Goal: Task Accomplishment & Management: Complete application form

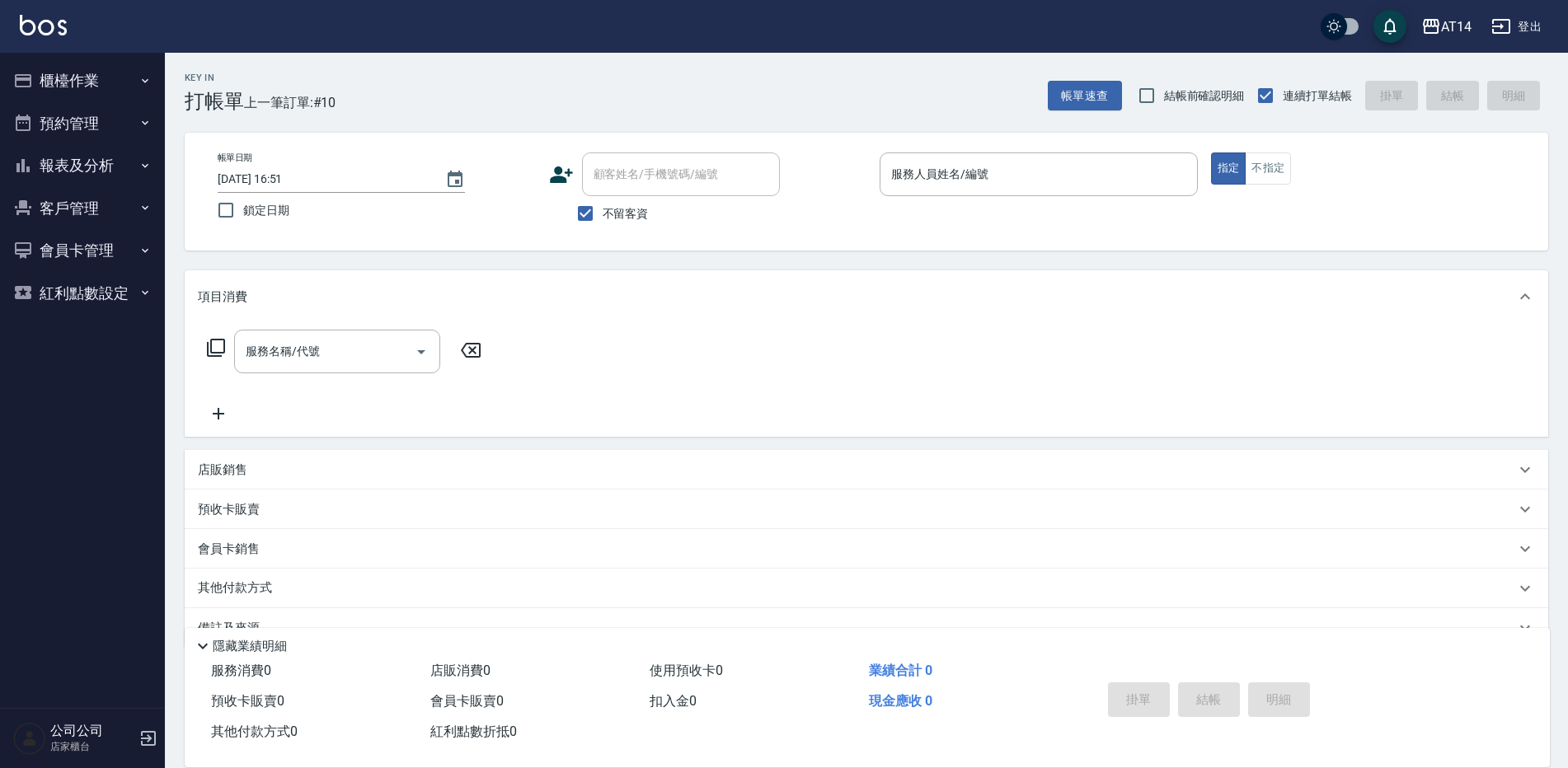
click at [96, 130] on button "預約管理" at bounding box center [82, 124] width 151 height 43
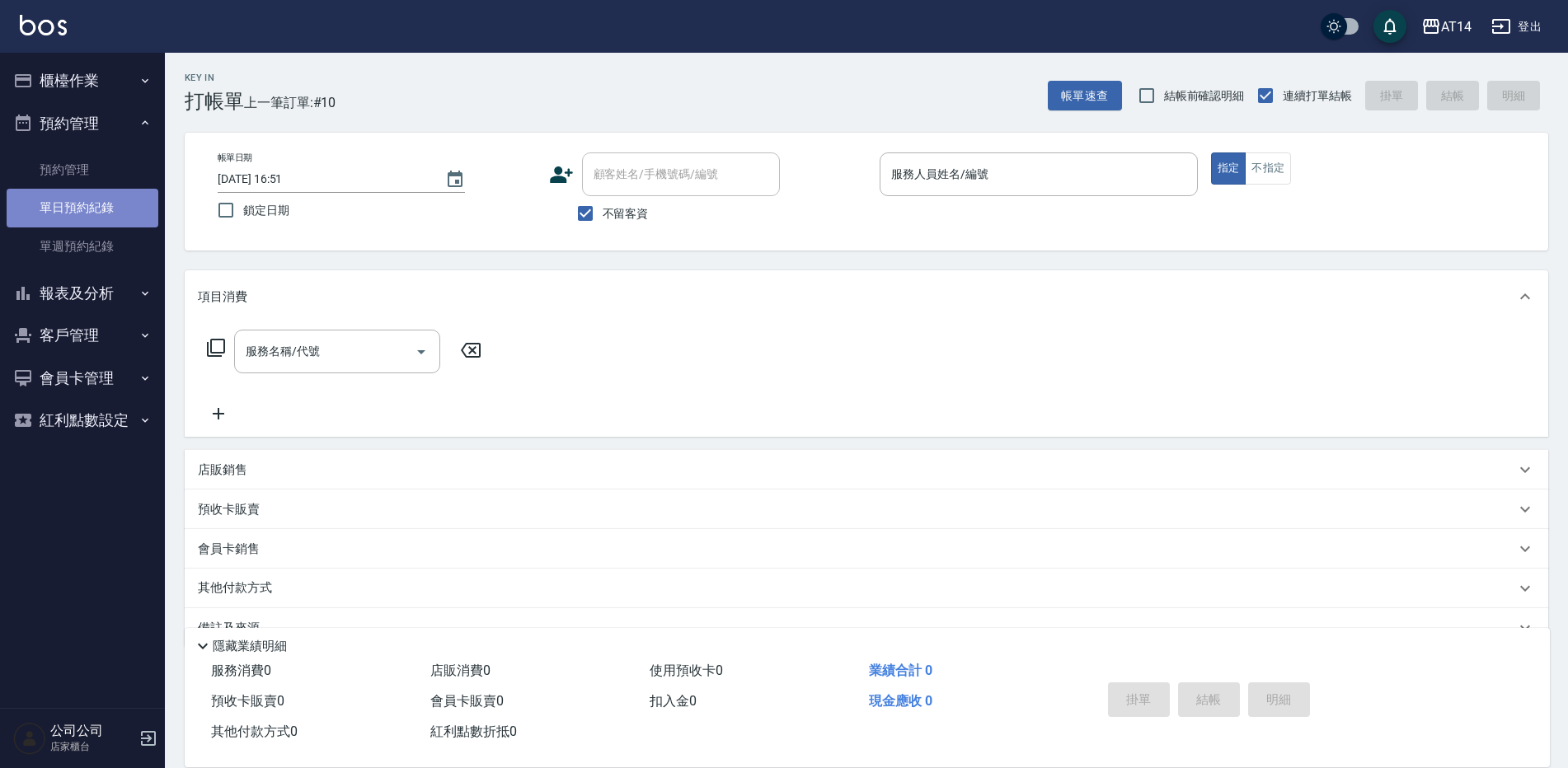
click at [104, 202] on link "單日預約紀錄" at bounding box center [82, 208] width 151 height 38
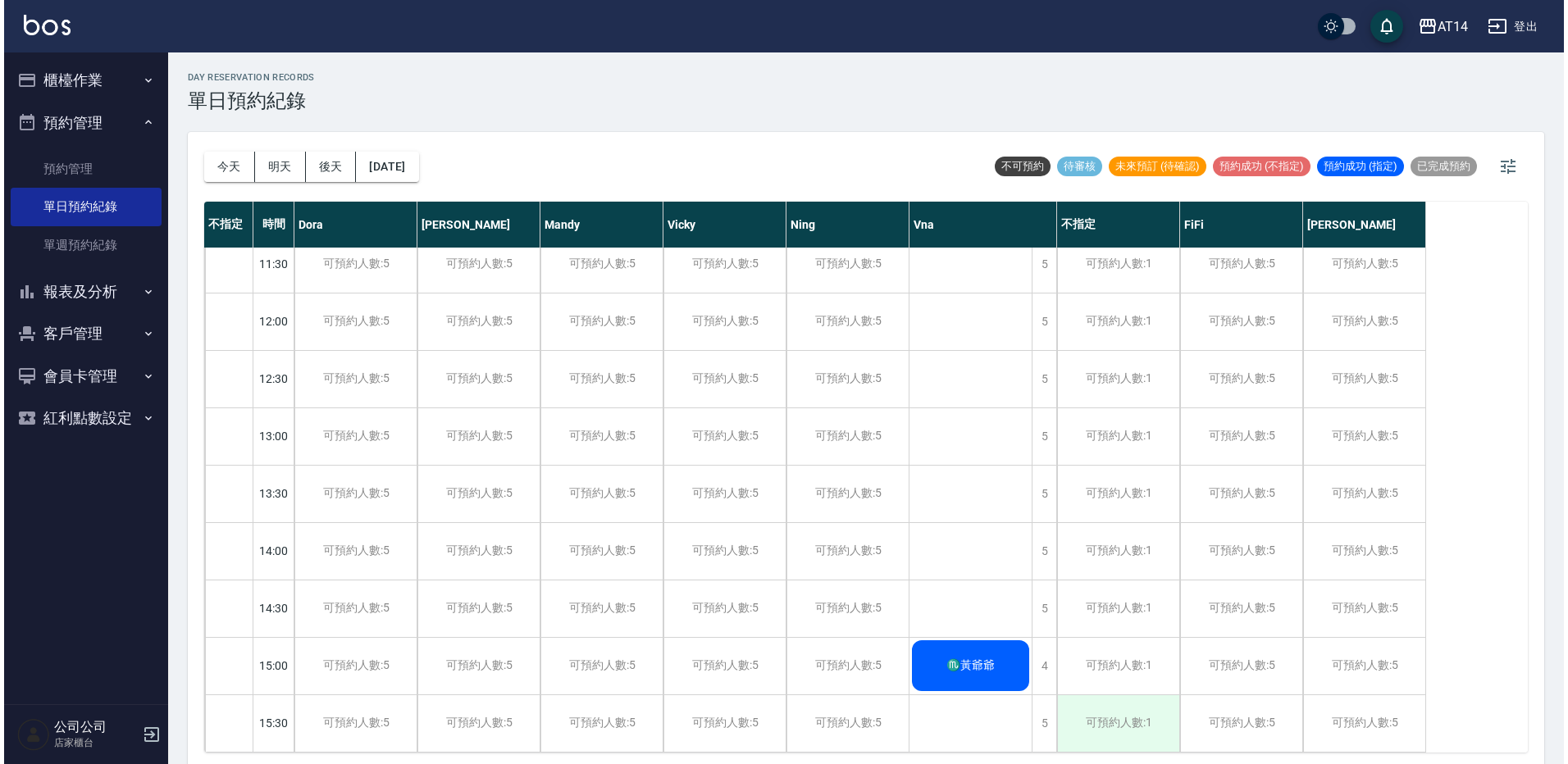
scroll to position [164, 0]
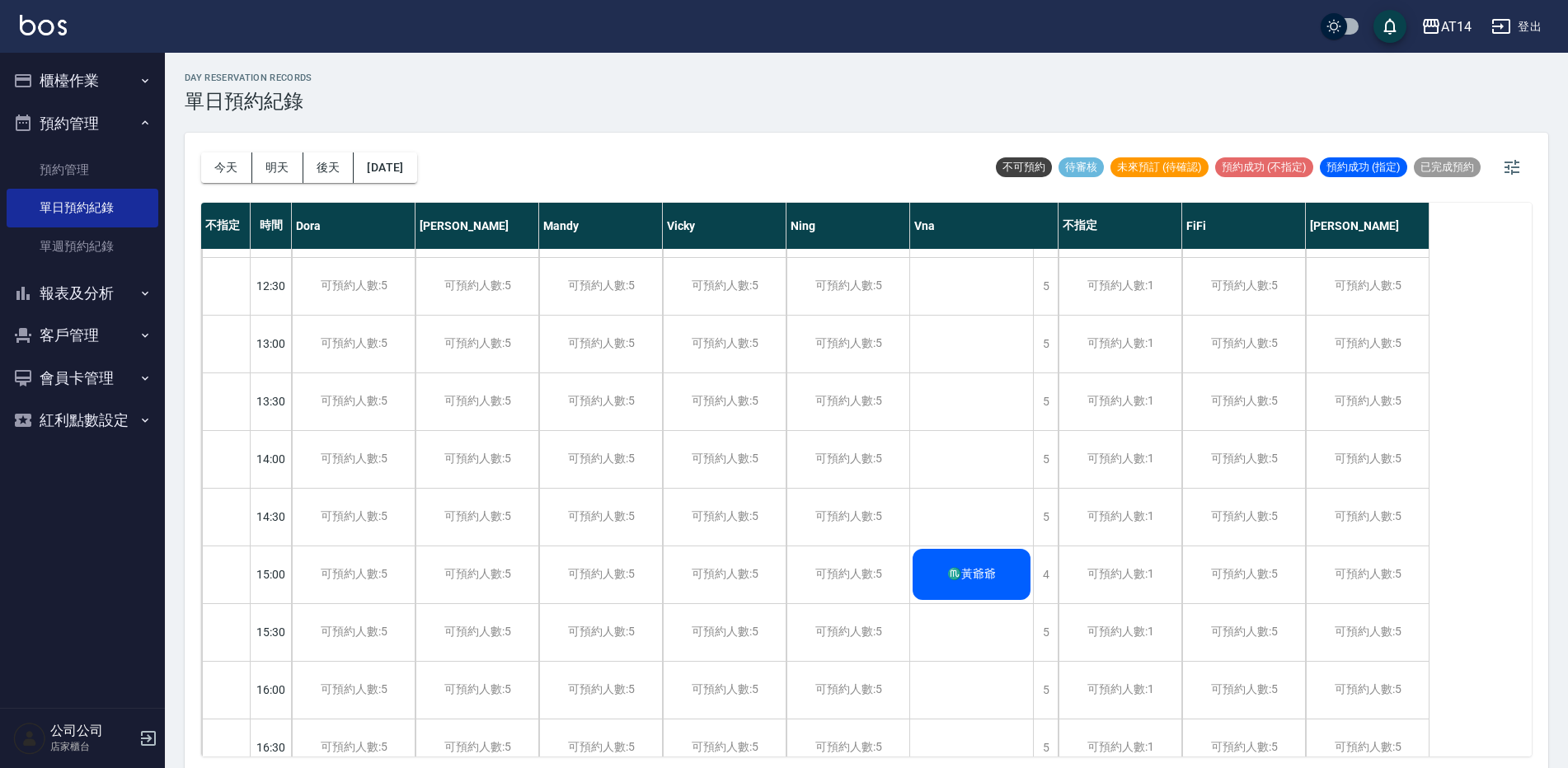
click at [979, 574] on span "♏黃爺爺" at bounding box center [972, 575] width 55 height 15
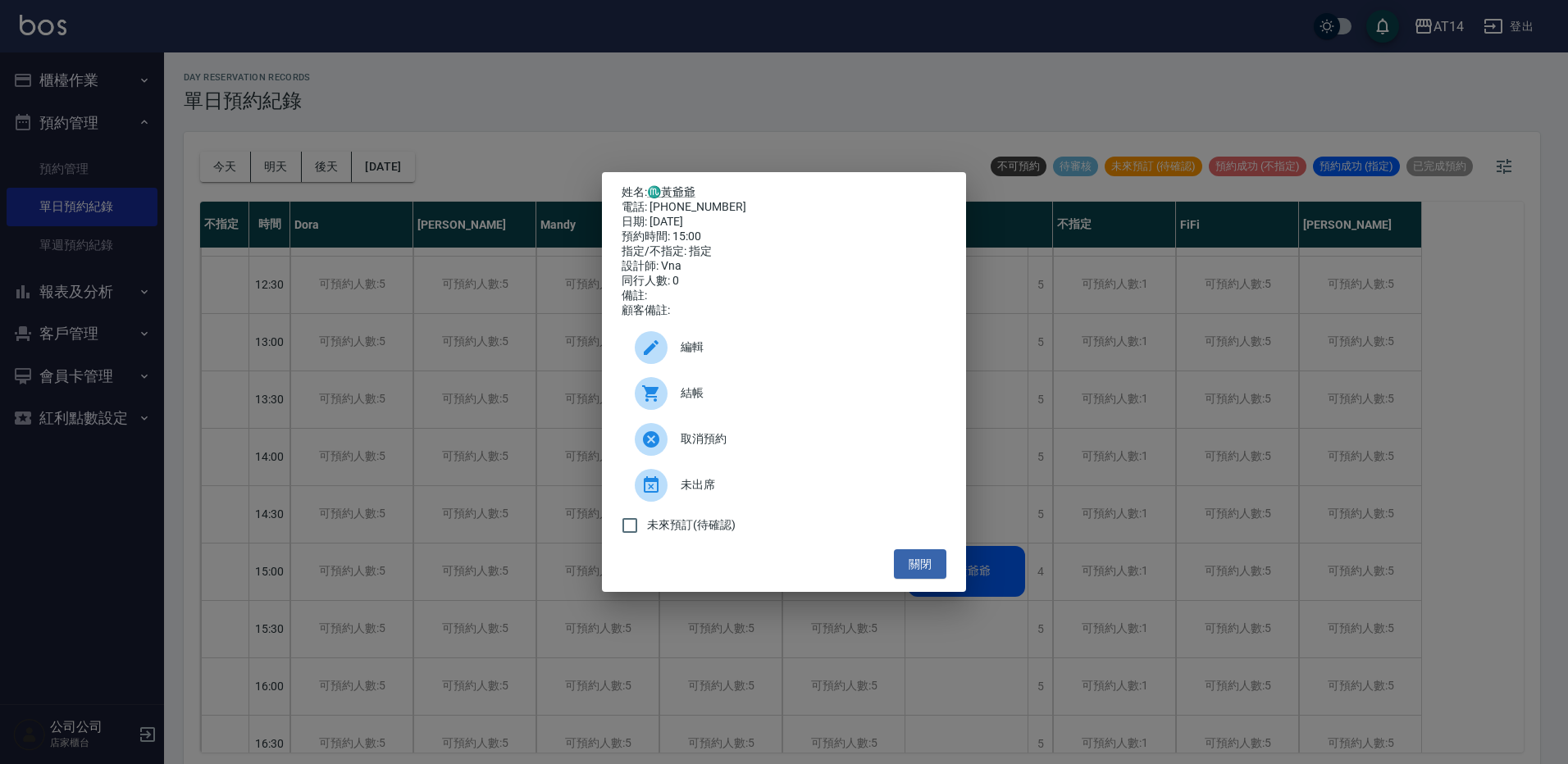
click at [692, 401] on span "結帳" at bounding box center [807, 393] width 253 height 18
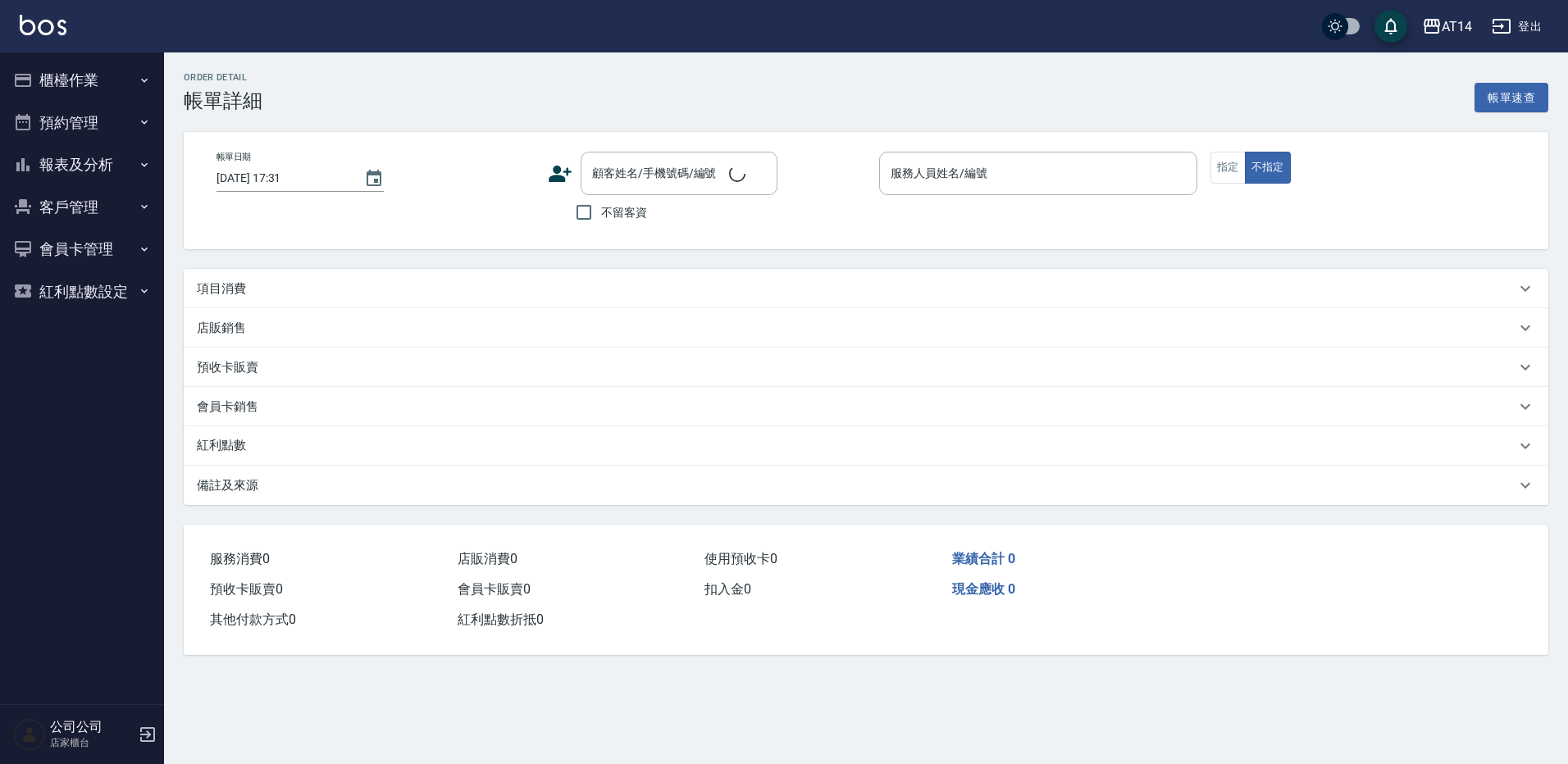
type input "[DATE] 15:00"
type input "Vna-18"
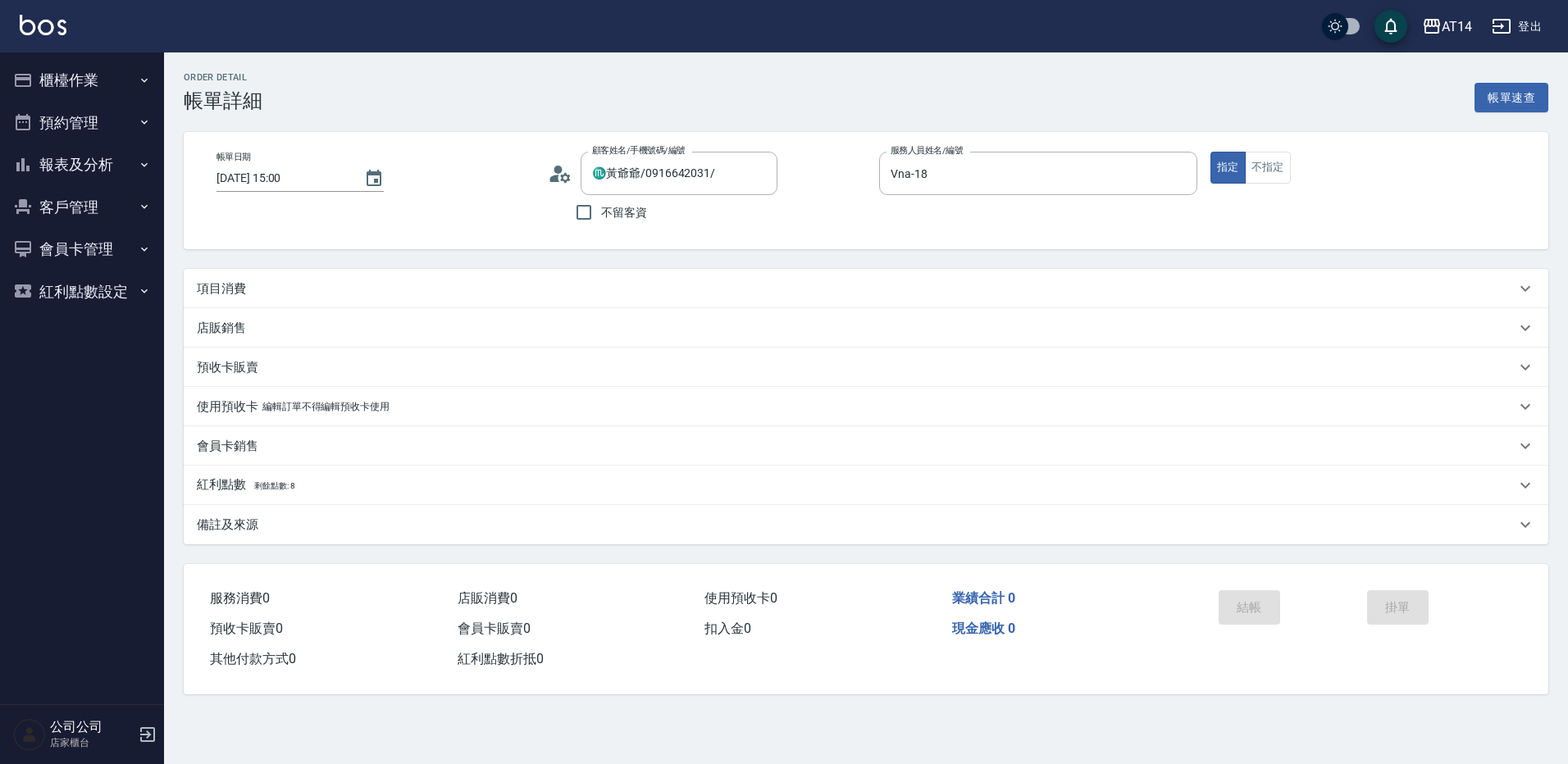
type input "♏黃爺爺/0916642031/"
click at [280, 296] on div "項目消費" at bounding box center [856, 288] width 1319 height 18
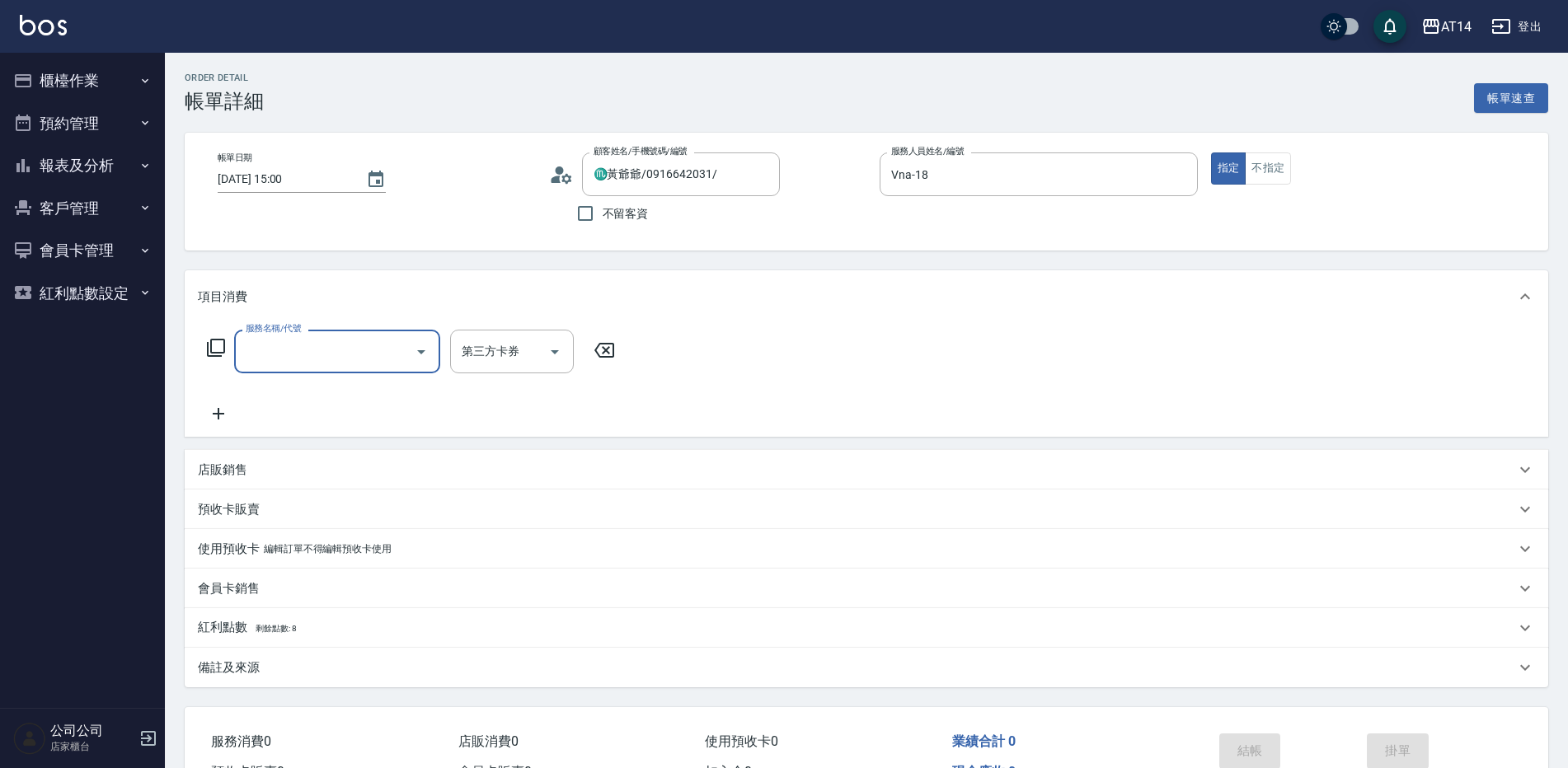
click at [284, 355] on input "服務名稱/代號" at bounding box center [325, 351] width 166 height 29
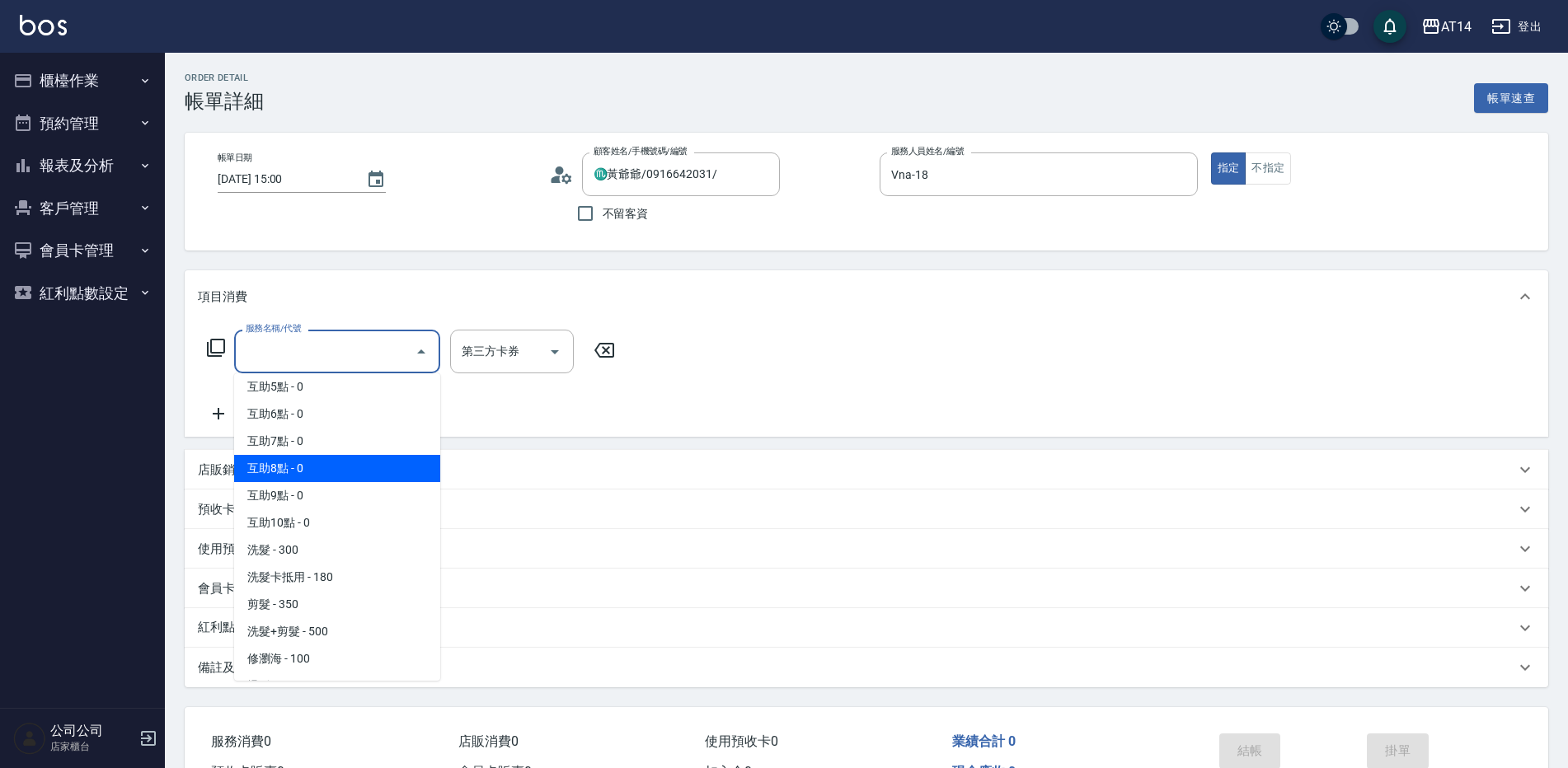
scroll to position [165, 0]
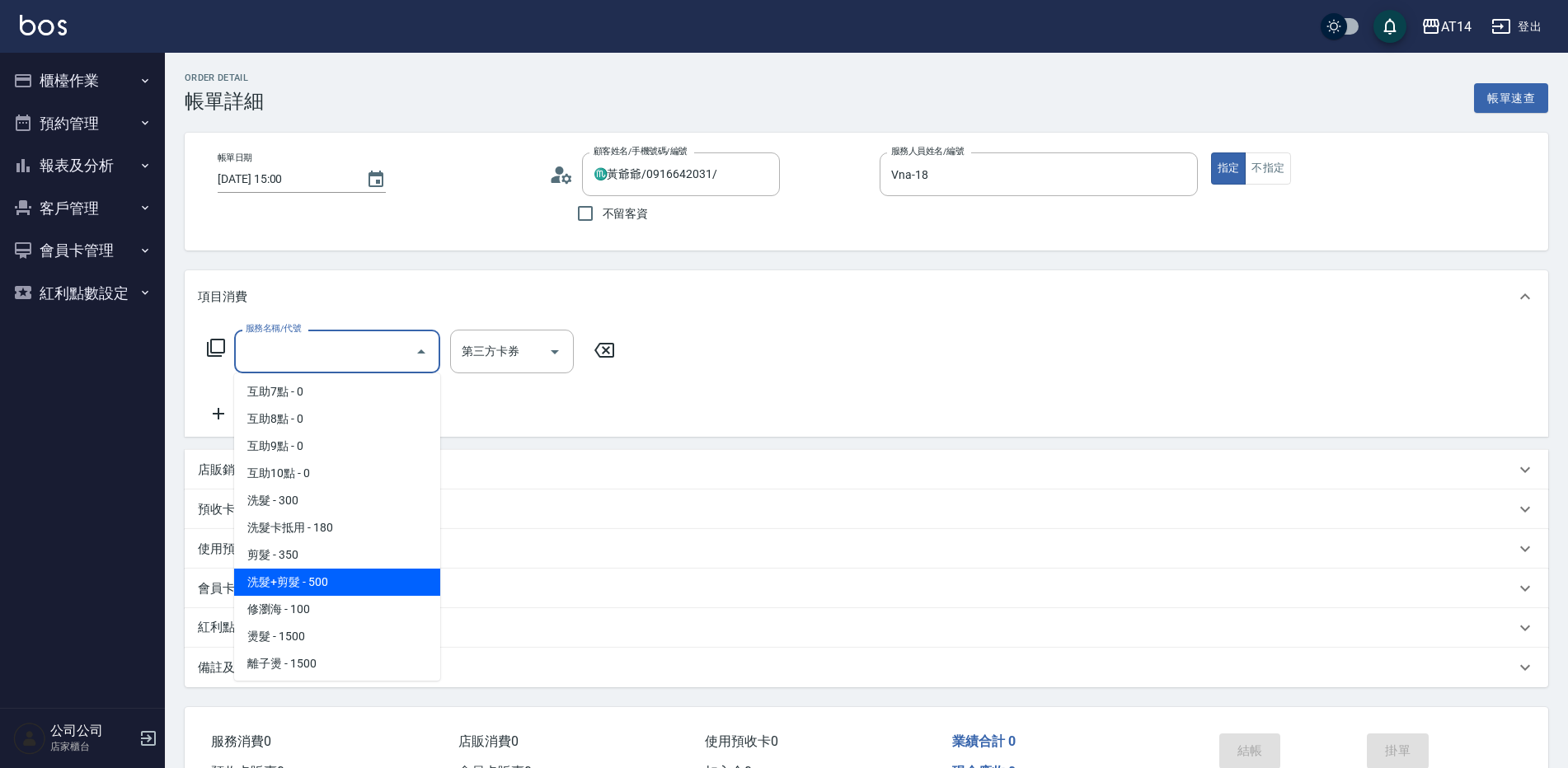
click at [321, 580] on span "洗髮+剪髮 - 500" at bounding box center [336, 582] width 206 height 27
type input "1"
type input "洗髮+剪髮(022)"
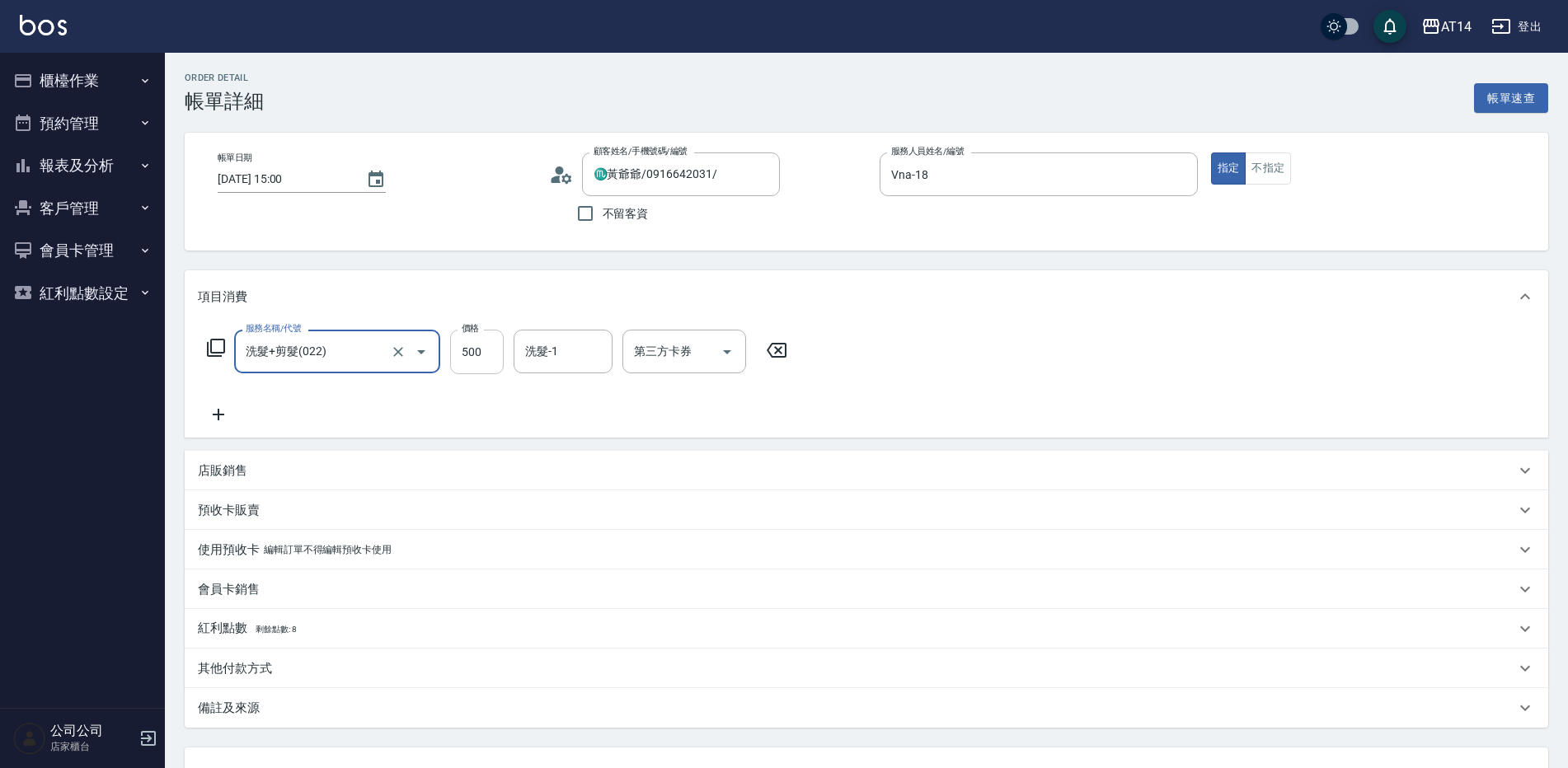
click at [477, 356] on input "500" at bounding box center [477, 351] width 54 height 45
type input "7"
type input "0"
type input "70"
type input "1"
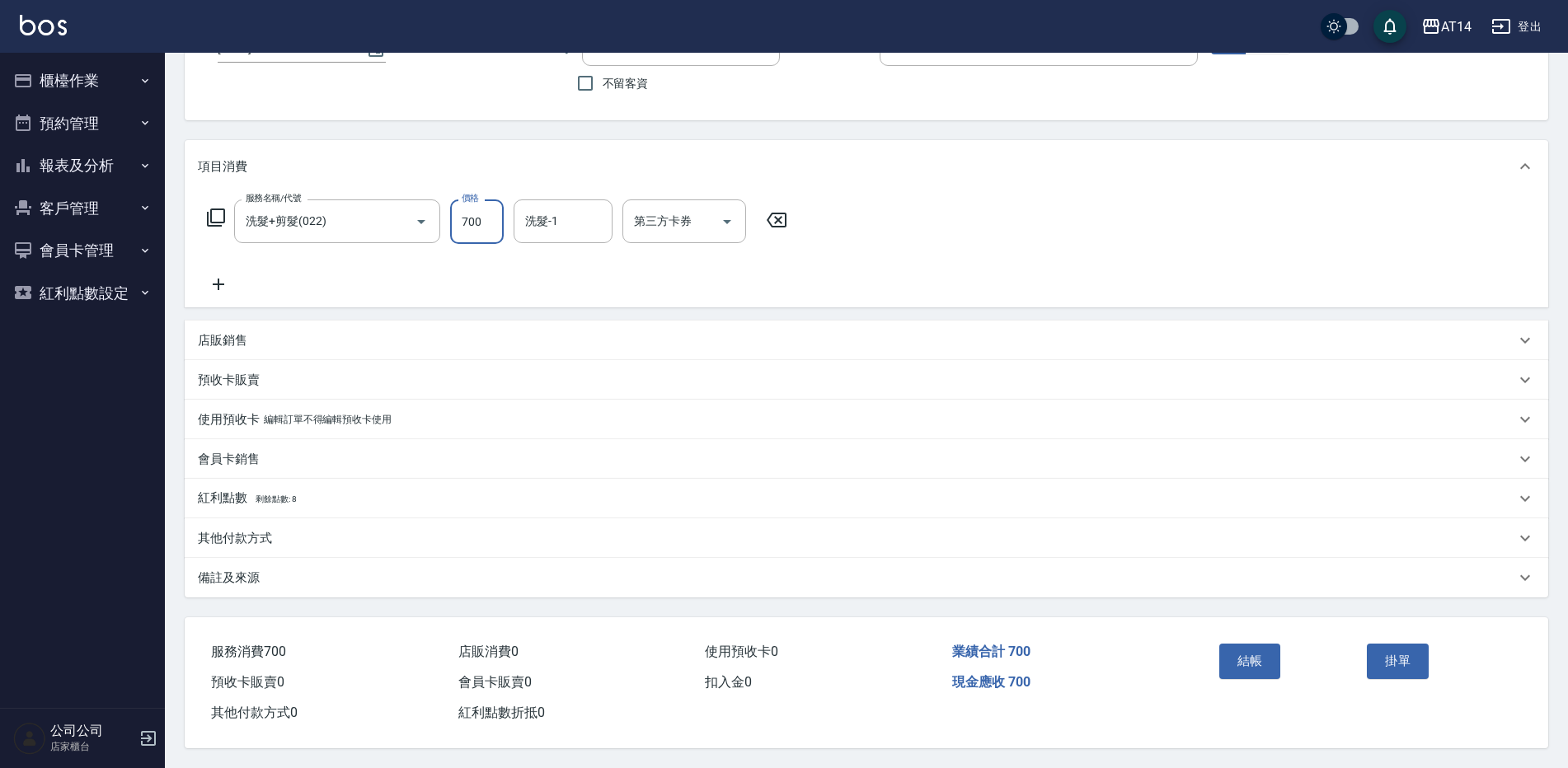
scroll to position [138, 0]
type input "700"
click at [283, 572] on div "備註及來源" at bounding box center [856, 578] width 1317 height 18
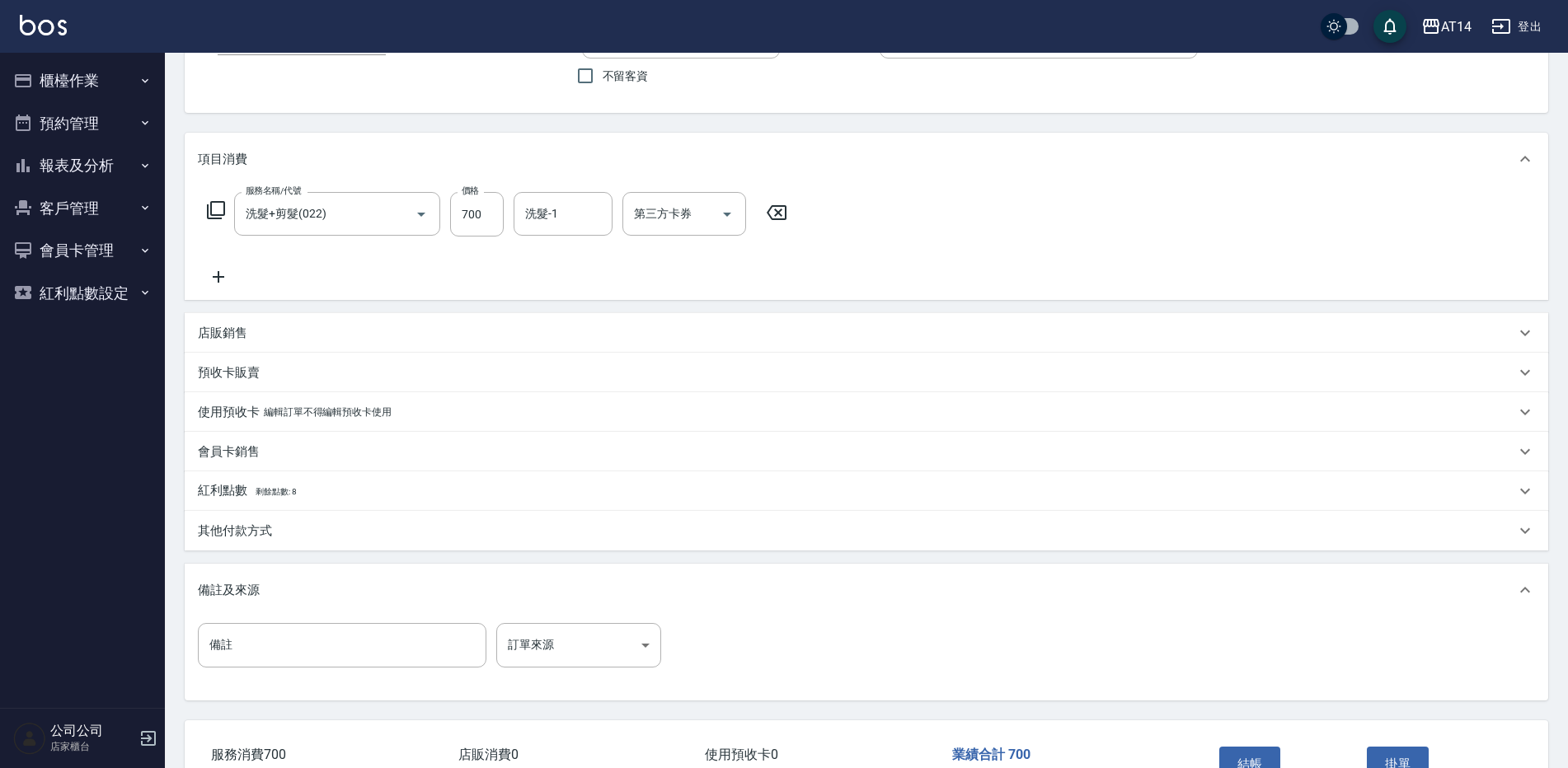
click at [661, 634] on div "備註 備註 訂單來源 ​ 訂單來源" at bounding box center [434, 644] width 473 height 45
click at [619, 639] on body "AT14 登出 櫃檯作業 打帳單 帳單列表 掛單列表 現金收支登錄 材料自購登錄 每日結帳 排班表 掃碼打卡 預約管理 預約管理 單日預約紀錄 單週預約紀錄 …" at bounding box center [784, 366] width 1568 height 1008
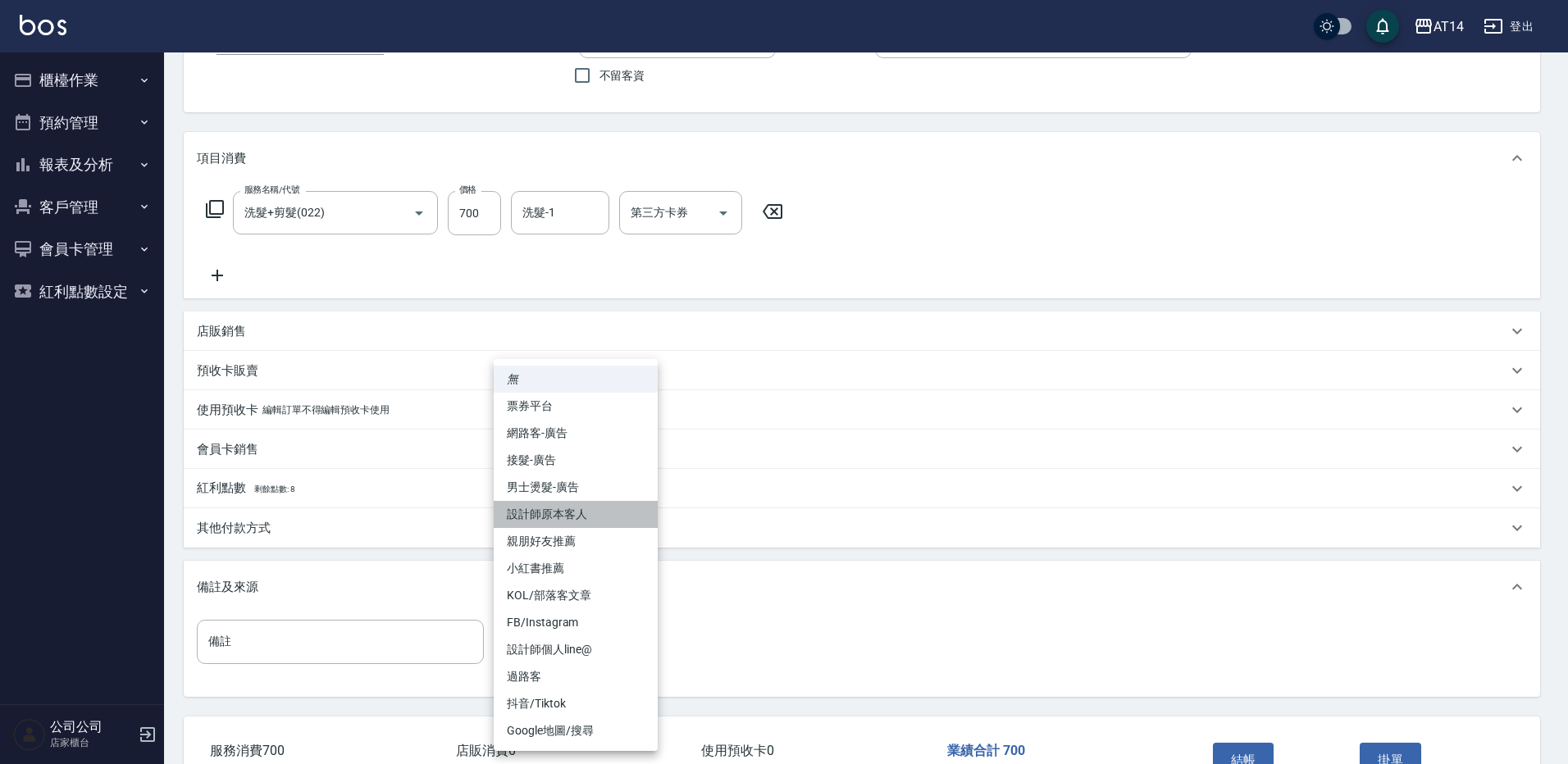
click at [619, 518] on li "設計師原本客人" at bounding box center [575, 514] width 164 height 27
type input "設計師原本客人"
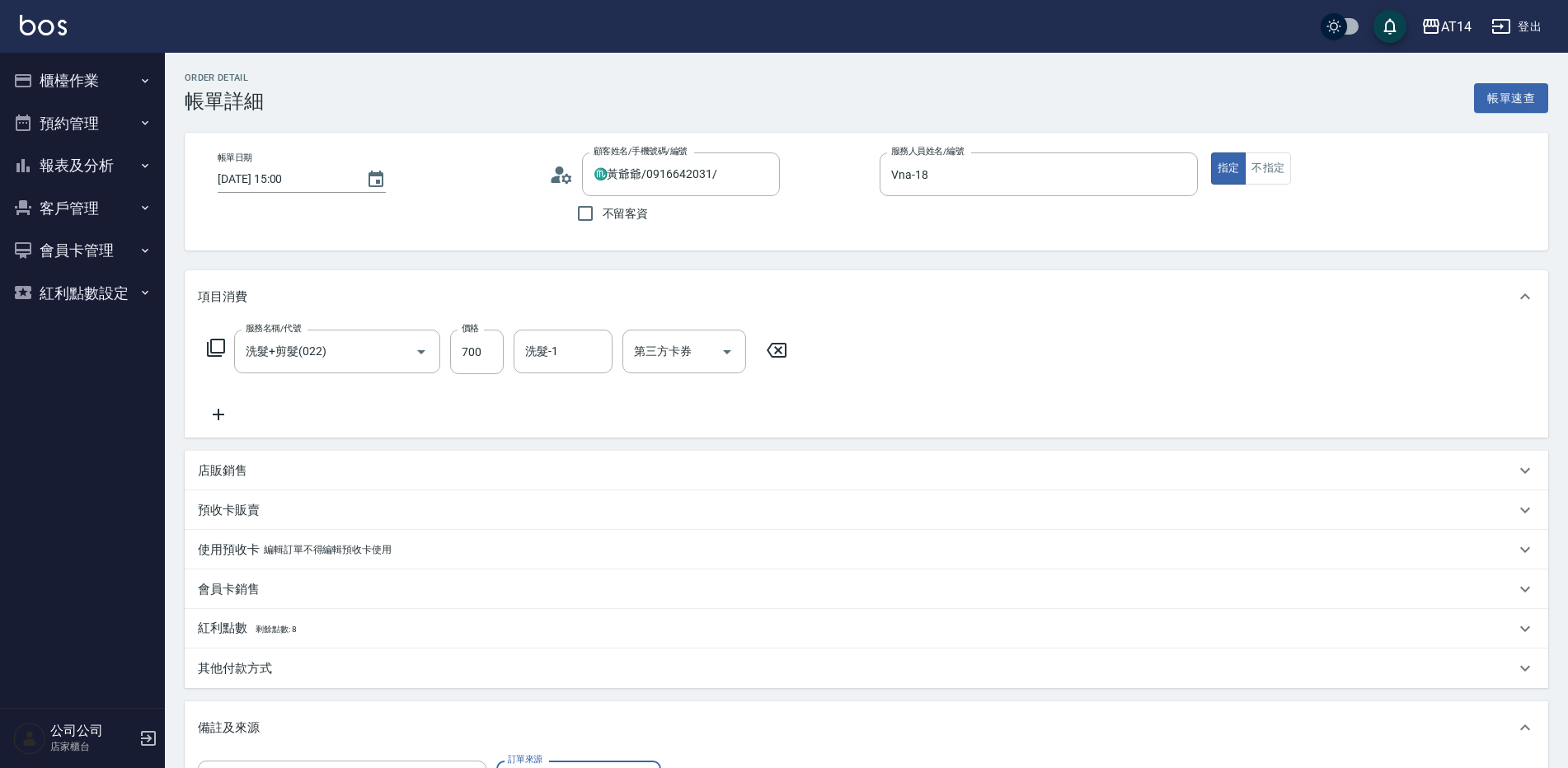
scroll to position [247, 0]
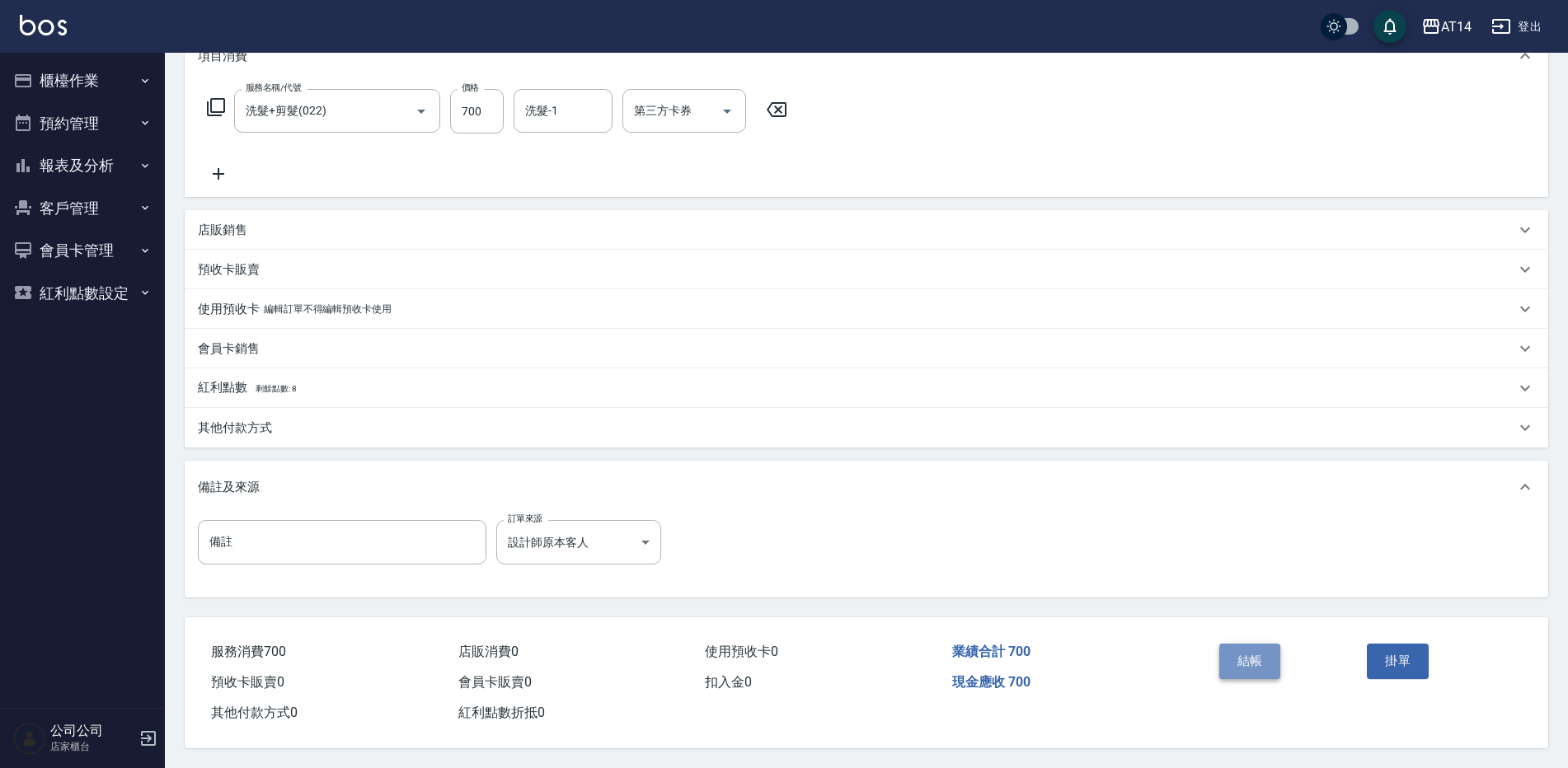
click at [1243, 648] on button "結帳" at bounding box center [1250, 660] width 62 height 34
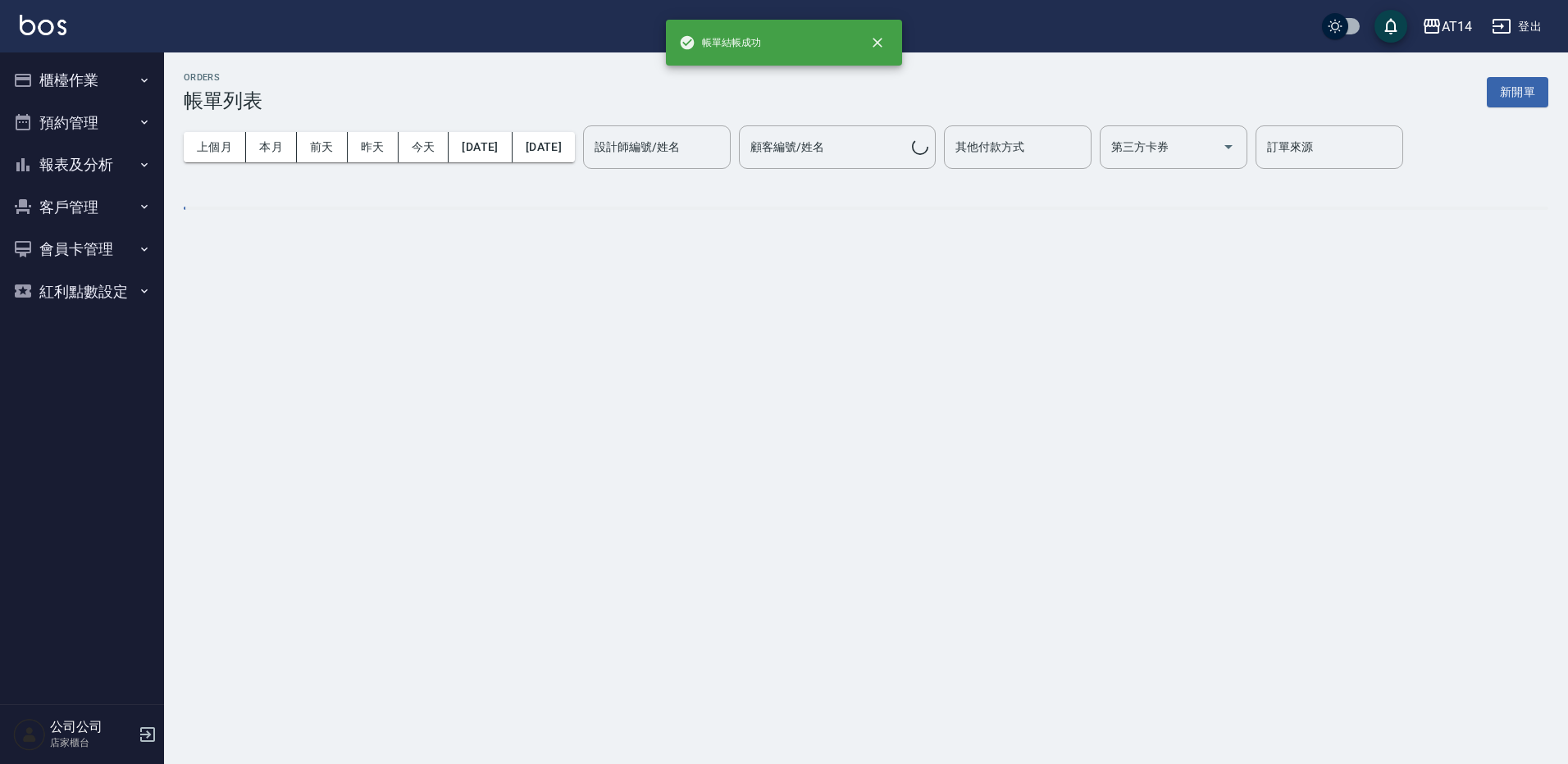
click at [93, 81] on button "櫃檯作業" at bounding box center [82, 80] width 151 height 43
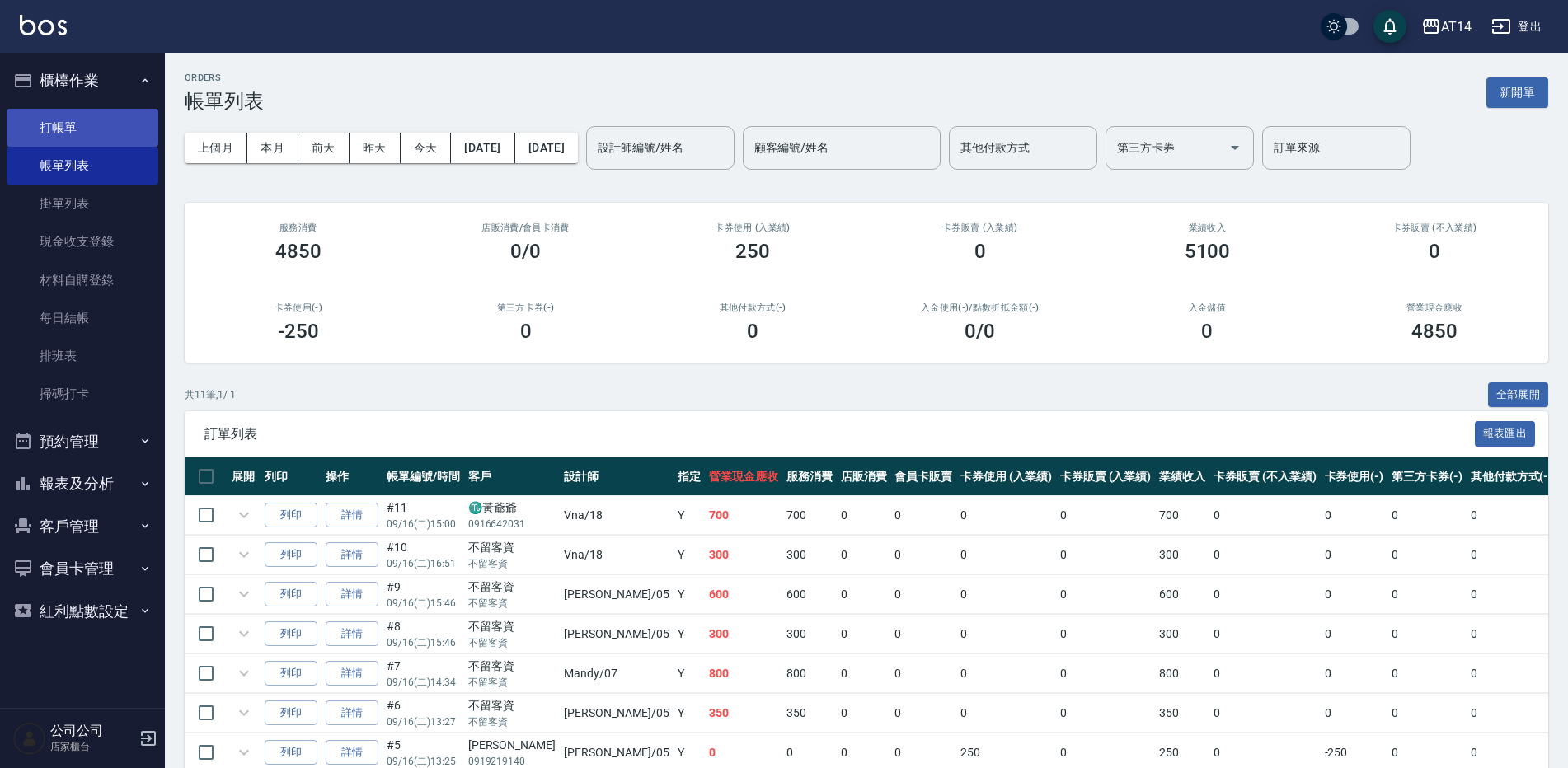
click at [83, 116] on link "打帳單" at bounding box center [82, 127] width 151 height 38
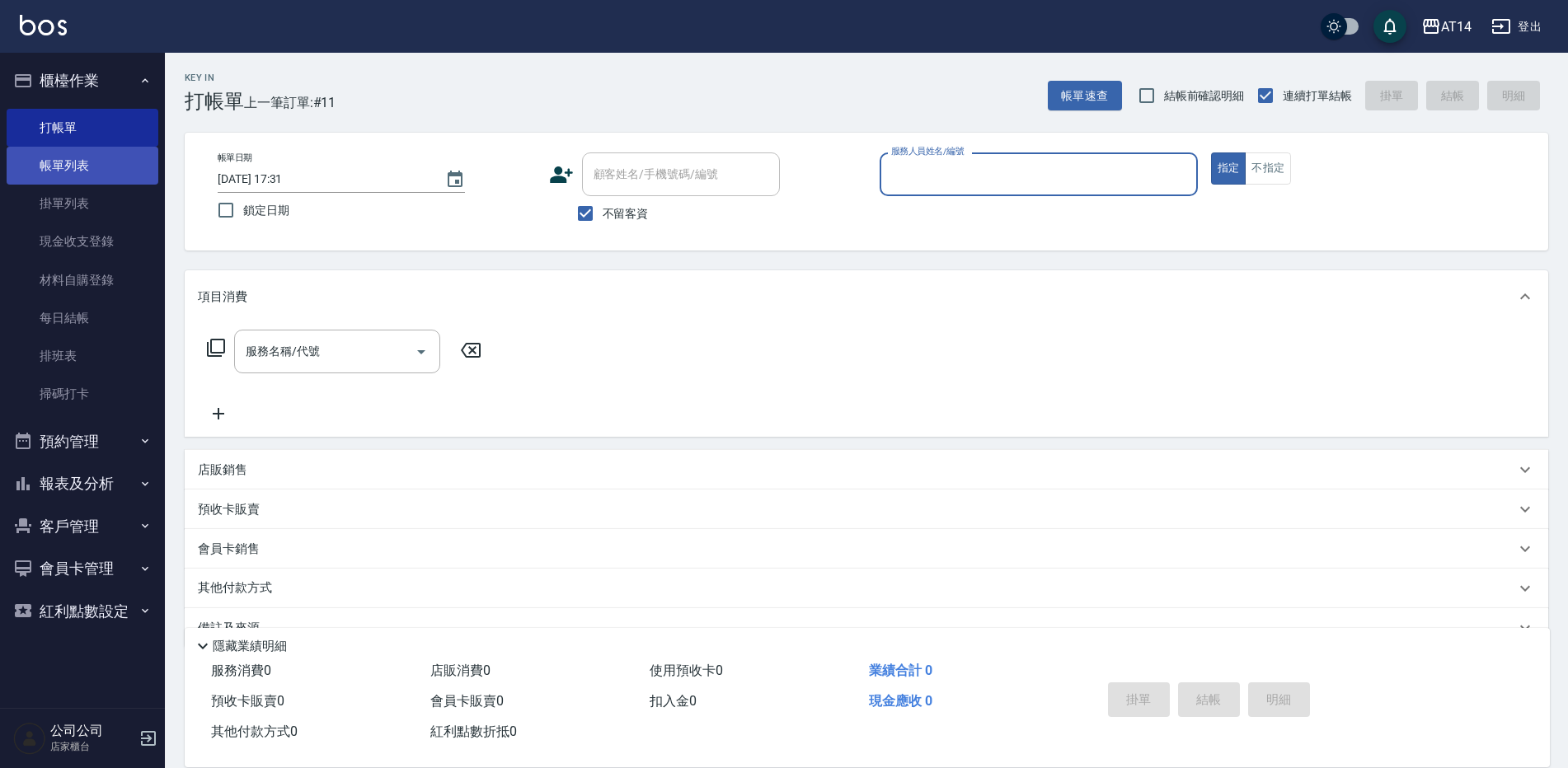
click at [41, 149] on link "帳單列表" at bounding box center [82, 166] width 151 height 38
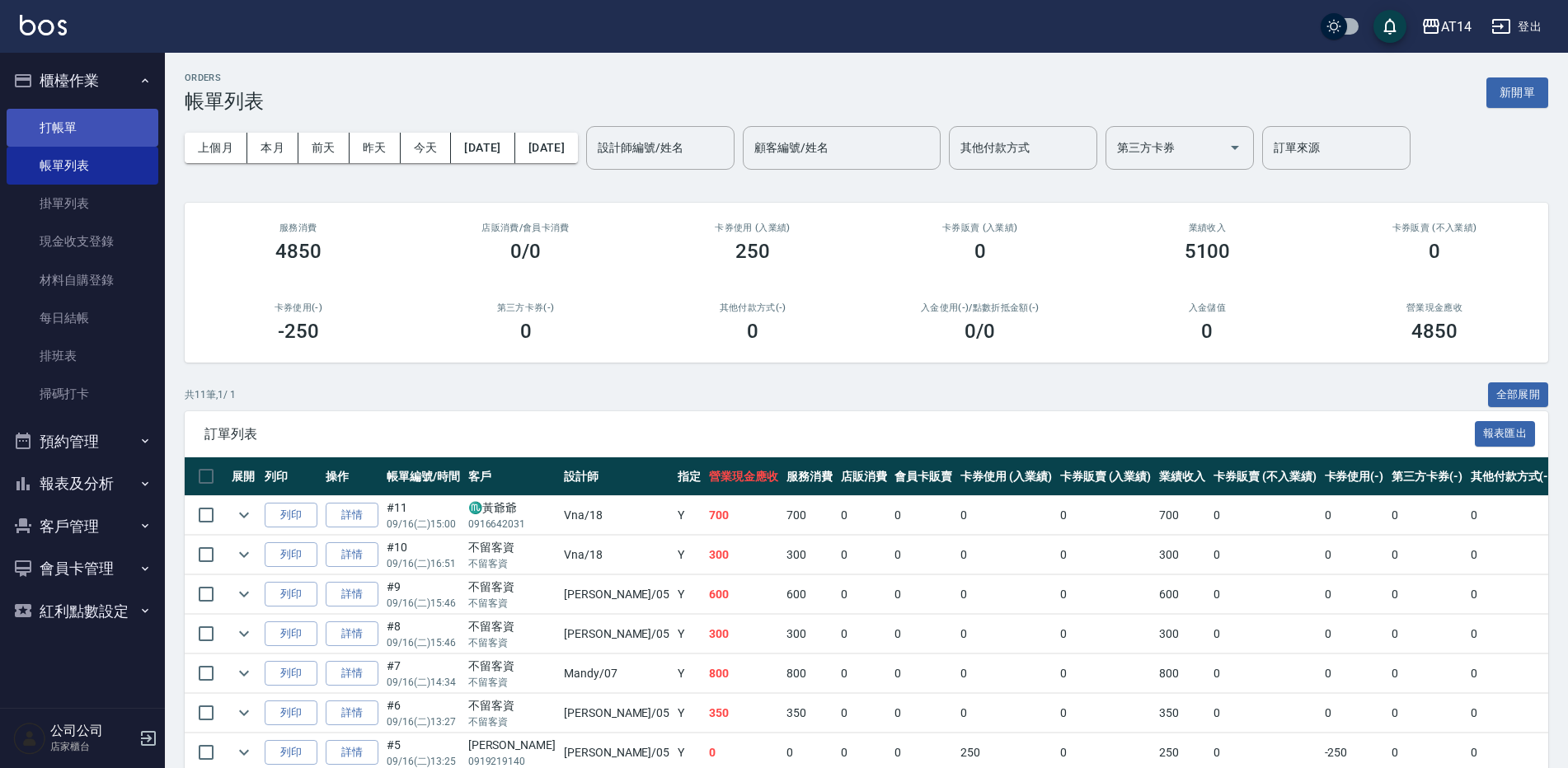
click at [106, 118] on link "打帳單" at bounding box center [82, 127] width 151 height 38
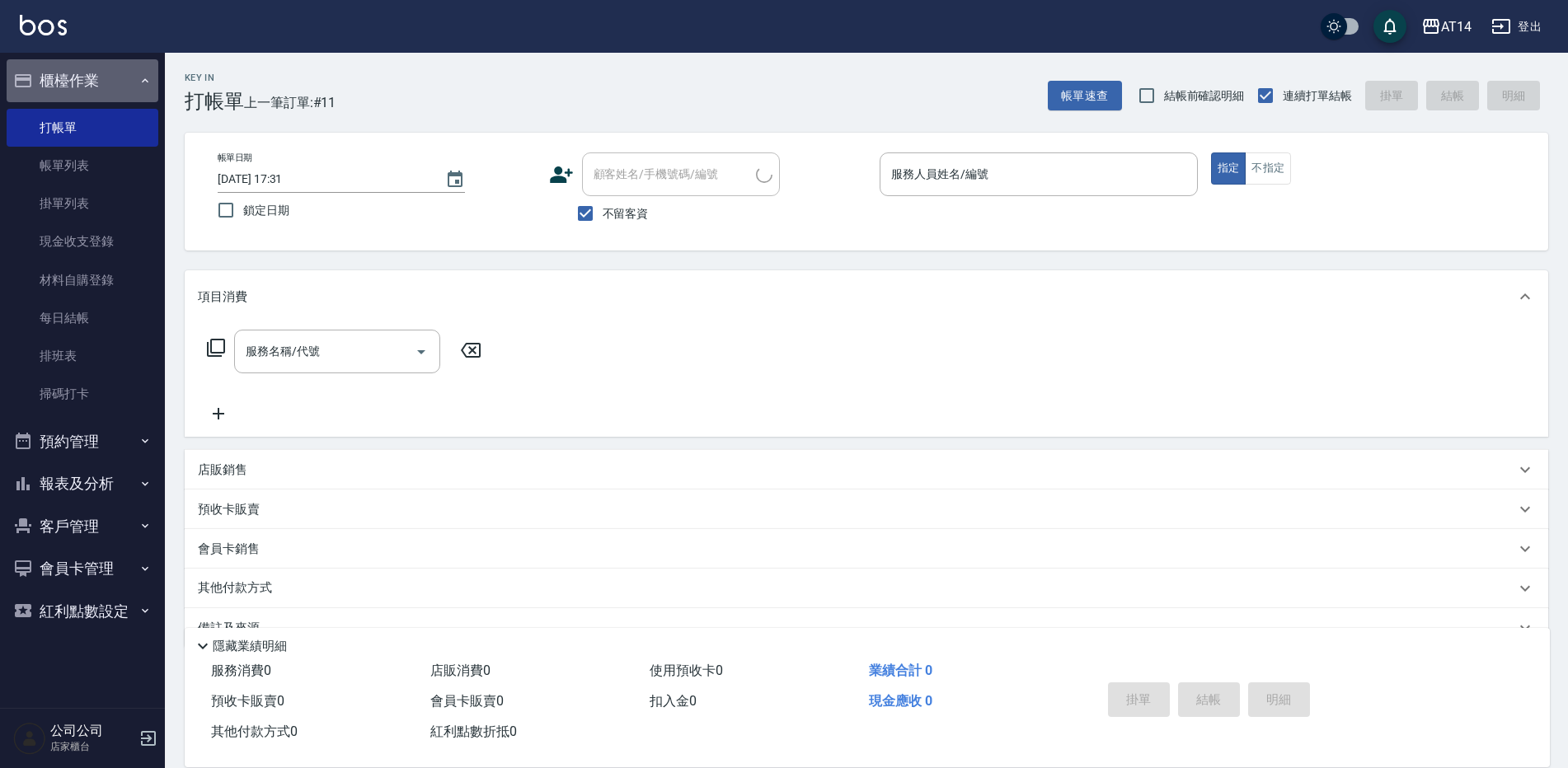
click at [108, 75] on button "櫃檯作業" at bounding box center [82, 81] width 151 height 43
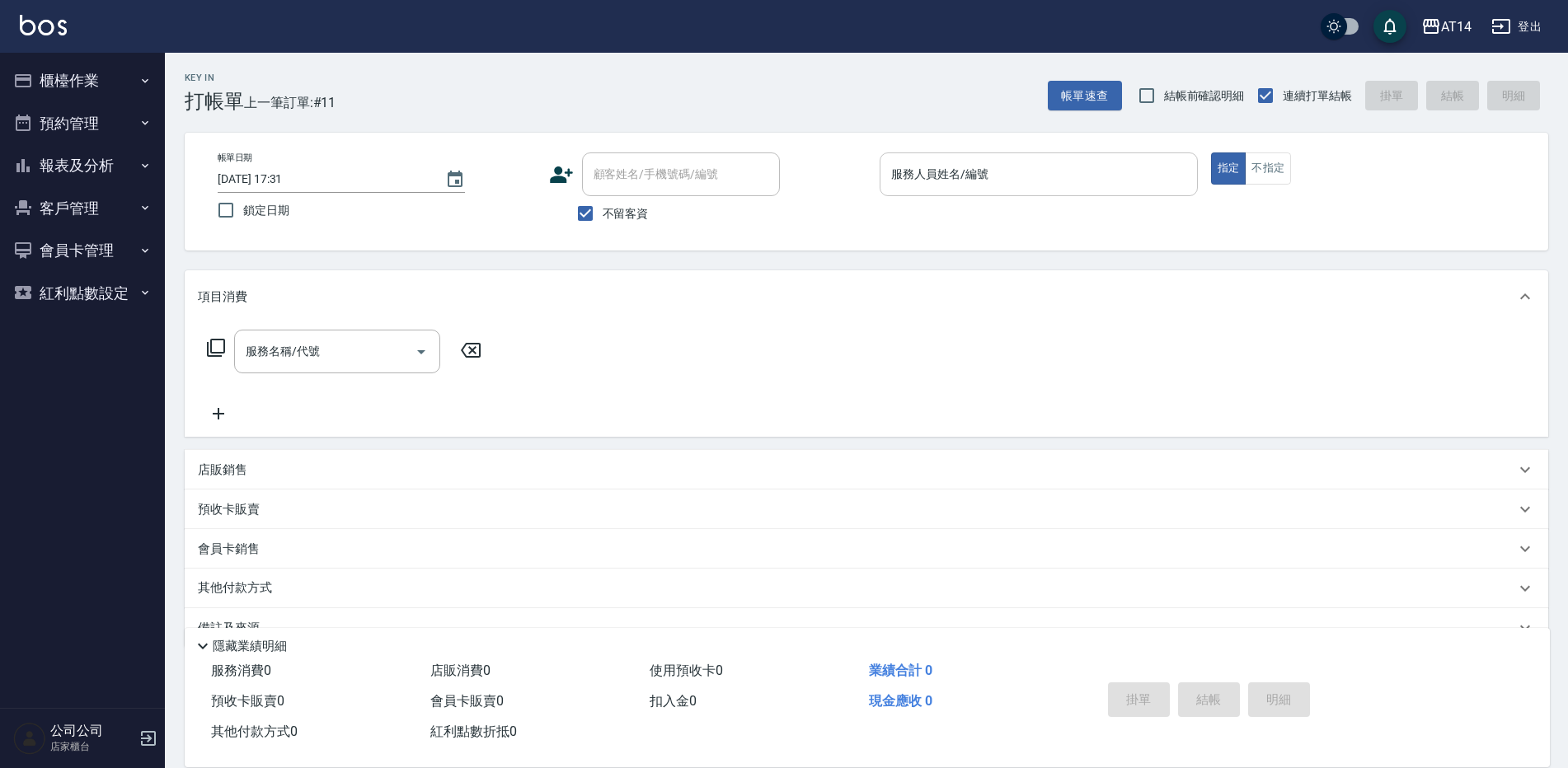
drag, startPoint x: 939, startPoint y: 201, endPoint x: 940, endPoint y: 191, distance: 10.0
click at [940, 197] on p at bounding box center [1038, 204] width 318 height 18
click at [940, 190] on div "服務人員姓名/編號" at bounding box center [1038, 174] width 318 height 44
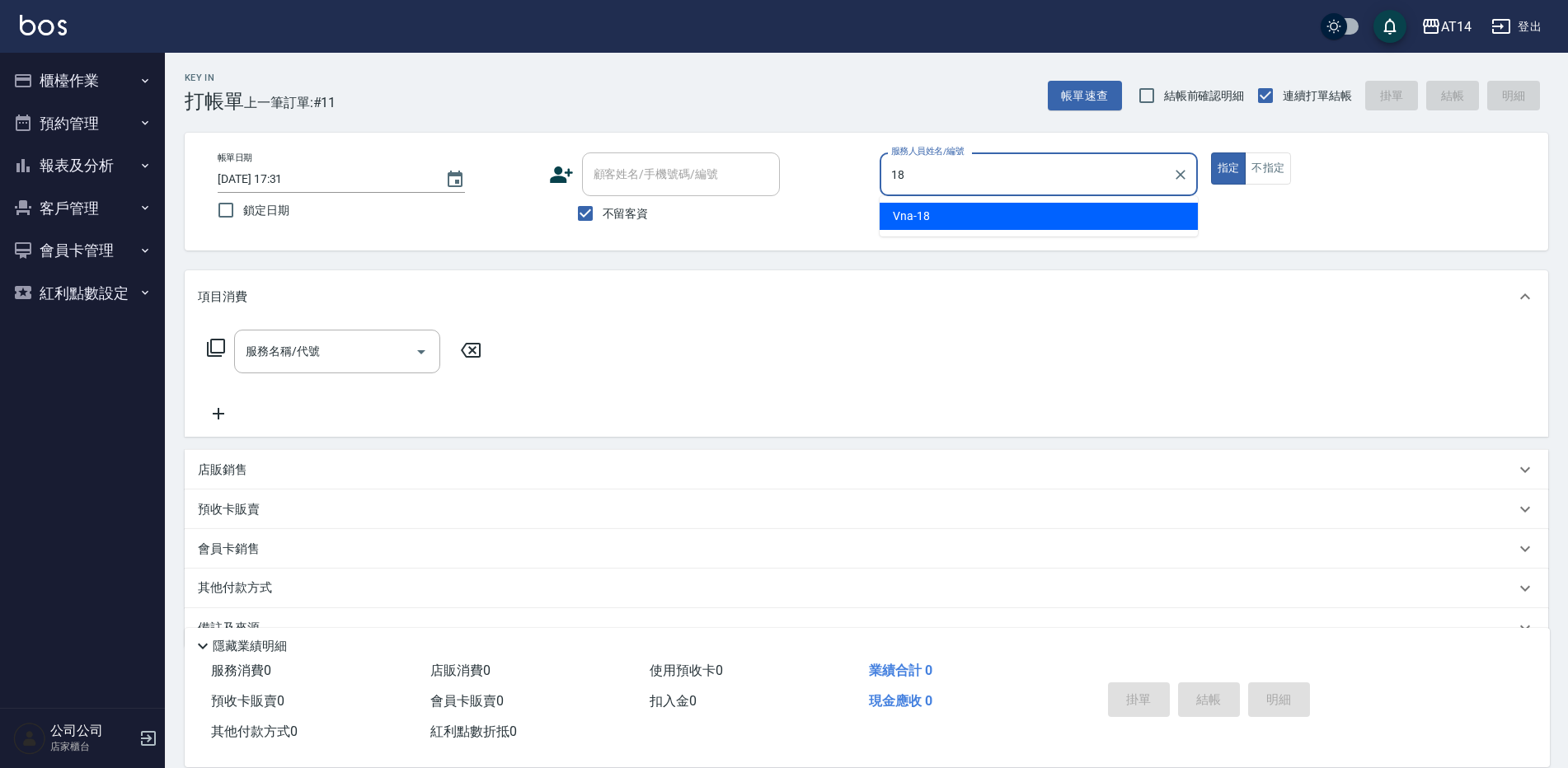
type input "Vna-18"
type button "true"
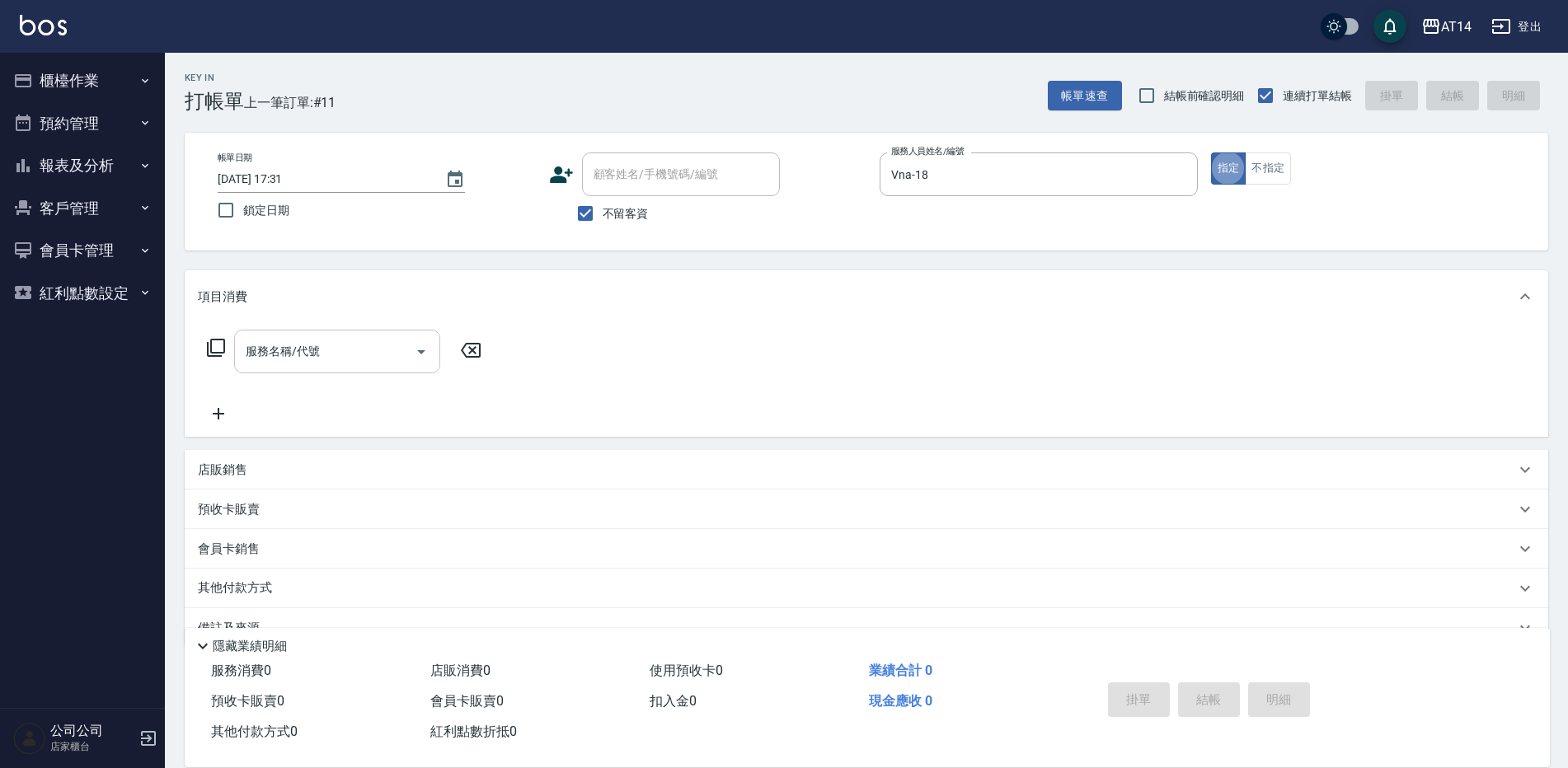
click at [355, 360] on input "服務名稱/代號" at bounding box center [325, 351] width 166 height 29
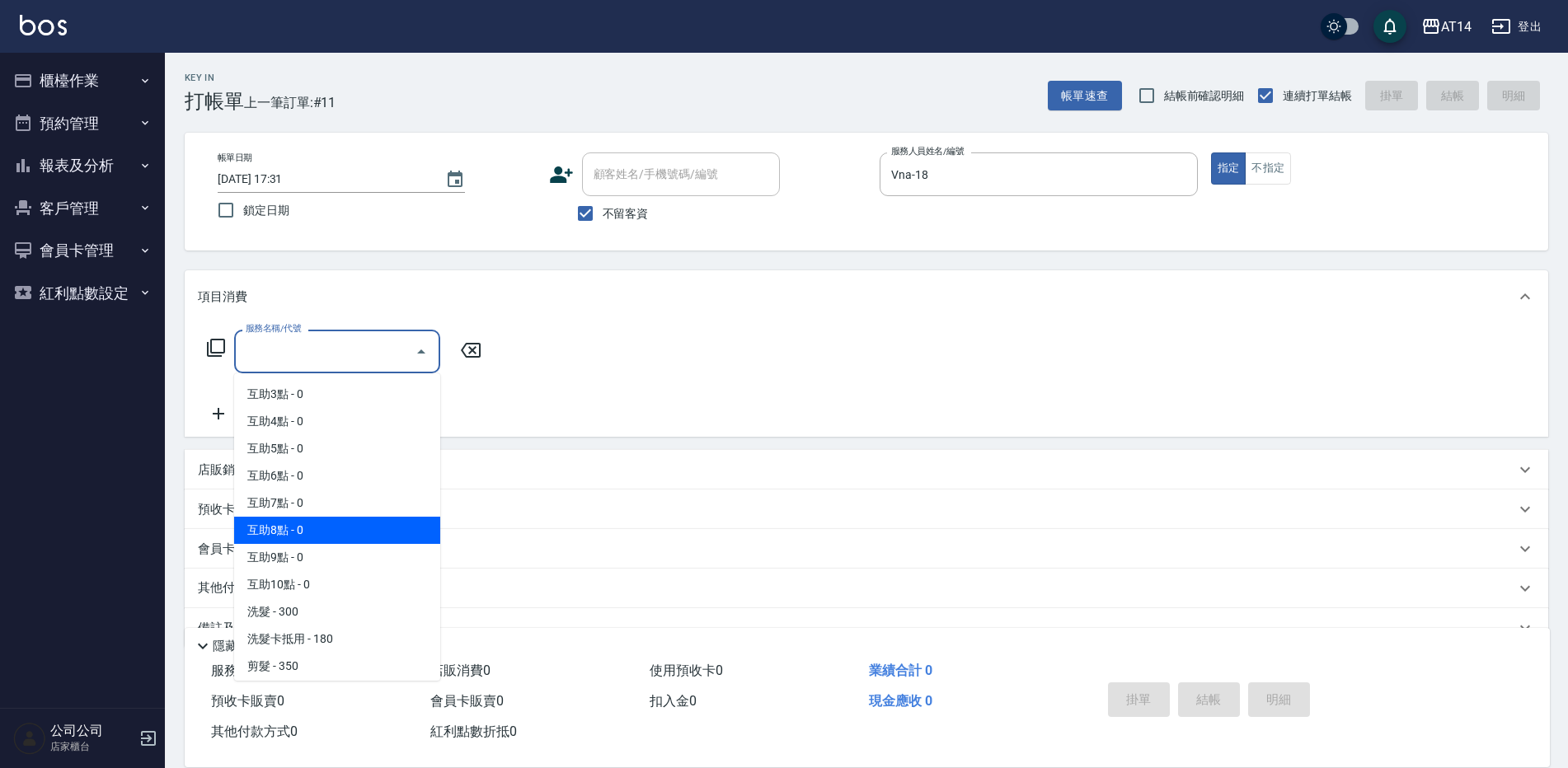
scroll to position [82, 0]
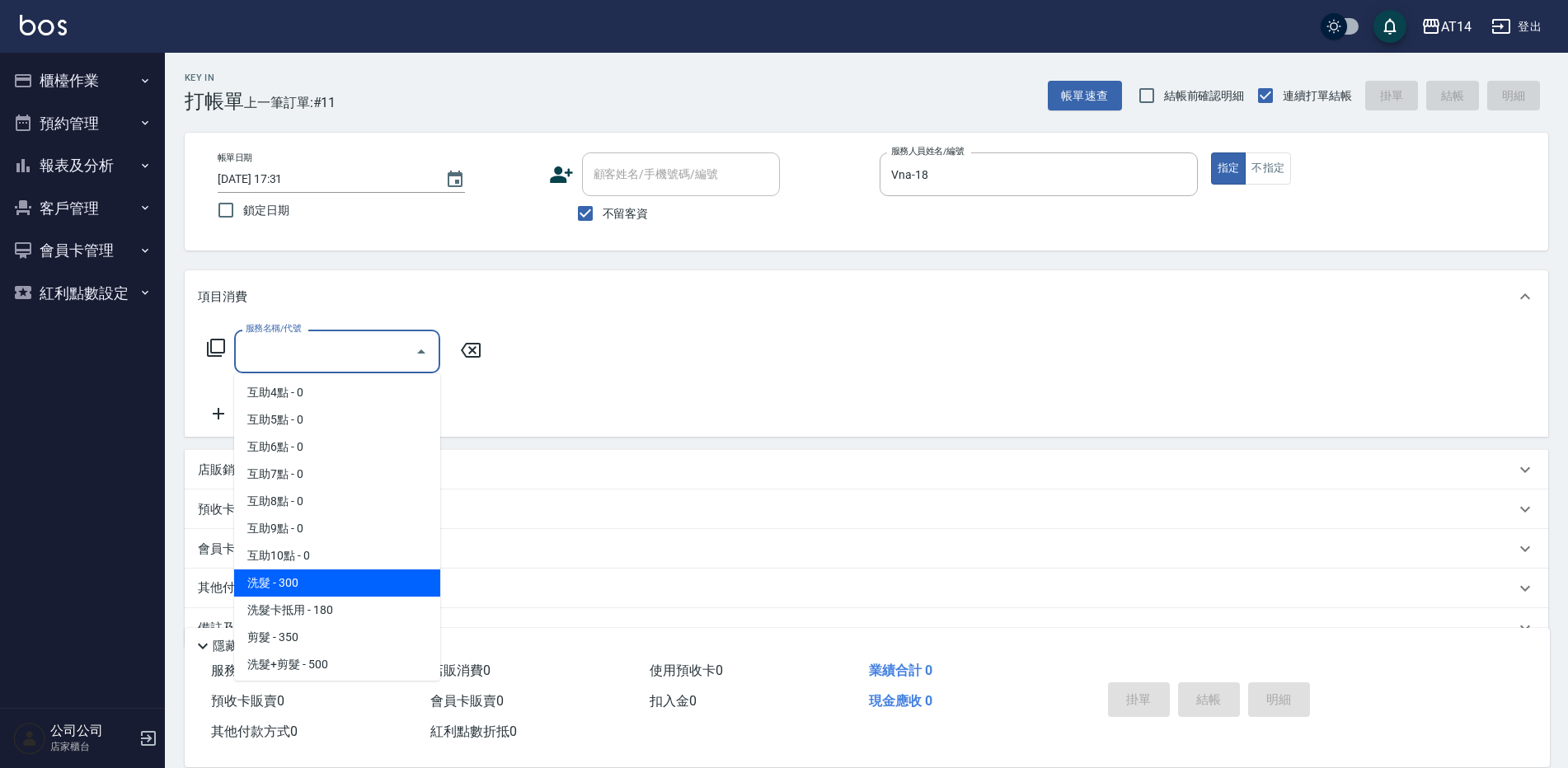
click at [314, 587] on span "洗髮 - 300" at bounding box center [336, 583] width 206 height 27
type input "洗髮(011)"
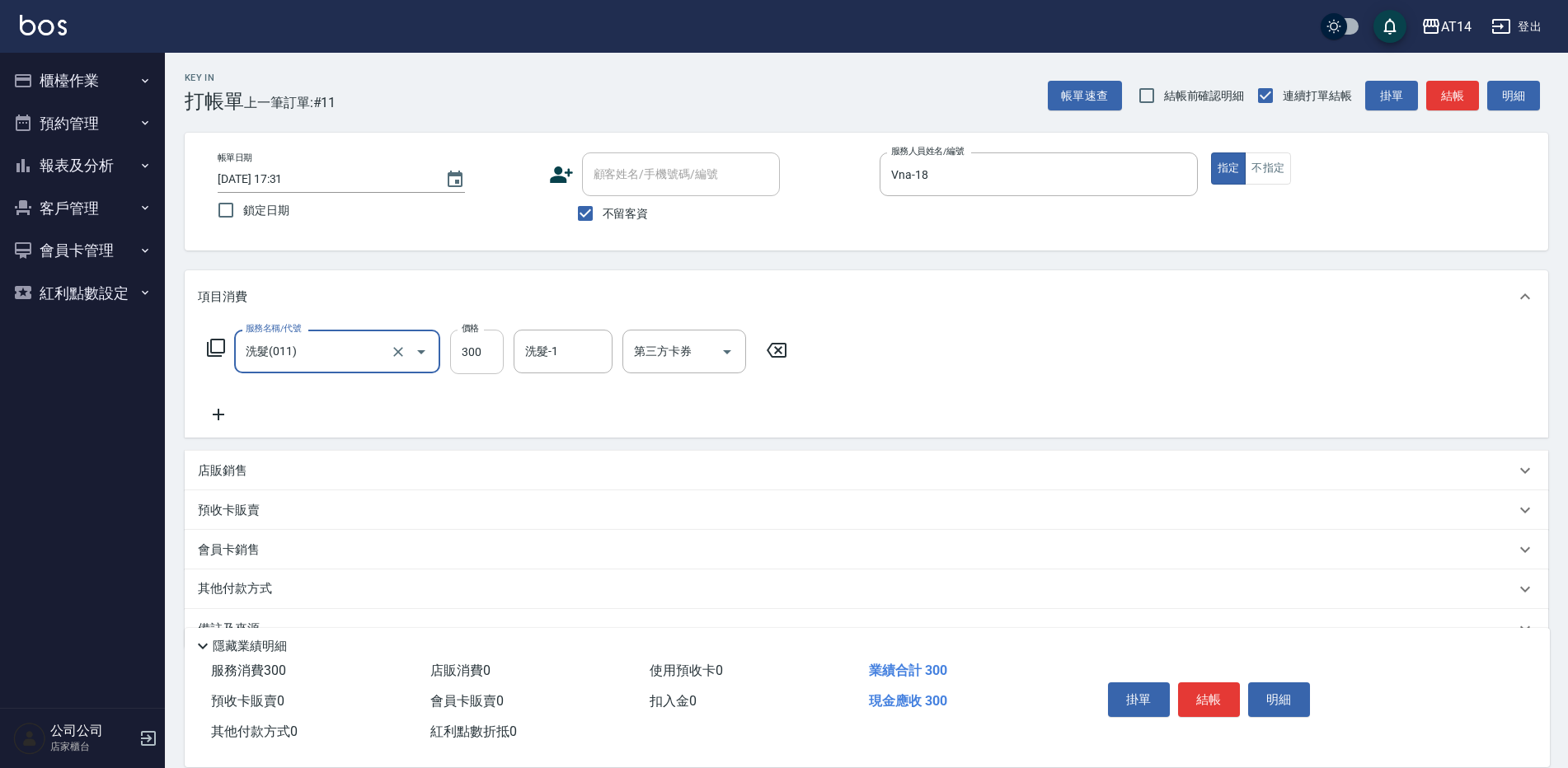
click at [489, 361] on input "300" at bounding box center [477, 351] width 54 height 45
type input "800"
click at [1463, 97] on button "結帳" at bounding box center [1452, 96] width 53 height 30
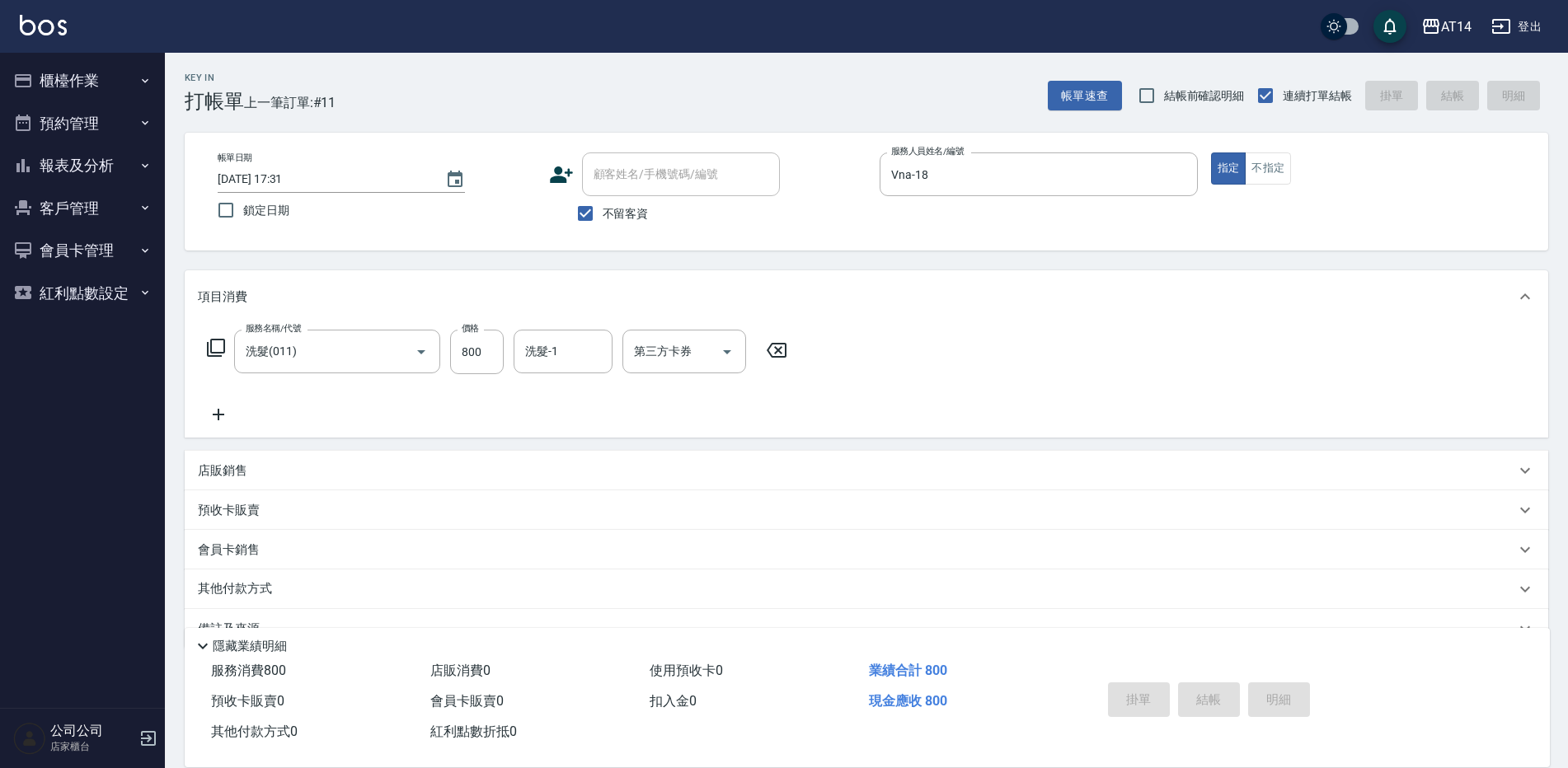
type input "2025/09/16 17:44"
click at [62, 62] on button "櫃檯作業" at bounding box center [82, 81] width 151 height 43
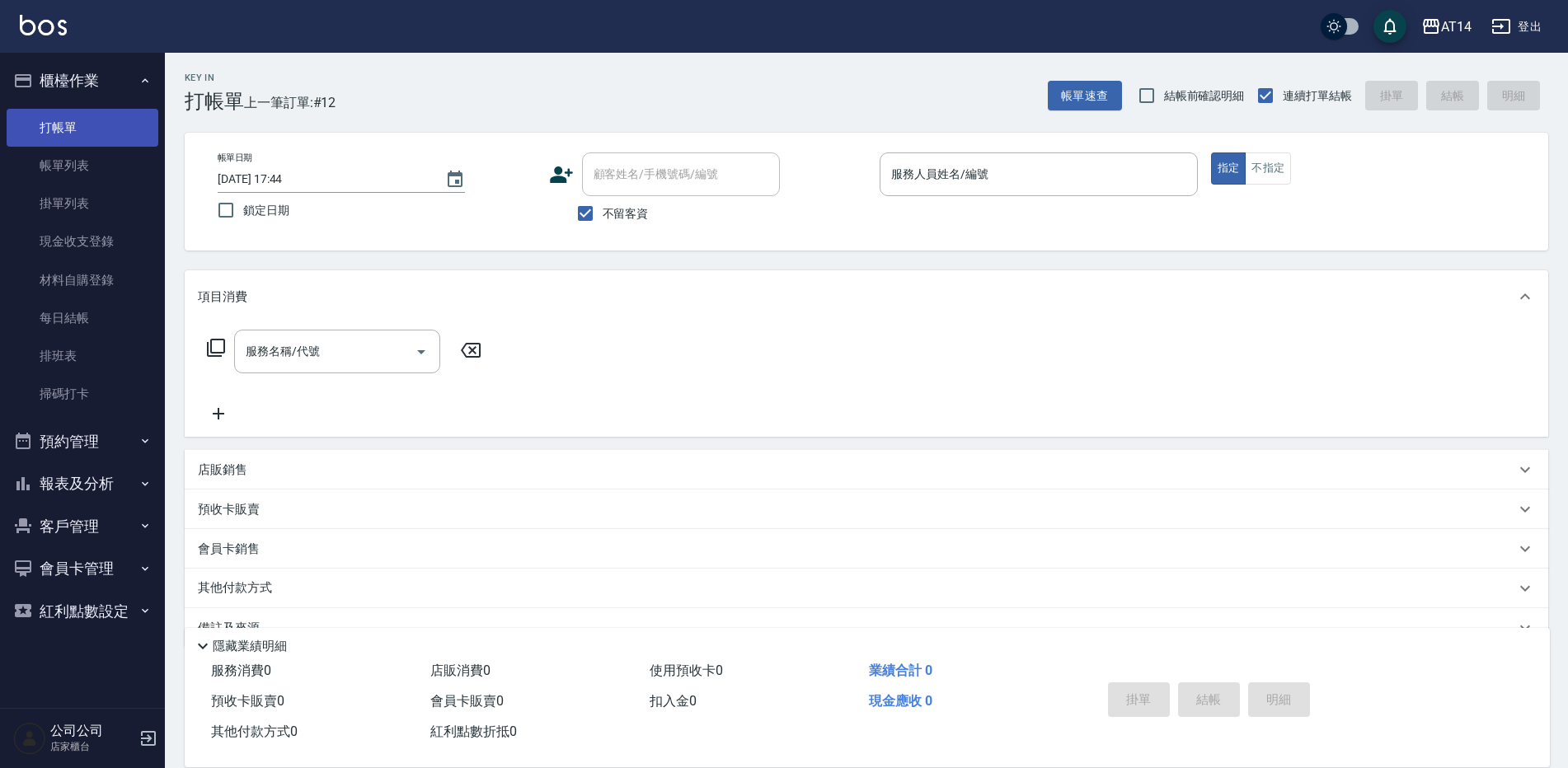
click at [103, 141] on link "打帳單" at bounding box center [82, 127] width 151 height 38
click at [103, 149] on link "帳單列表" at bounding box center [82, 166] width 151 height 38
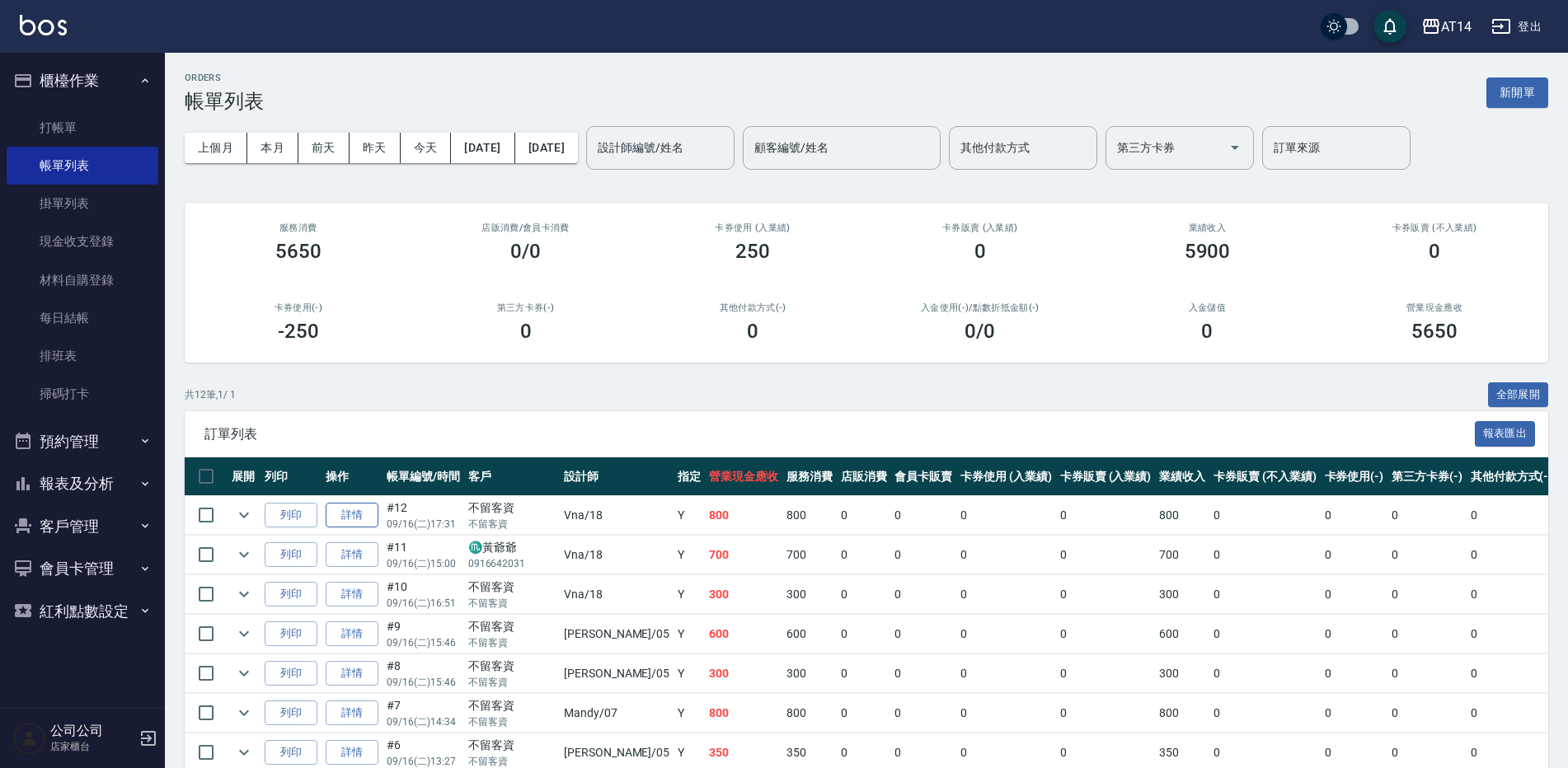
click at [341, 502] on link "詳情" at bounding box center [351, 515] width 53 height 25
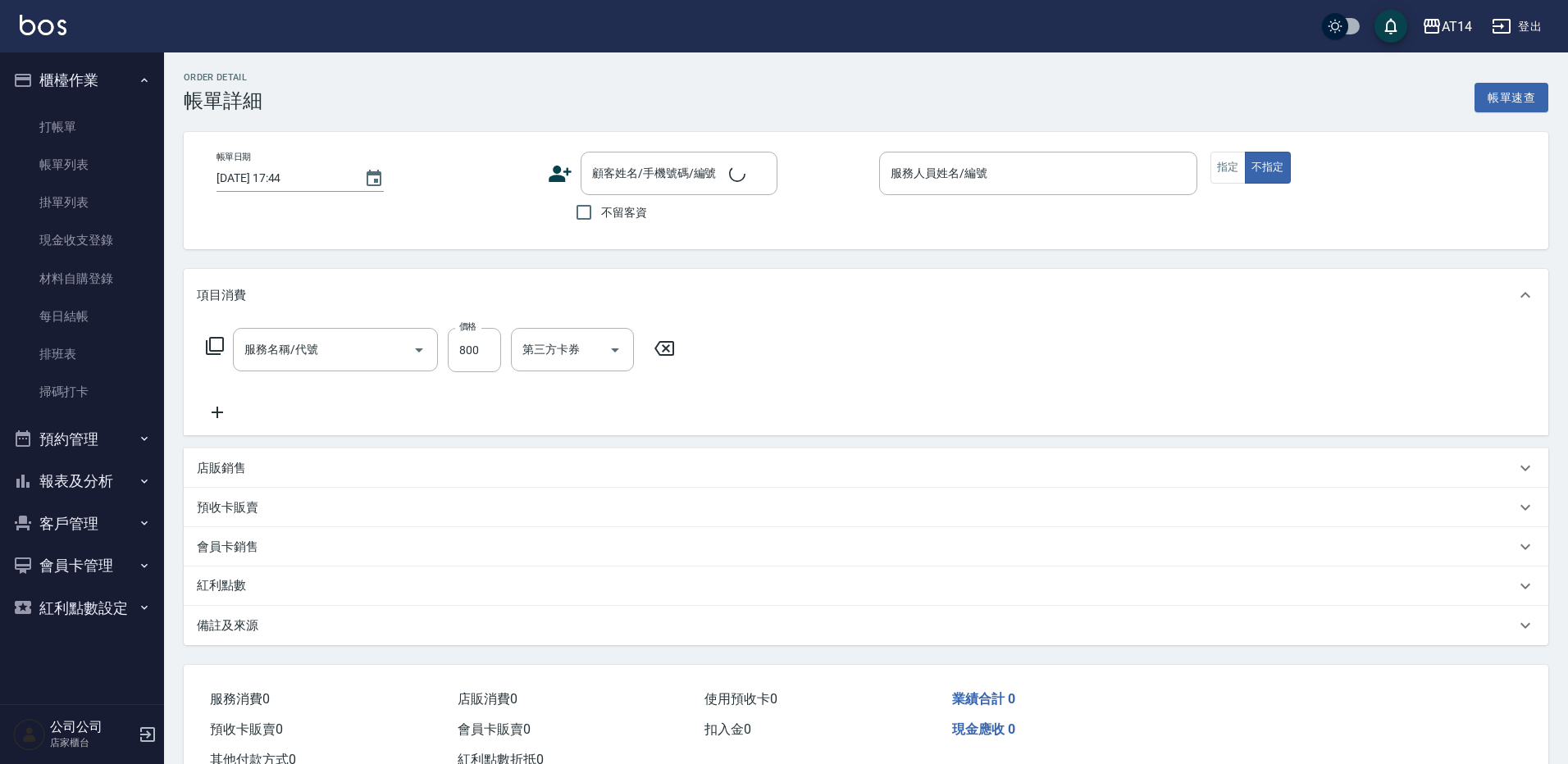
type input "2025/09/16 17:31"
checkbox input "true"
type input "Vna-18"
type input "洗髮(011)"
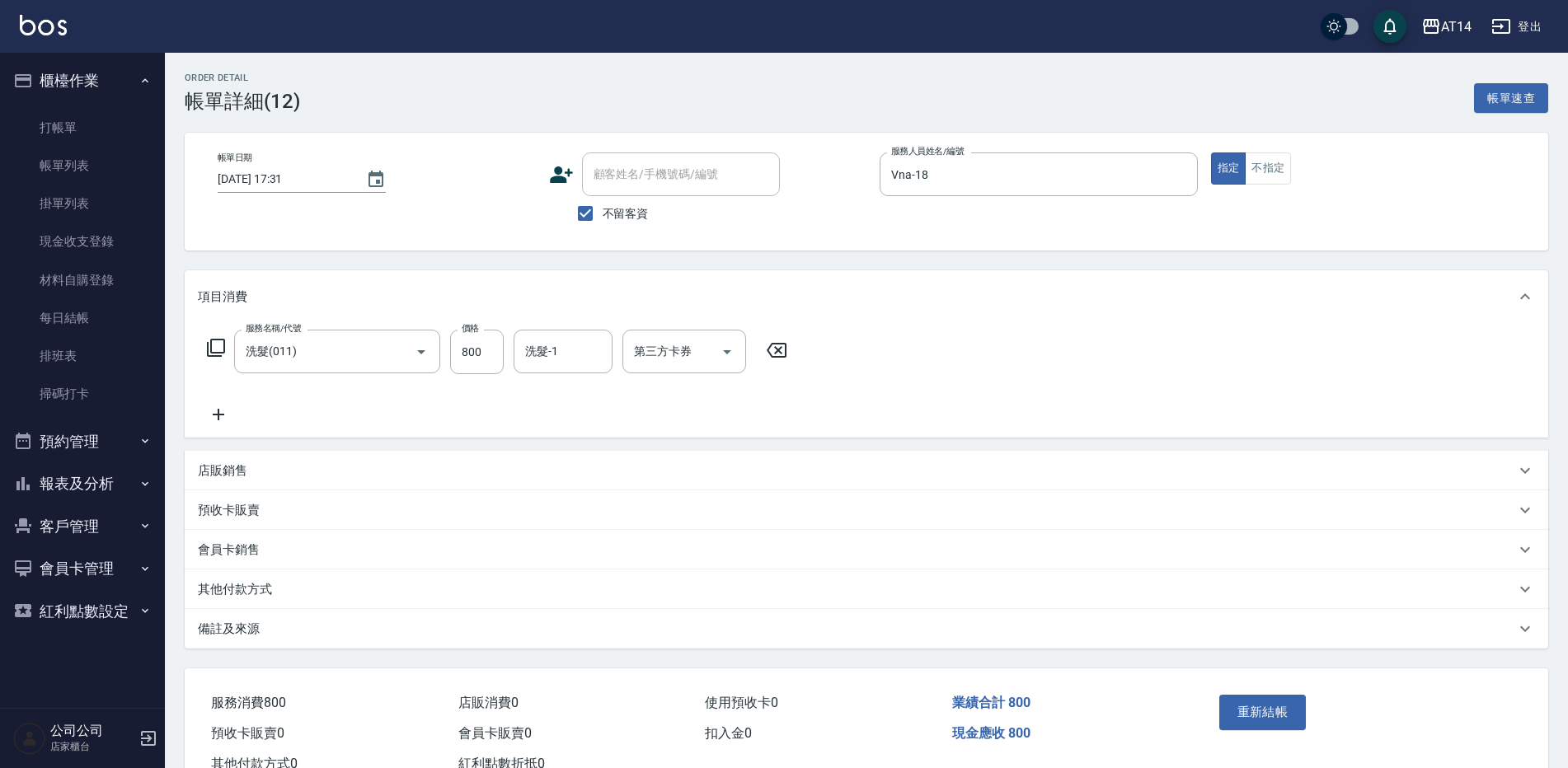
click at [304, 590] on div "其他付款方式" at bounding box center [856, 589] width 1317 height 18
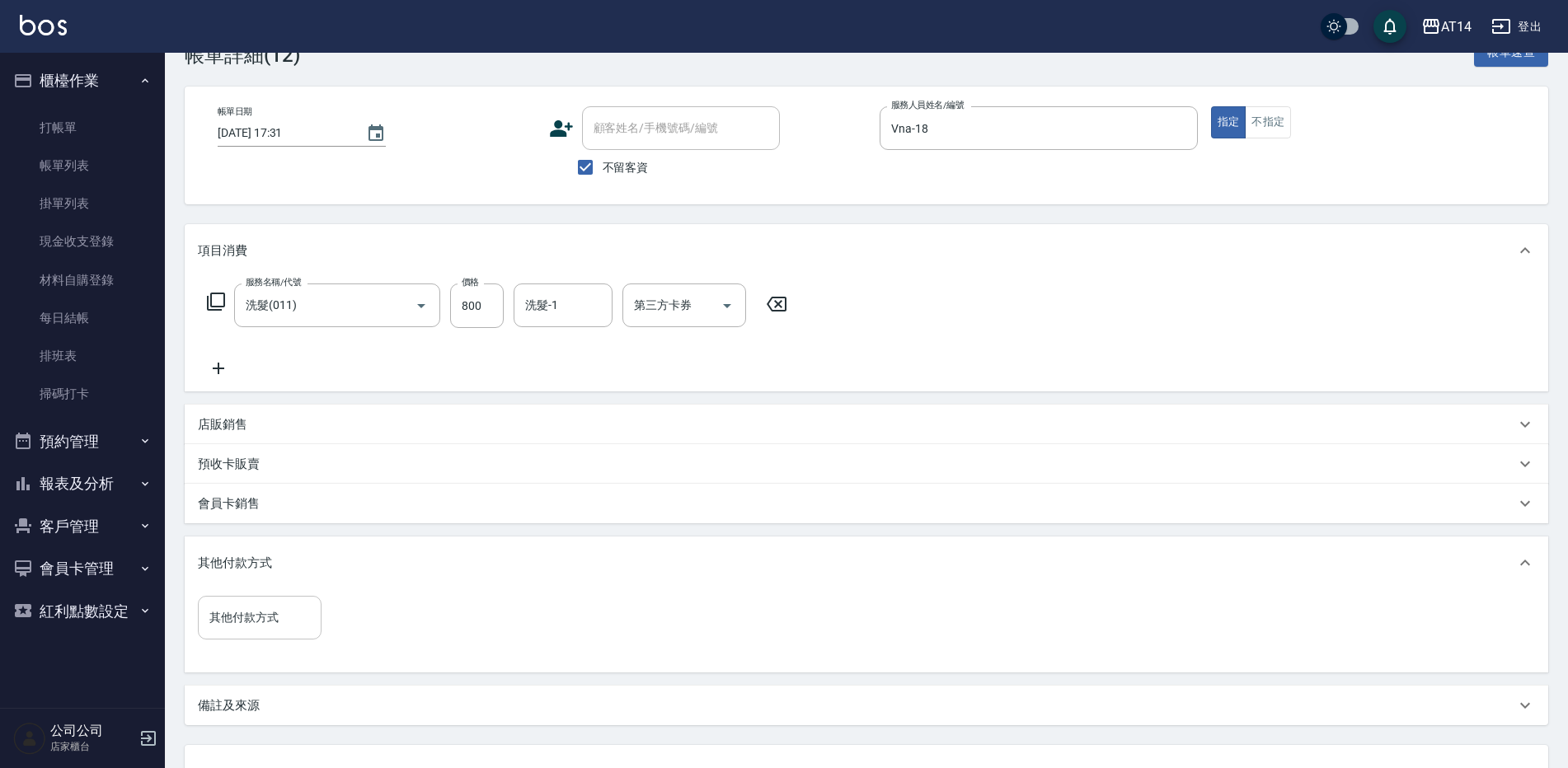
scroll to position [82, 0]
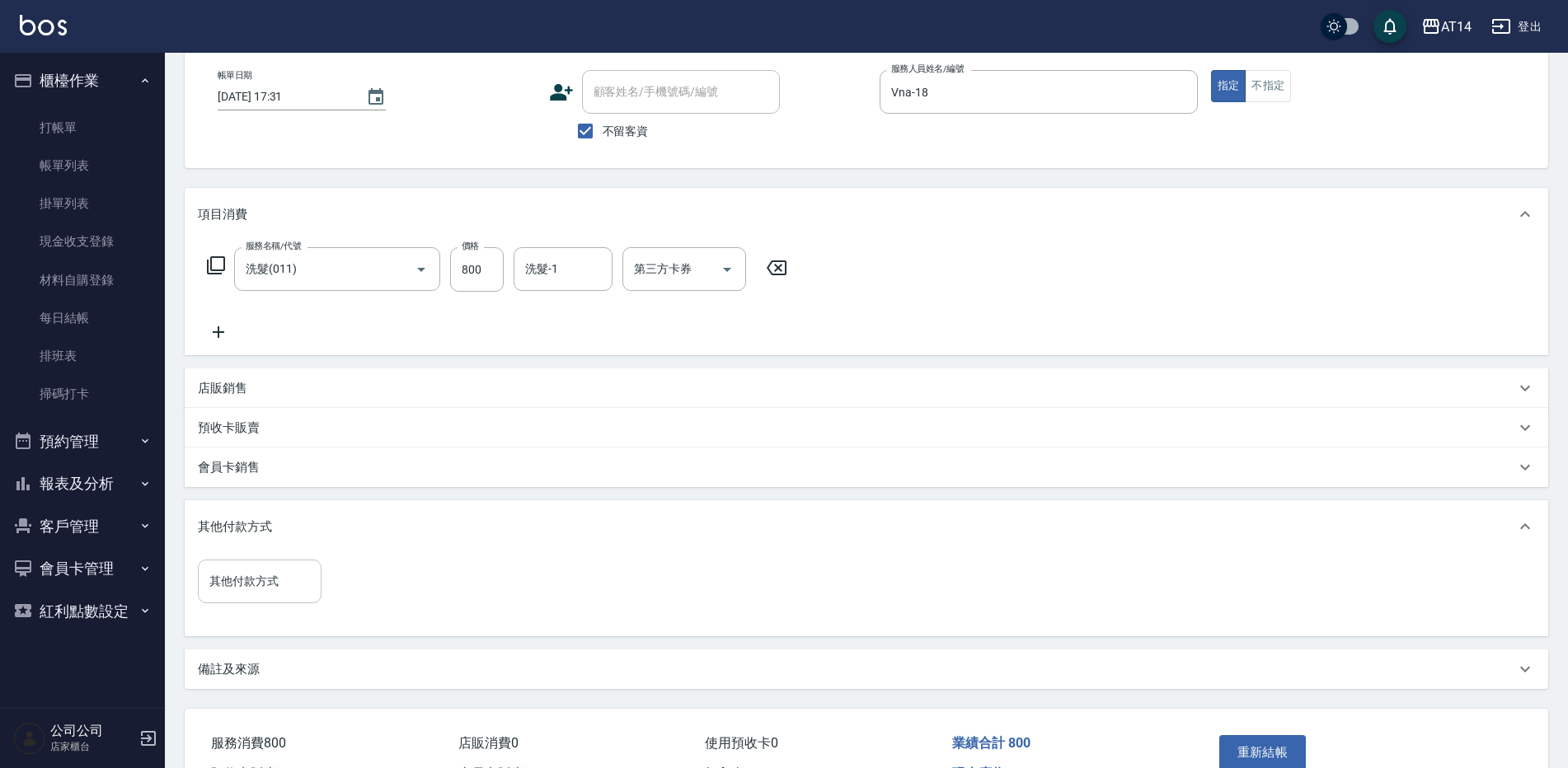
click at [297, 585] on input "其他付款方式" at bounding box center [259, 581] width 108 height 29
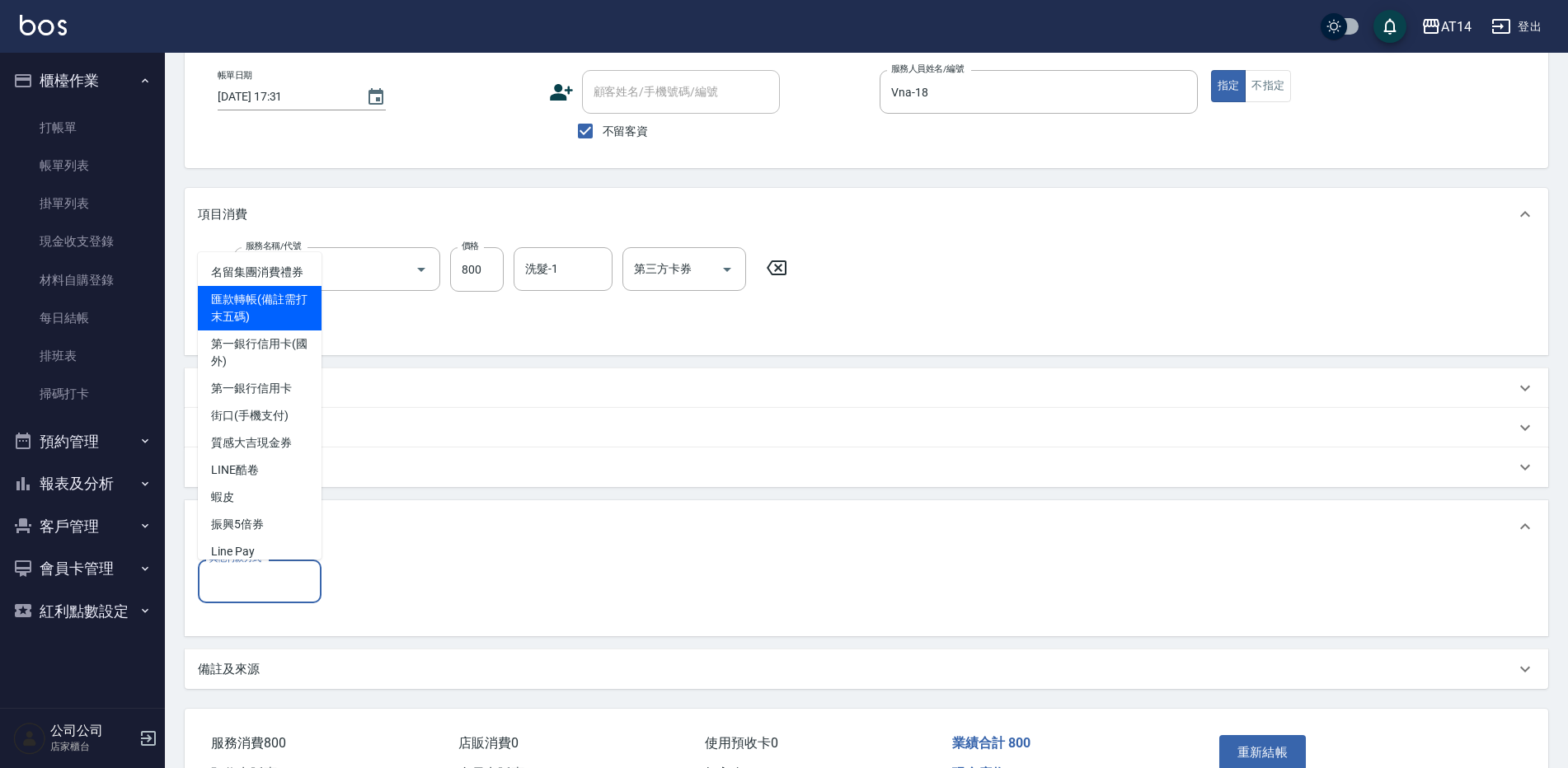
click at [253, 330] on span "匯款轉帳(備註需打末五碼)" at bounding box center [259, 308] width 124 height 45
type input "匯款轉帳(備註需打末五碼)"
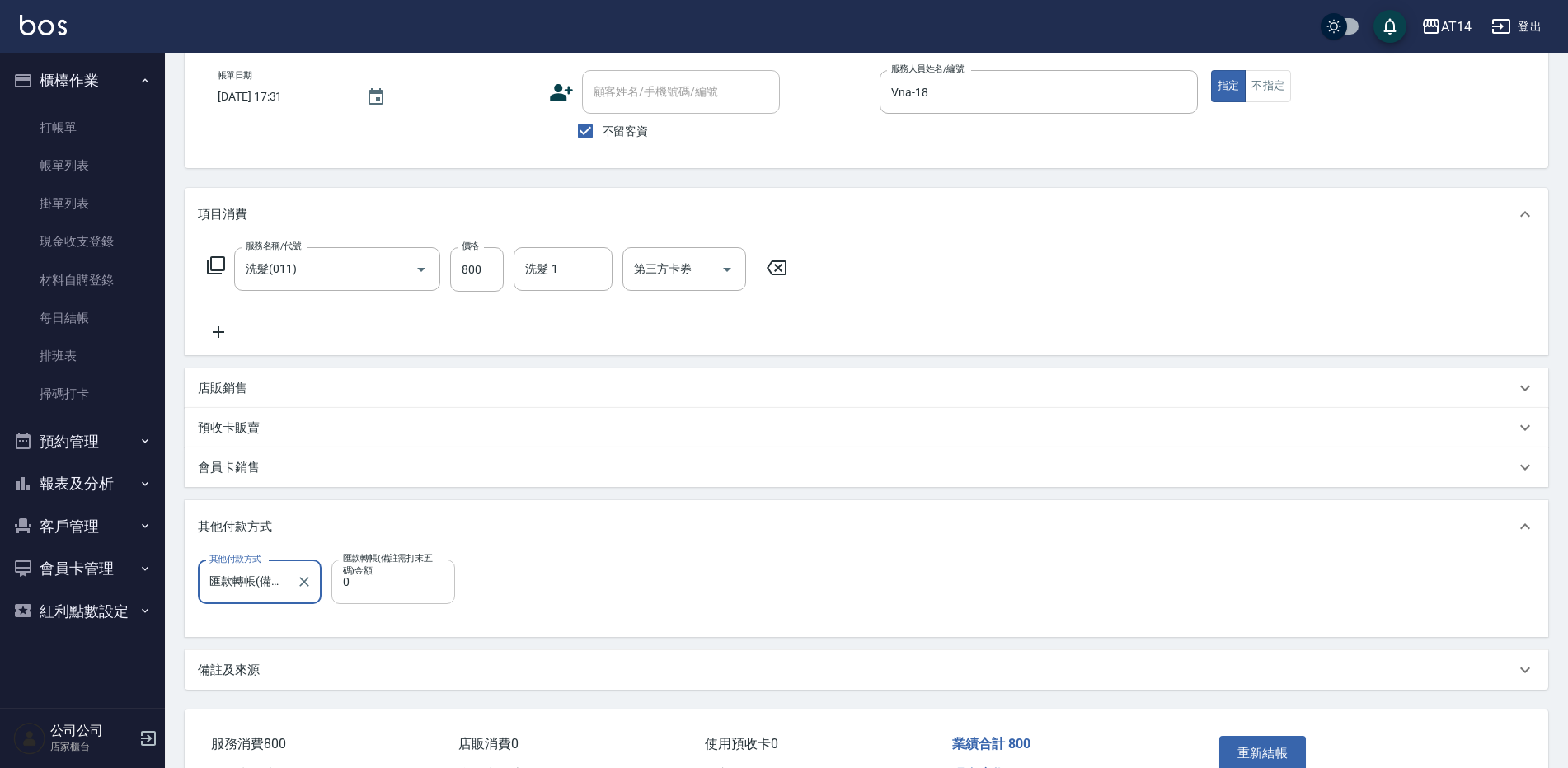
click at [399, 600] on input "0" at bounding box center [393, 581] width 124 height 45
type input "800"
click at [309, 682] on div "備註及來源" at bounding box center [867, 670] width 1364 height 39
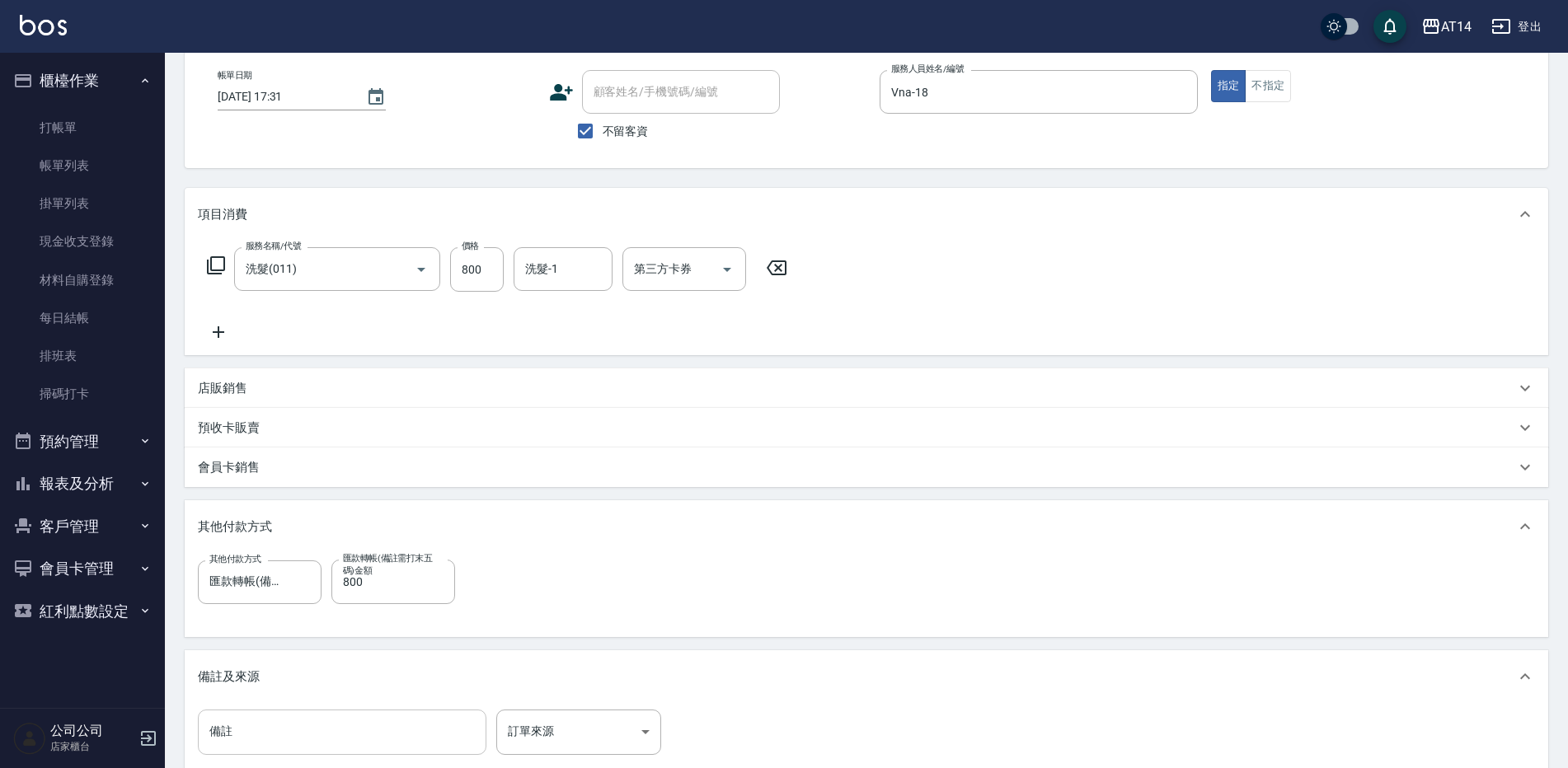
click at [267, 727] on input "備註" at bounding box center [341, 731] width 288 height 45
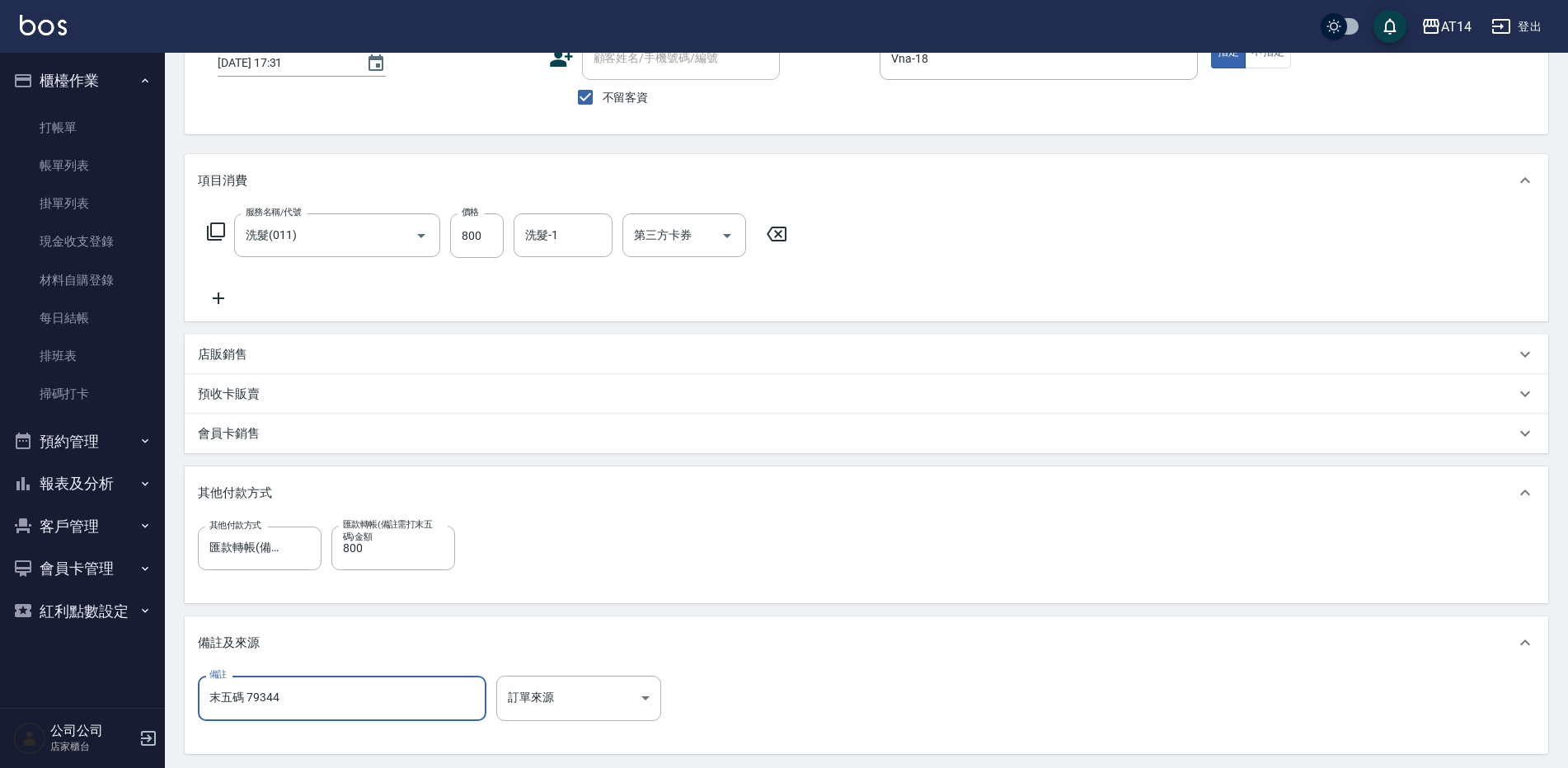
scroll to position [165, 0]
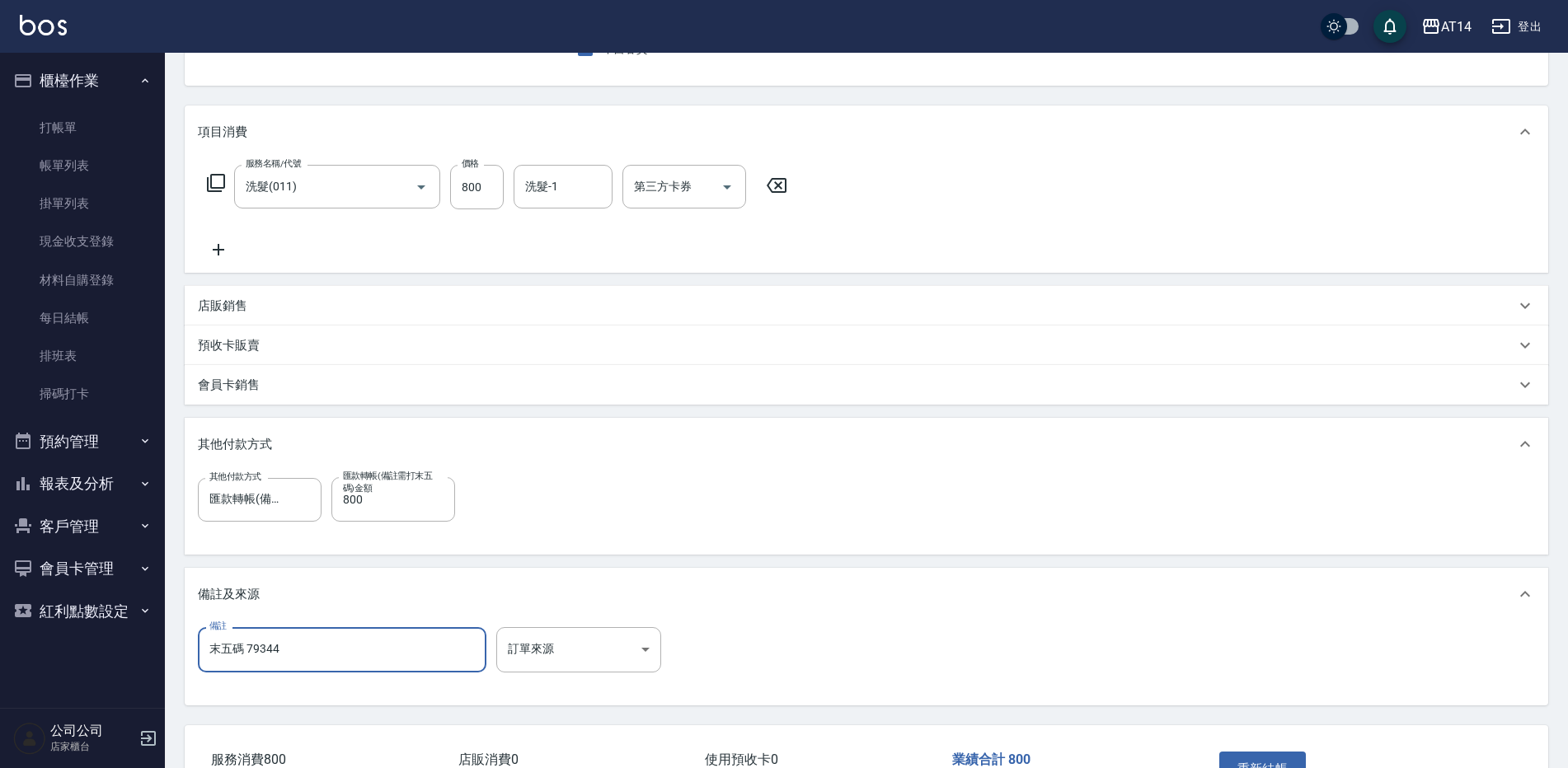
type input "末五碼 79344"
click at [1237, 750] on div "重新結帳" at bounding box center [1286, 780] width 148 height 71
click at [1226, 752] on button "重新結帳" at bounding box center [1263, 768] width 87 height 34
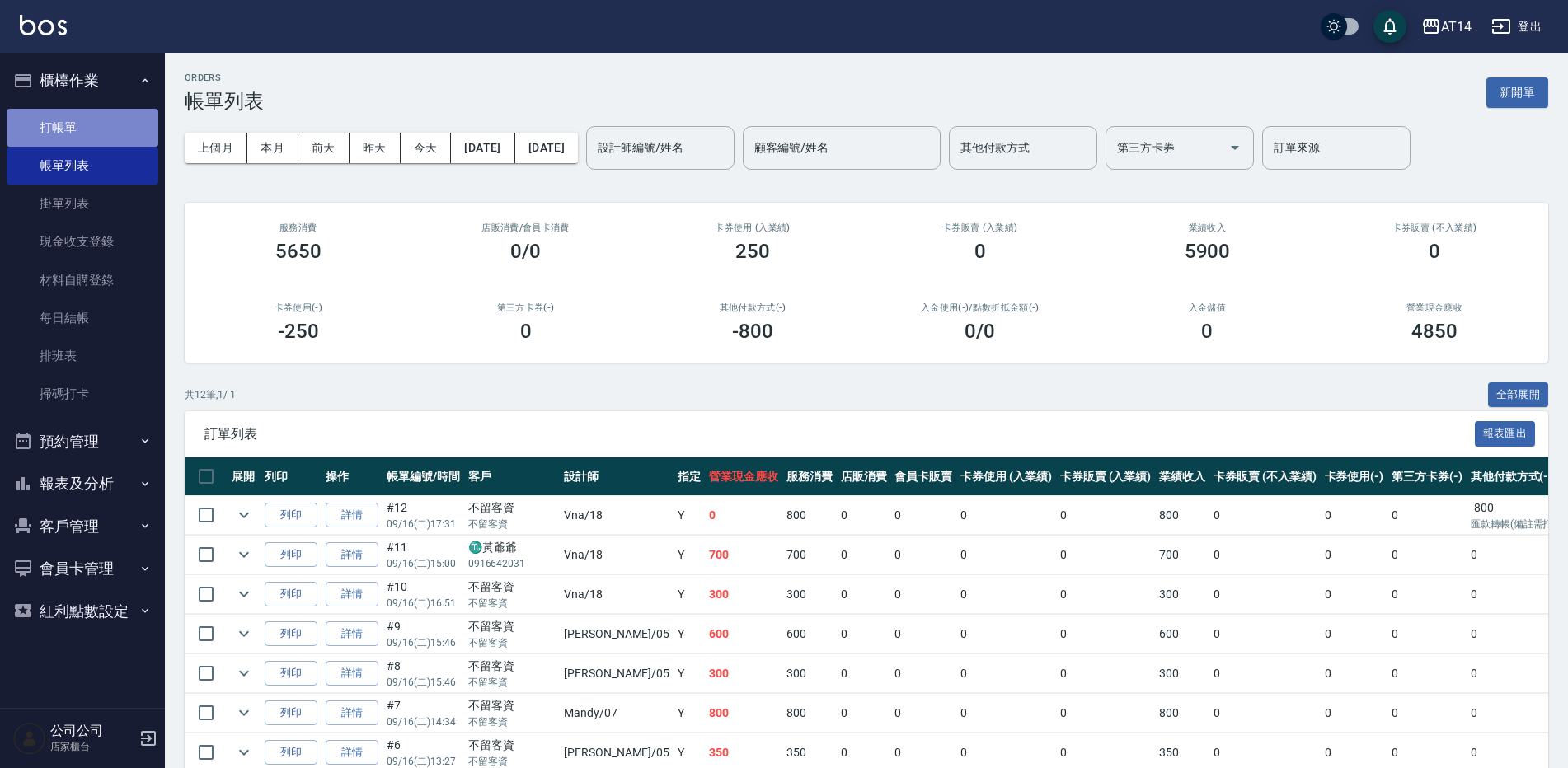
click at [129, 138] on link "打帳單" at bounding box center [82, 127] width 151 height 38
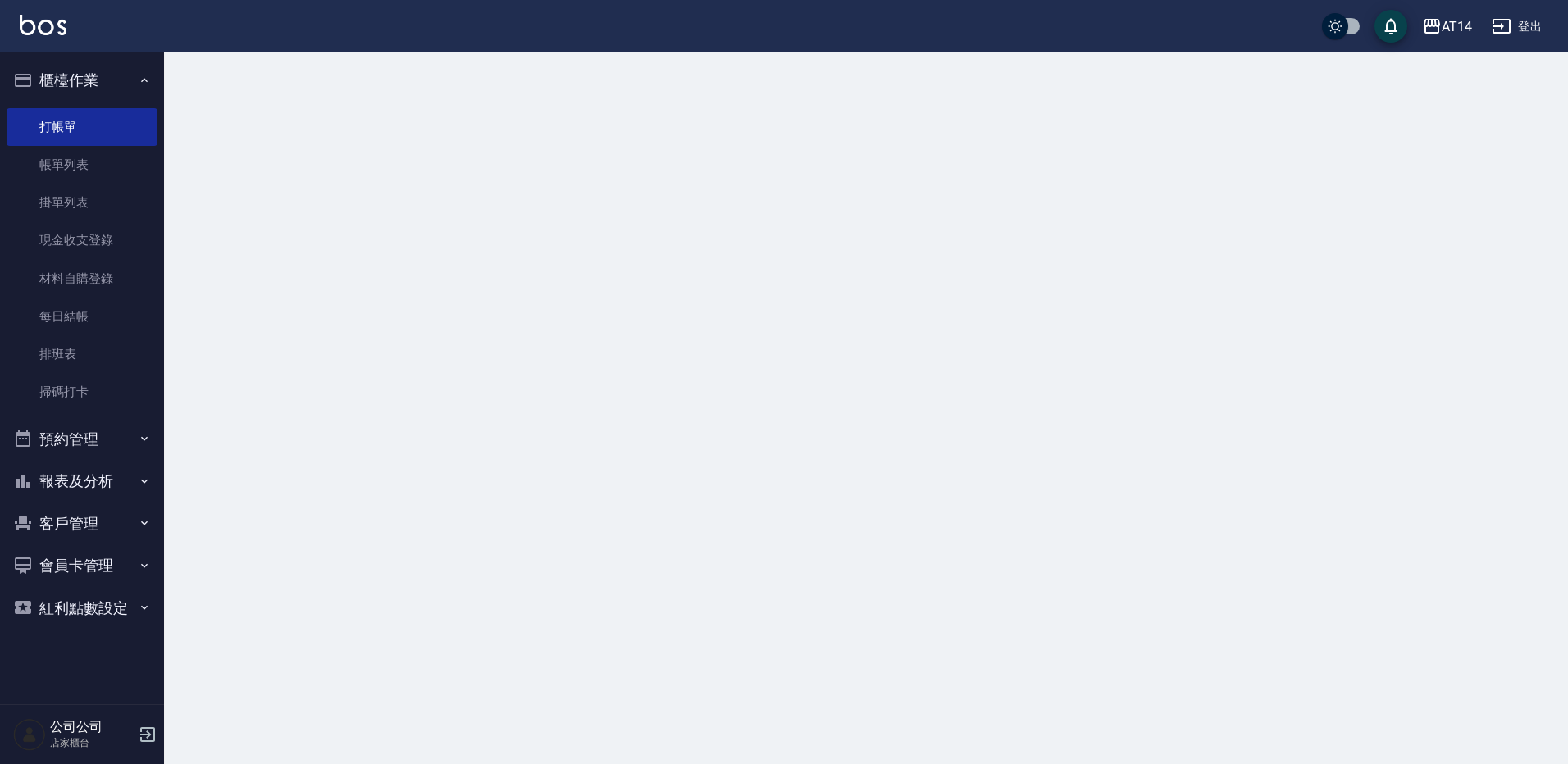
click at [143, 74] on icon "button" at bounding box center [145, 80] width 13 height 13
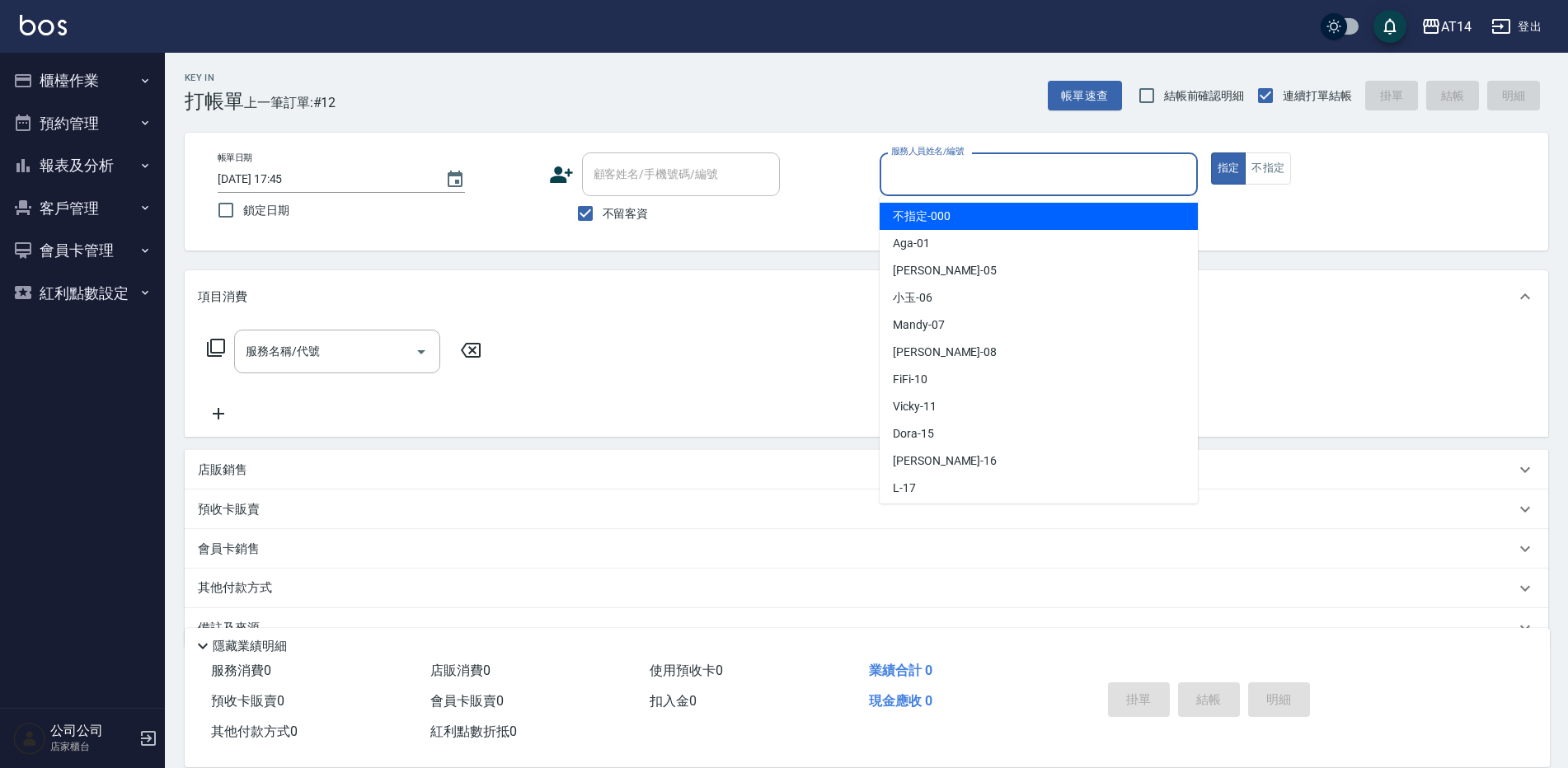
click at [1026, 183] on input "服務人員姓名/編號" at bounding box center [1038, 174] width 304 height 29
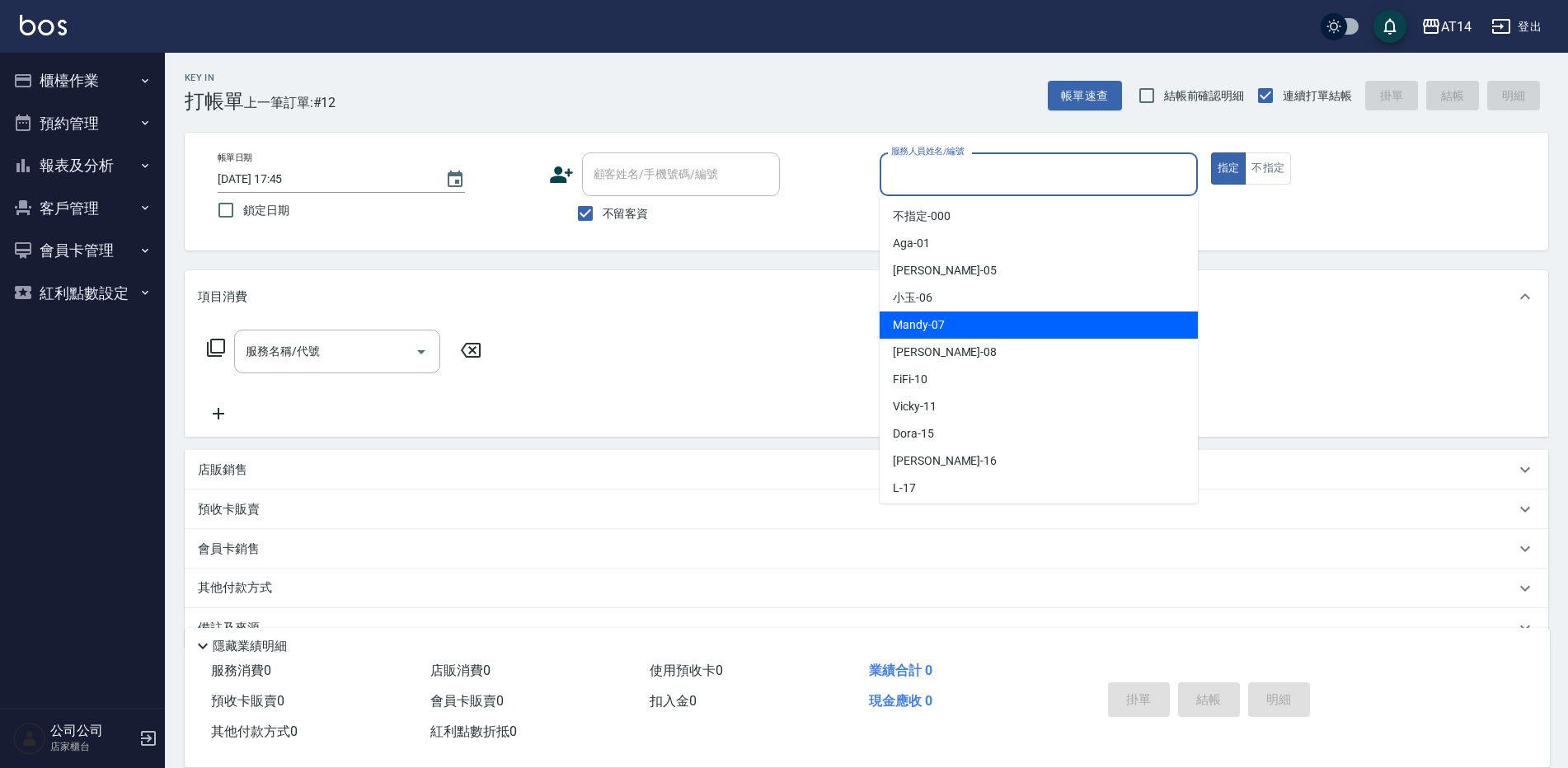
drag, startPoint x: 944, startPoint y: 318, endPoint x: 936, endPoint y: 308, distance: 12.8
click at [944, 316] on div "Mandy -07" at bounding box center [1038, 325] width 318 height 27
type input "Mandy-07"
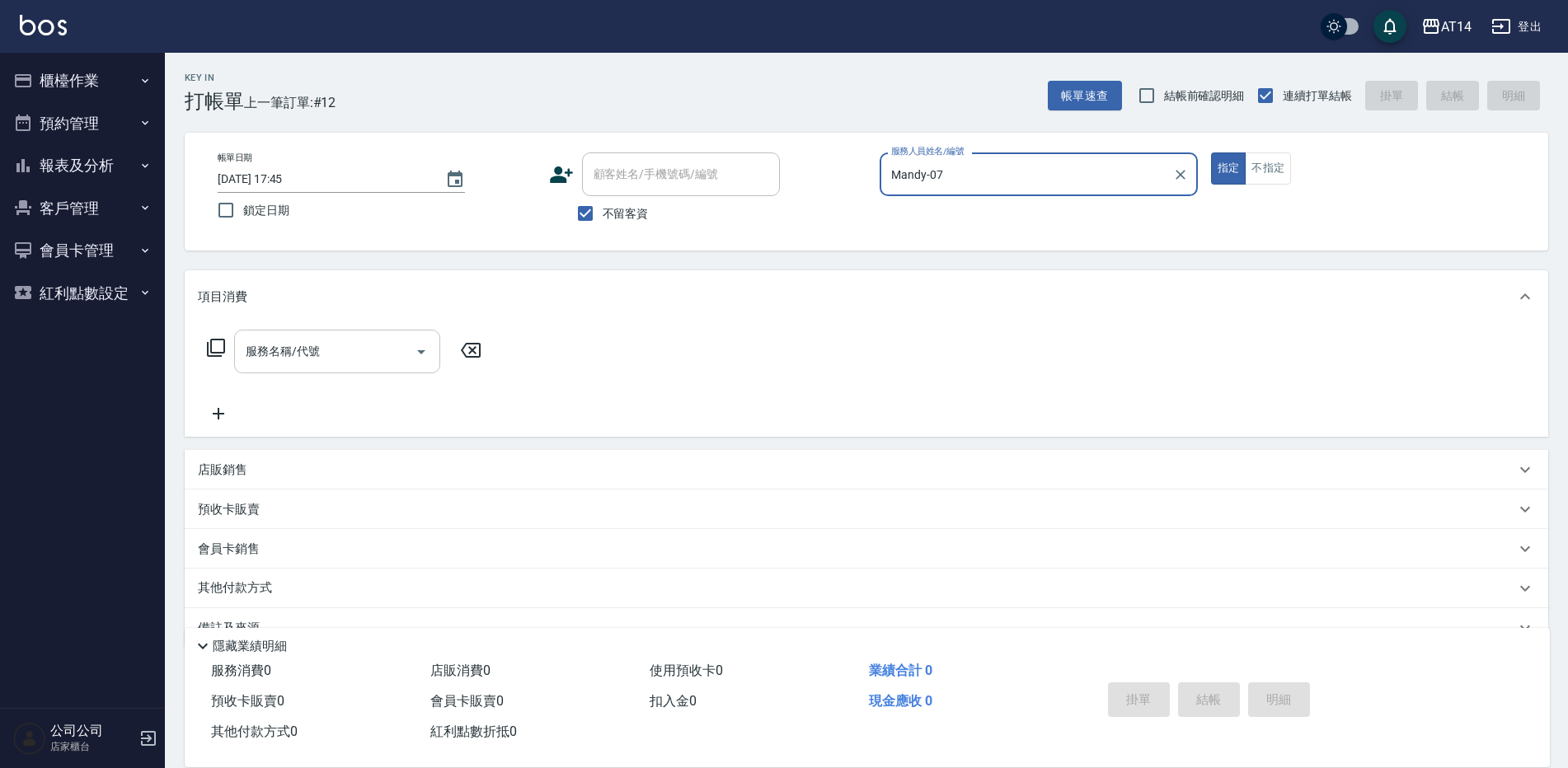
click at [434, 354] on button "Open" at bounding box center [420, 351] width 26 height 26
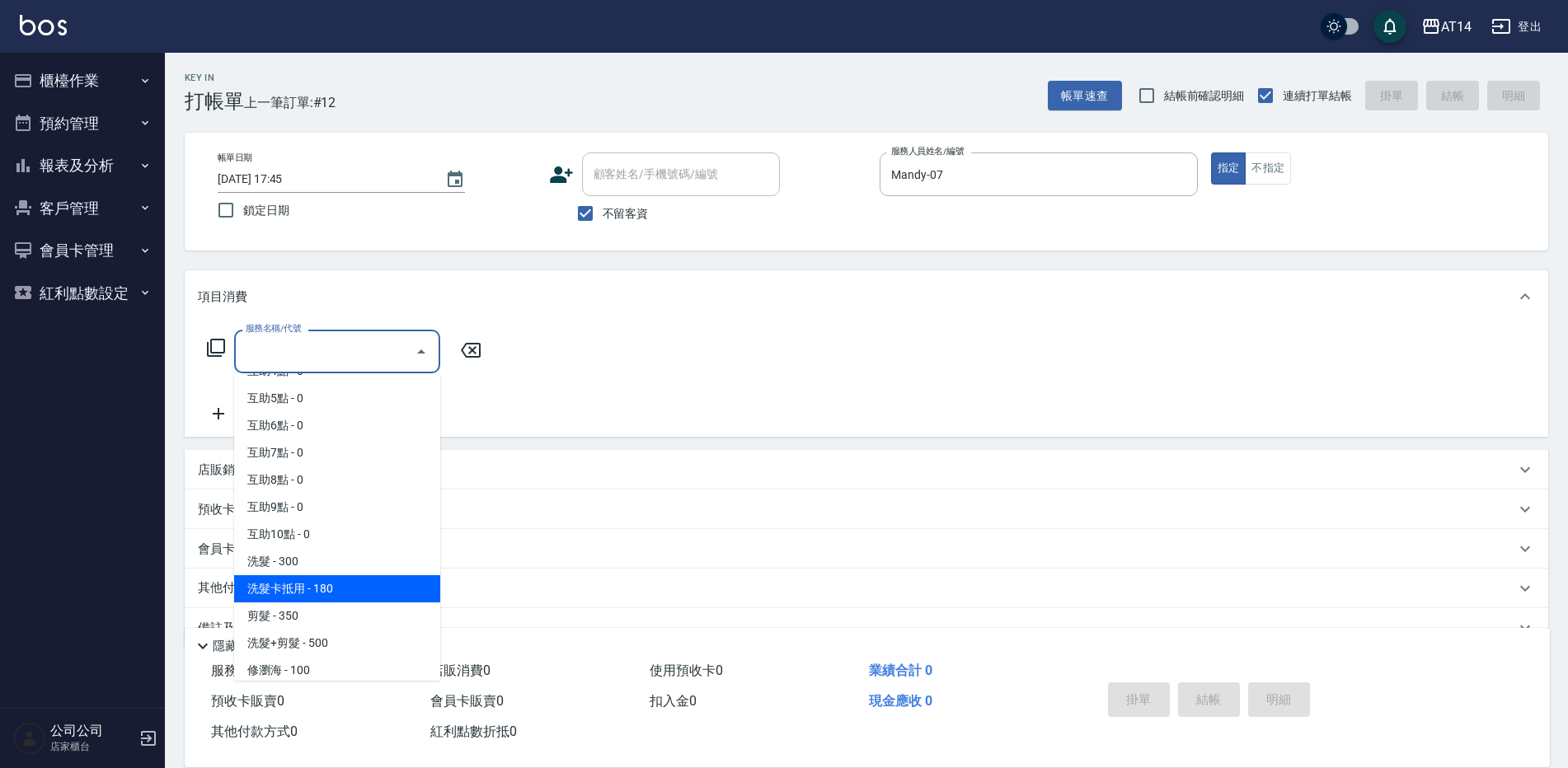
scroll to position [165, 0]
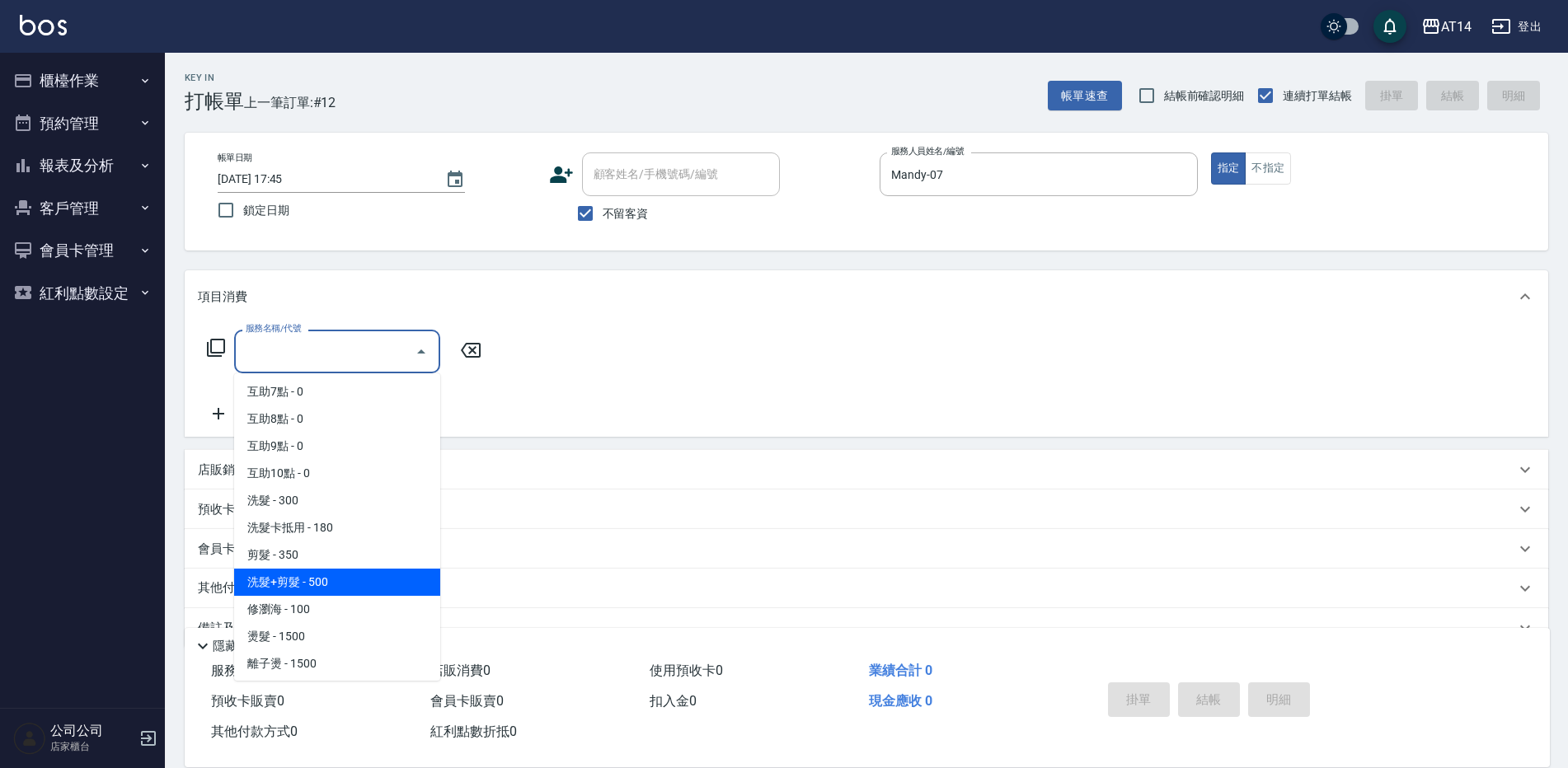
click at [286, 582] on span "洗髮+剪髮 - 500" at bounding box center [336, 582] width 206 height 27
type input "洗髮+剪髮(022)"
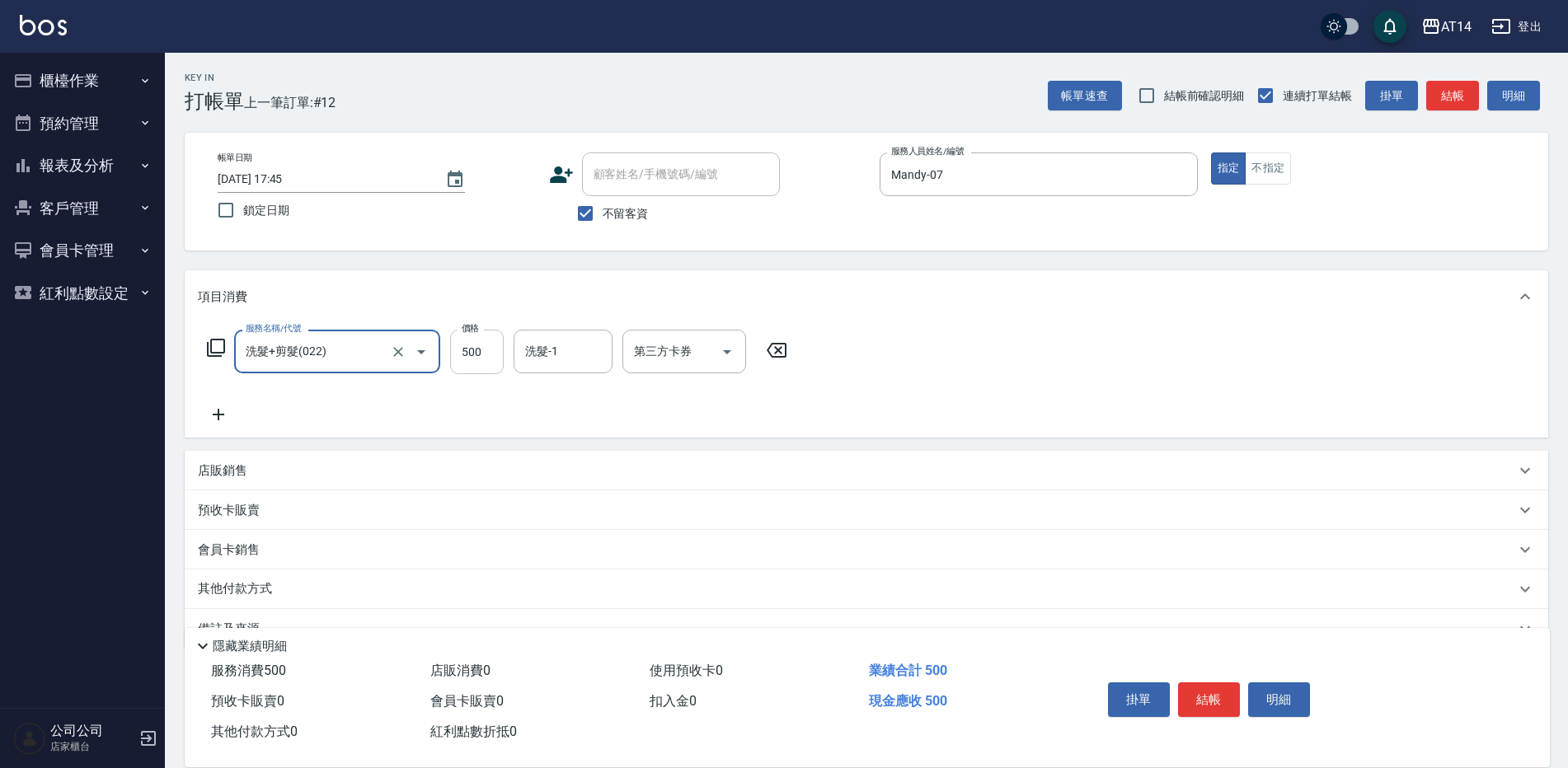
click at [458, 352] on input "500" at bounding box center [477, 351] width 54 height 45
type input "700"
click at [1192, 676] on div "掛單 結帳 明細" at bounding box center [1209, 702] width 215 height 52
click at [1207, 684] on button "結帳" at bounding box center [1209, 699] width 62 height 34
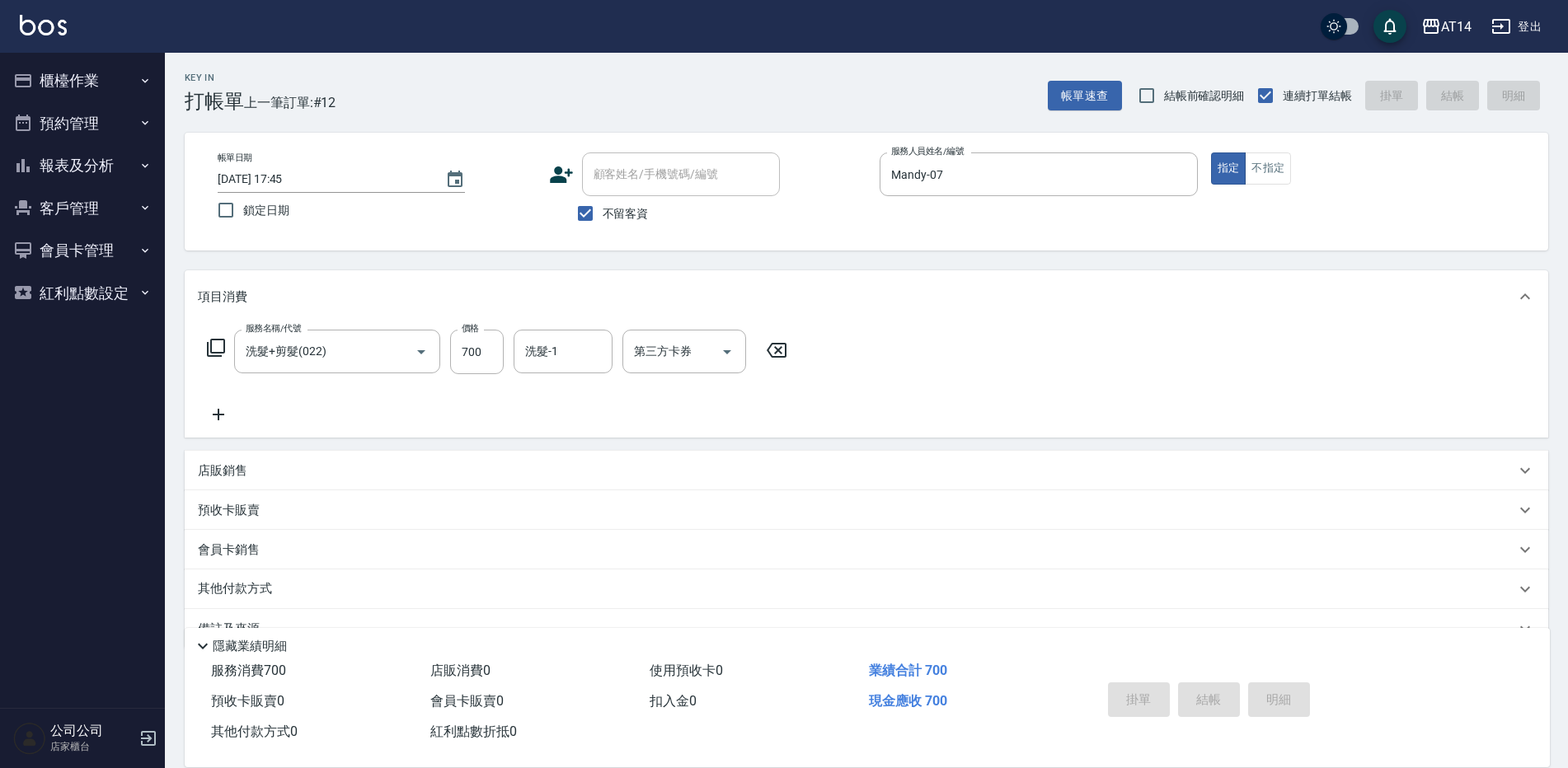
type input "2025/09/16 17:57"
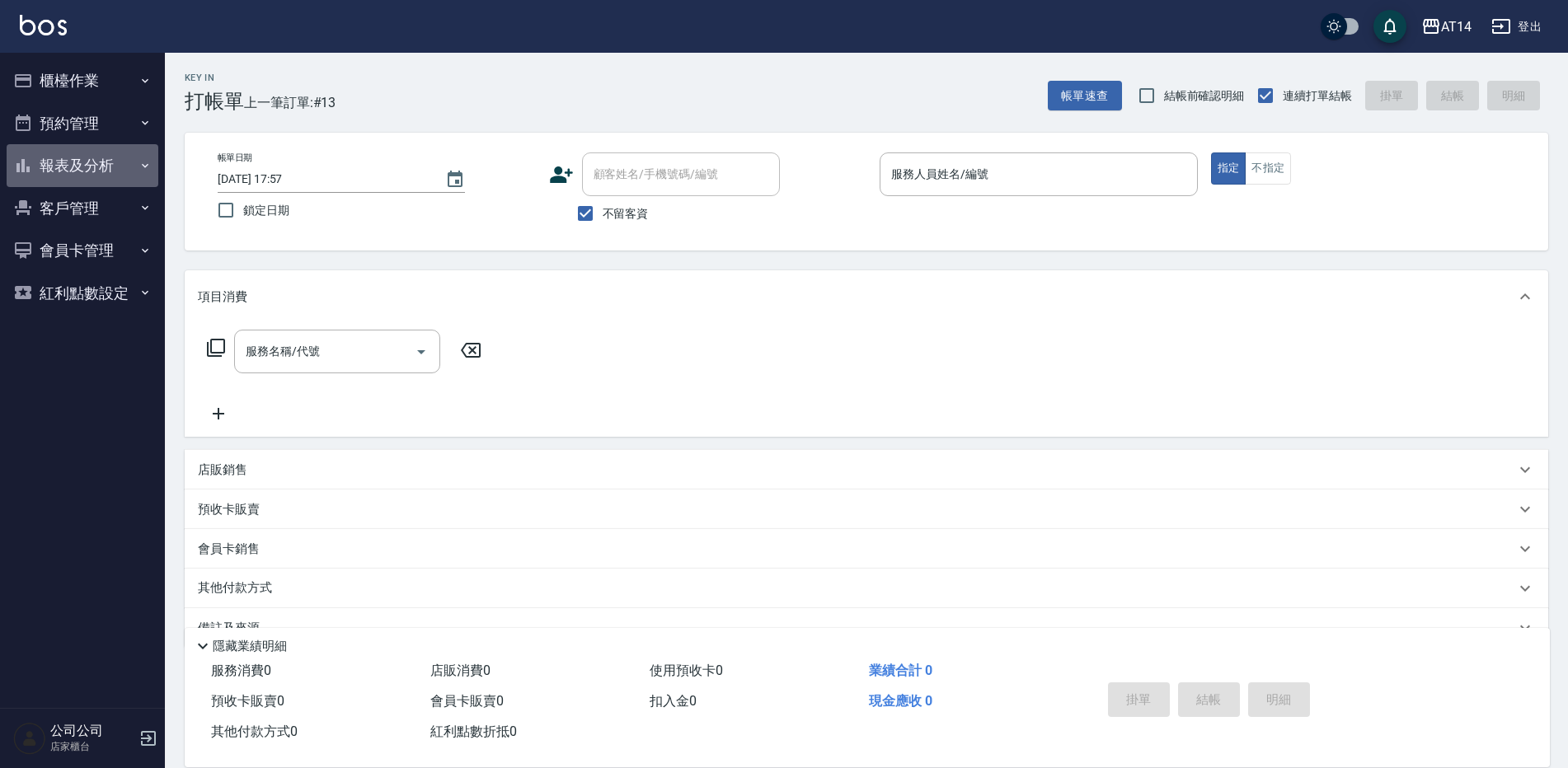
click at [36, 159] on button "報表及分析" at bounding box center [82, 166] width 151 height 43
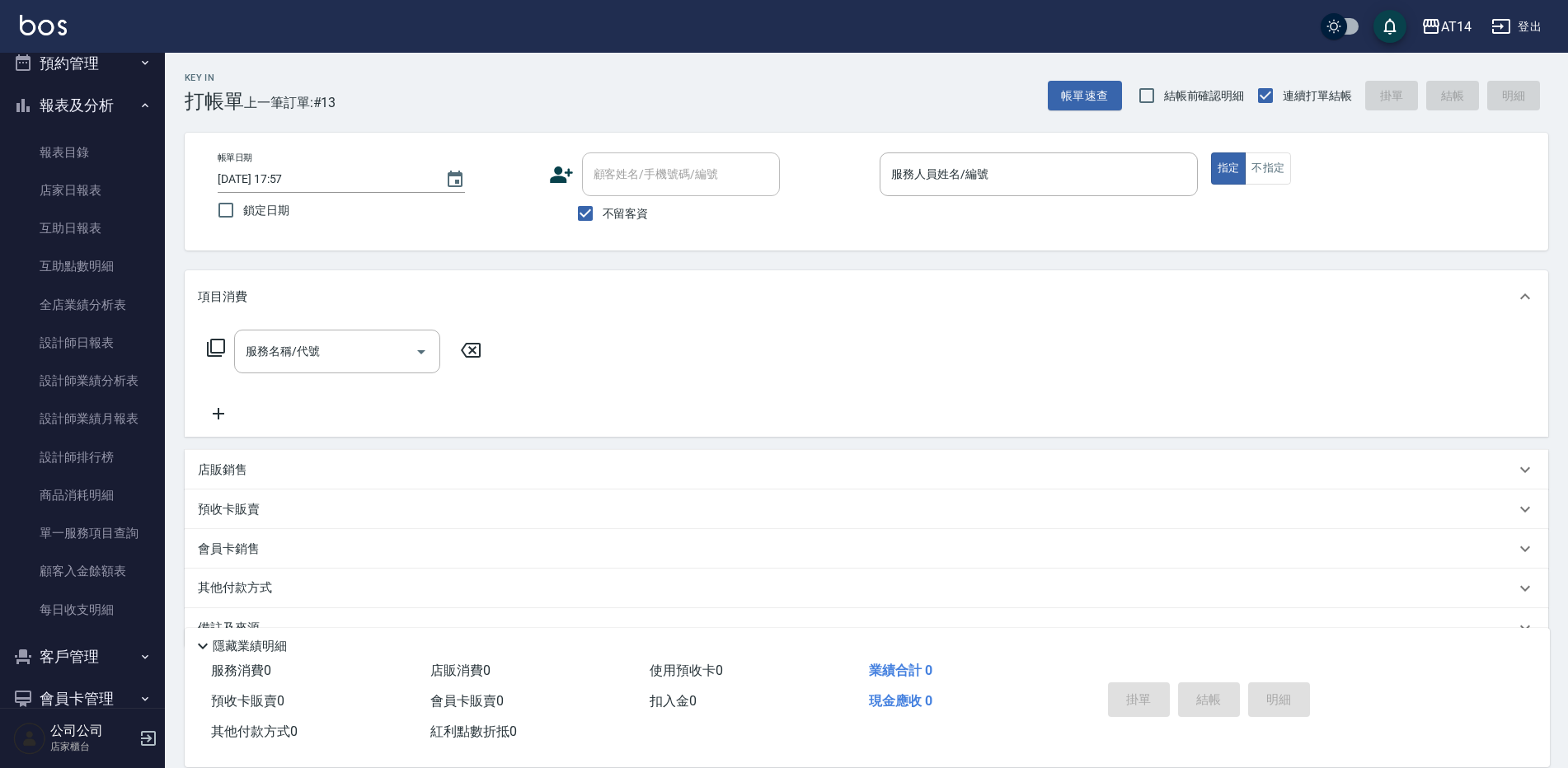
scroll to position [134, 0]
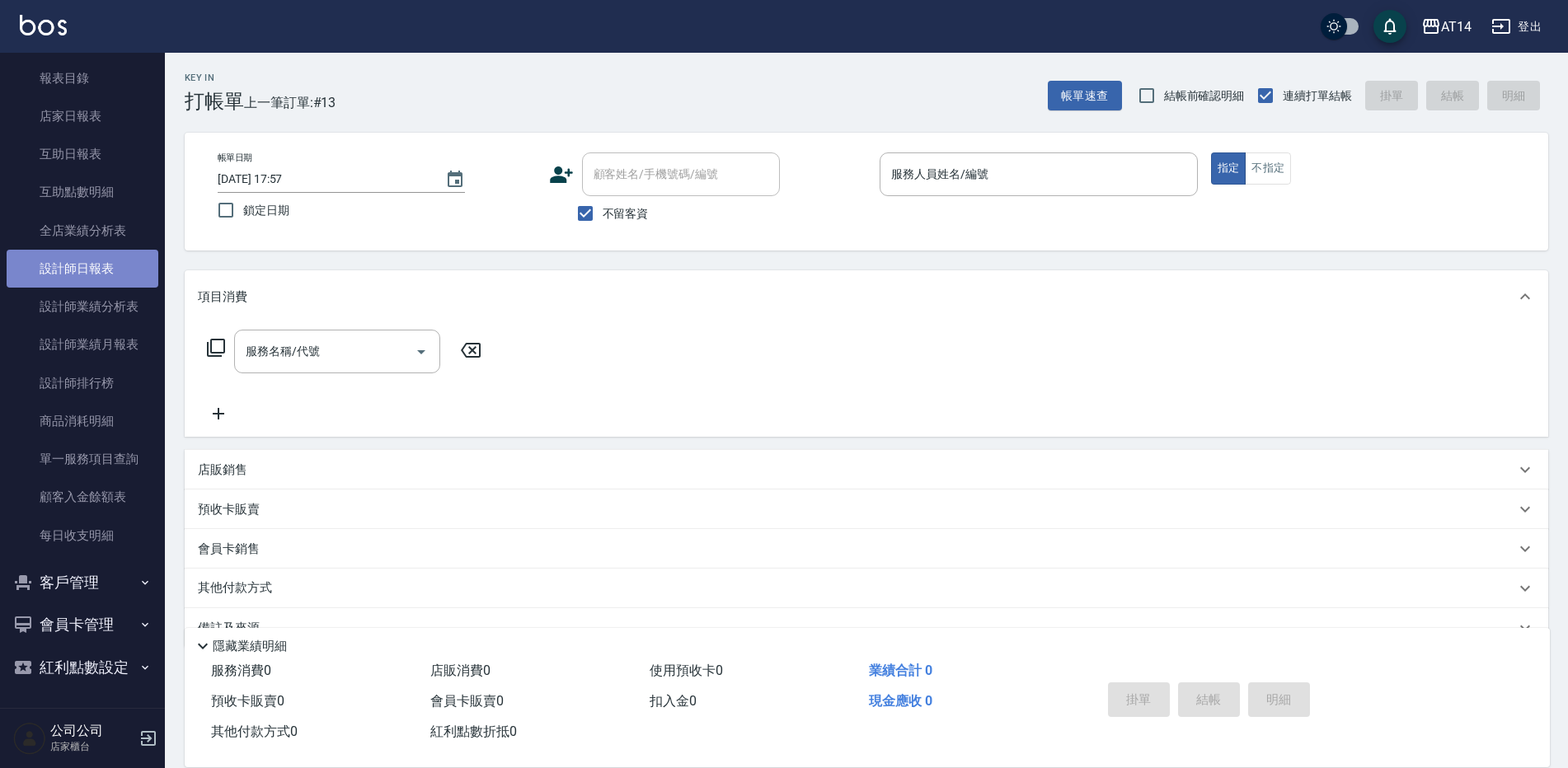
click at [92, 269] on link "設計師日報表" at bounding box center [82, 268] width 151 height 38
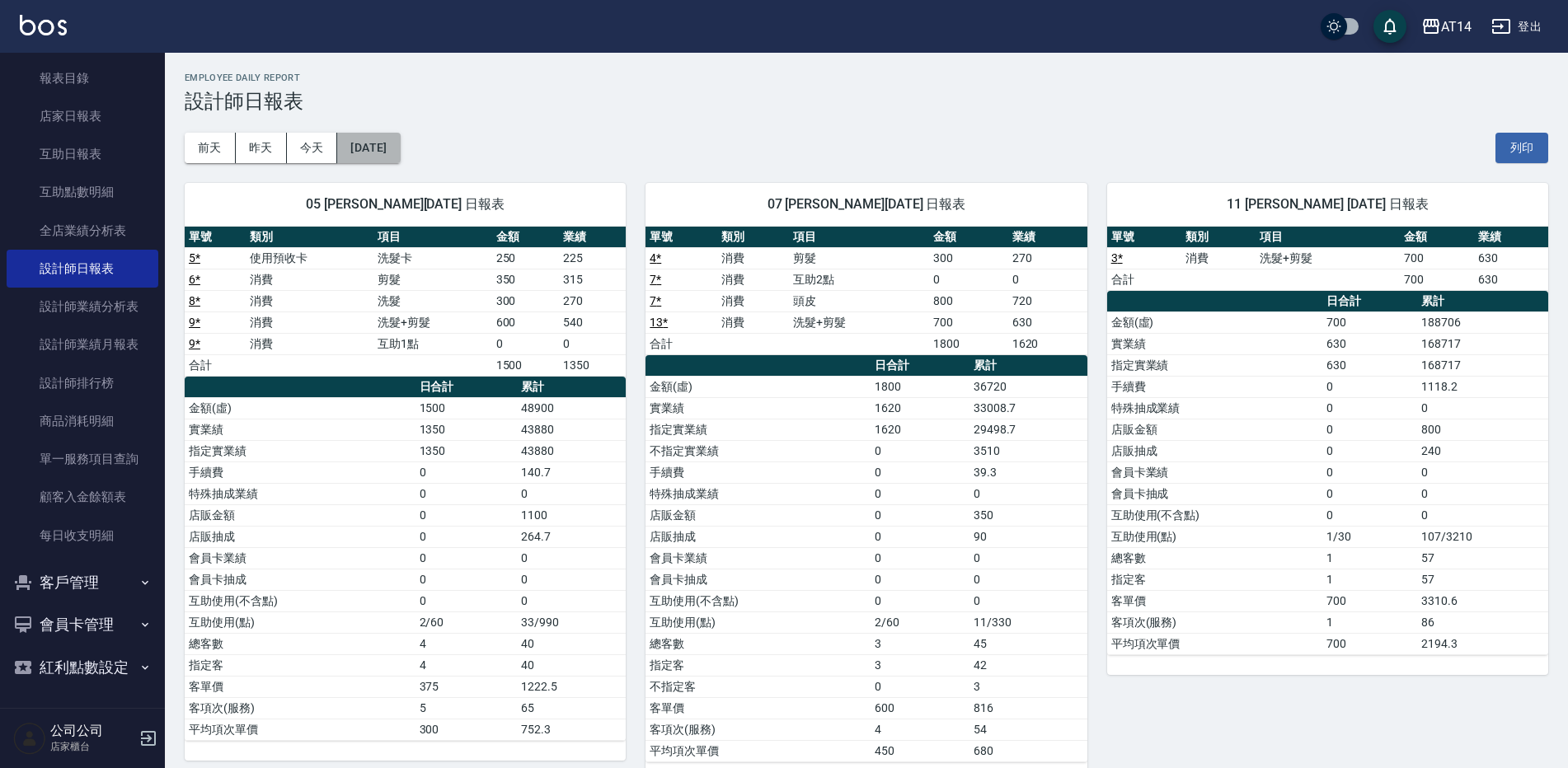
click at [400, 145] on button "[DATE]" at bounding box center [368, 148] width 63 height 30
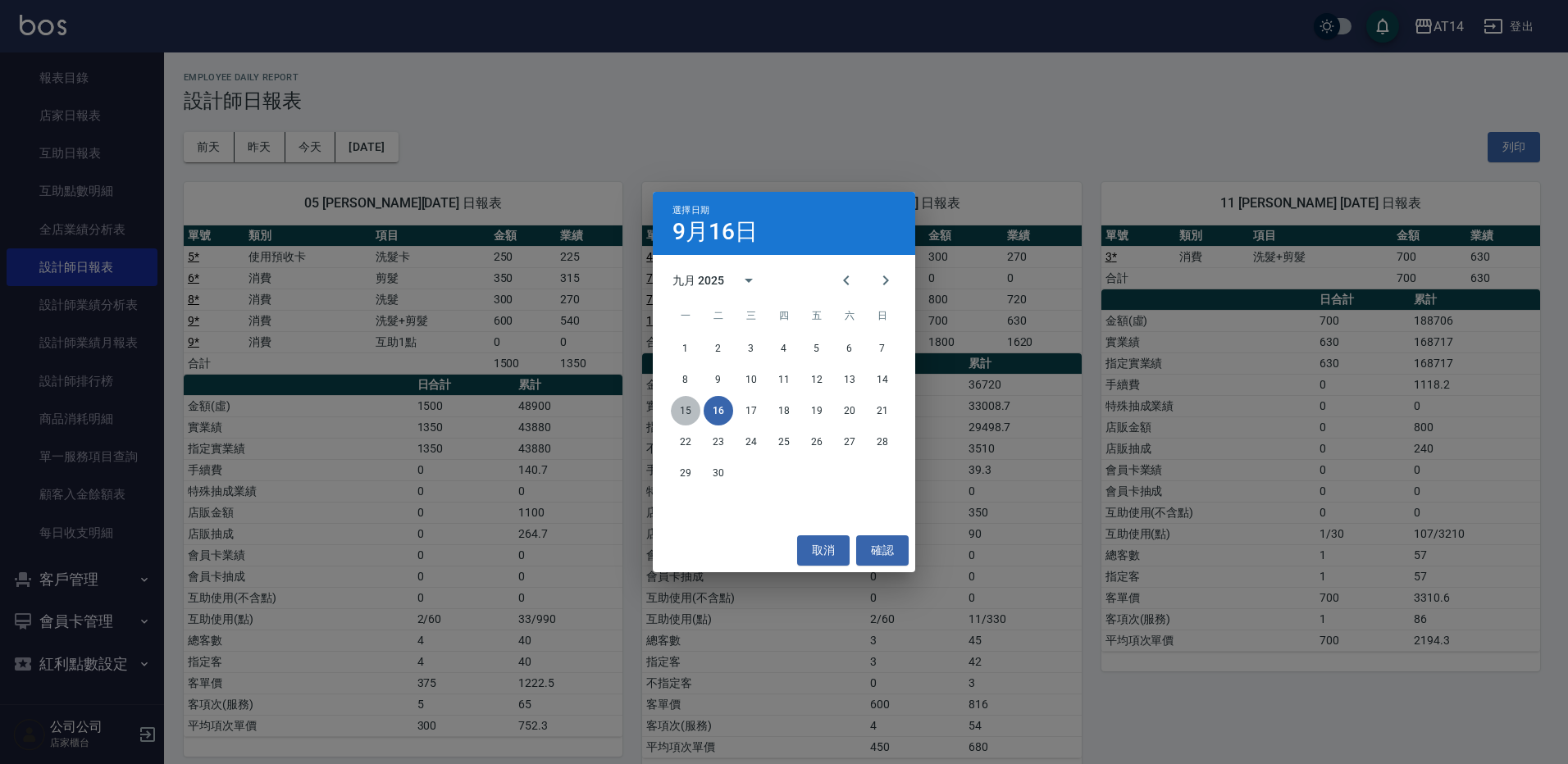
click at [687, 411] on button "15" at bounding box center [685, 410] width 29 height 29
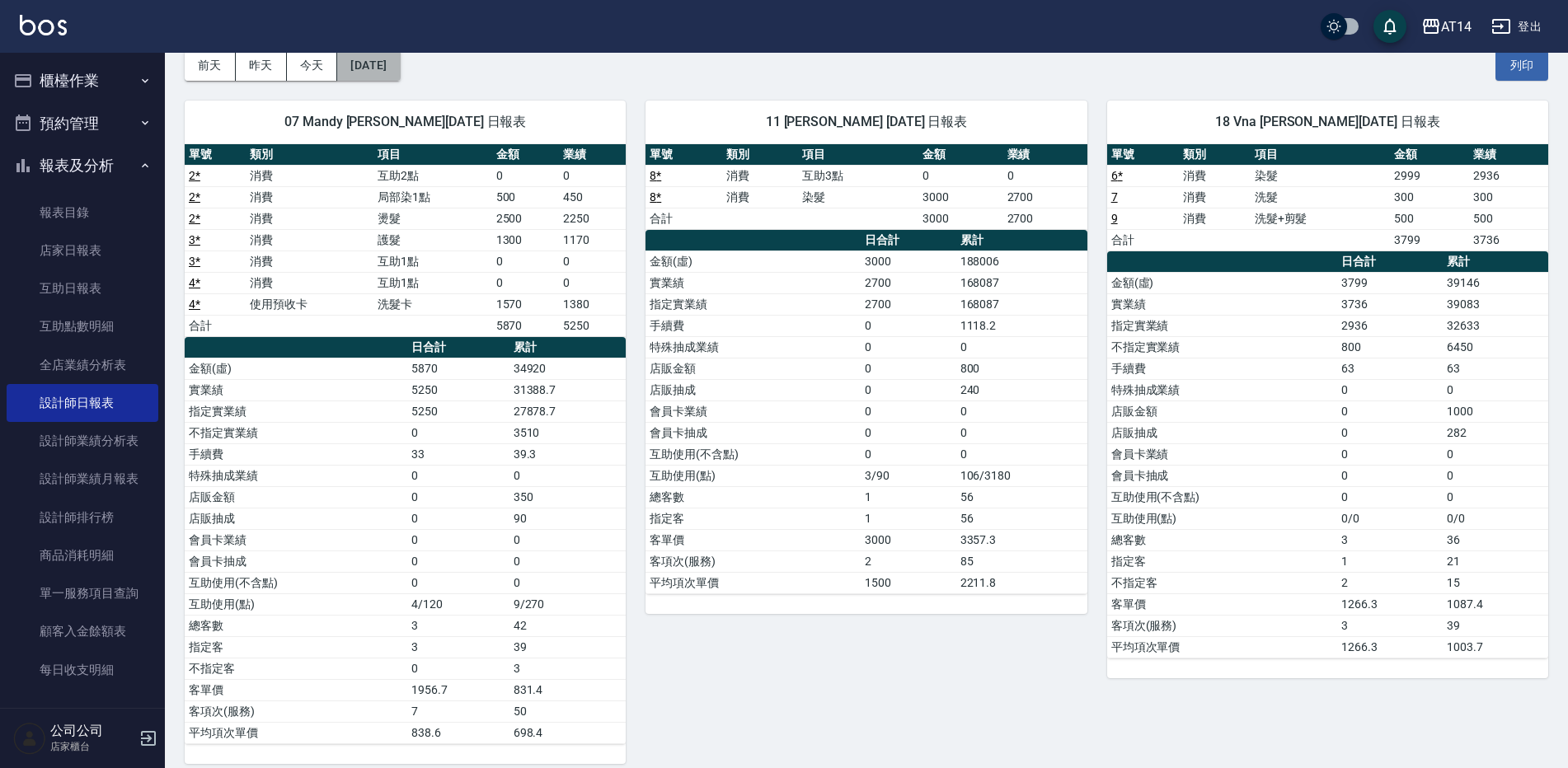
click at [400, 64] on button "2025/09/15" at bounding box center [368, 66] width 63 height 30
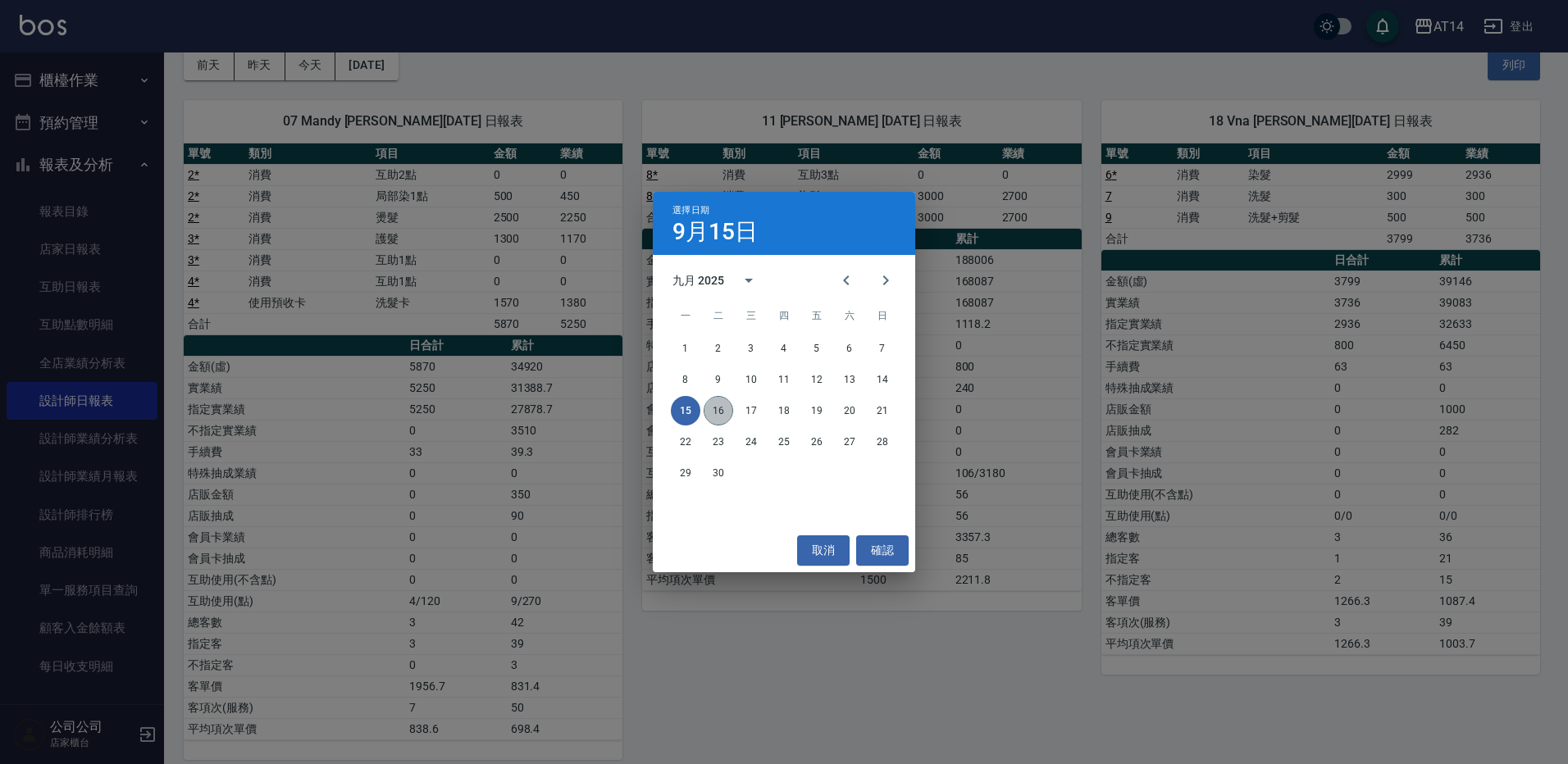
click at [724, 400] on button "16" at bounding box center [718, 410] width 29 height 29
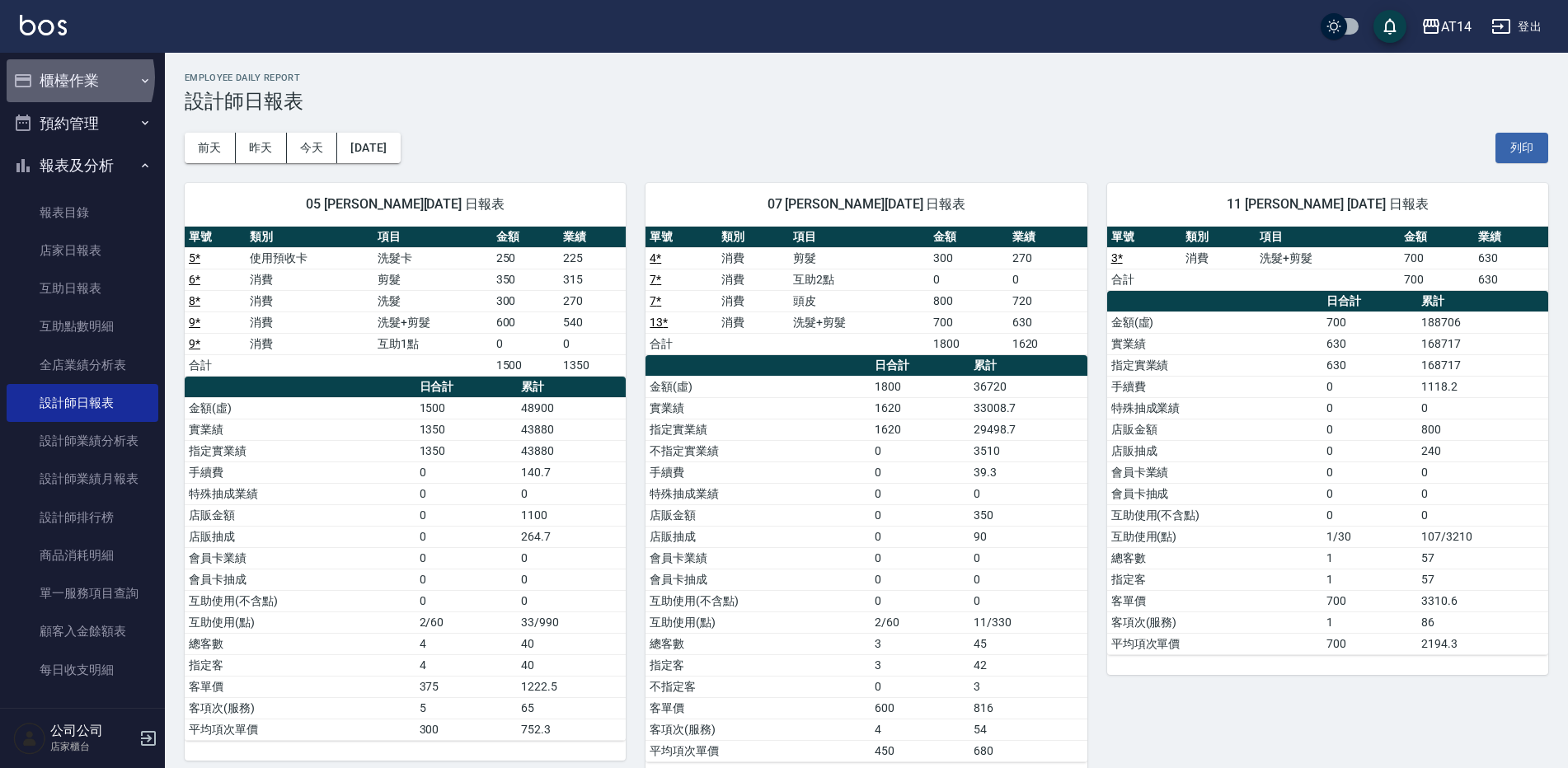
click at [70, 77] on button "櫃檯作業" at bounding box center [82, 81] width 151 height 43
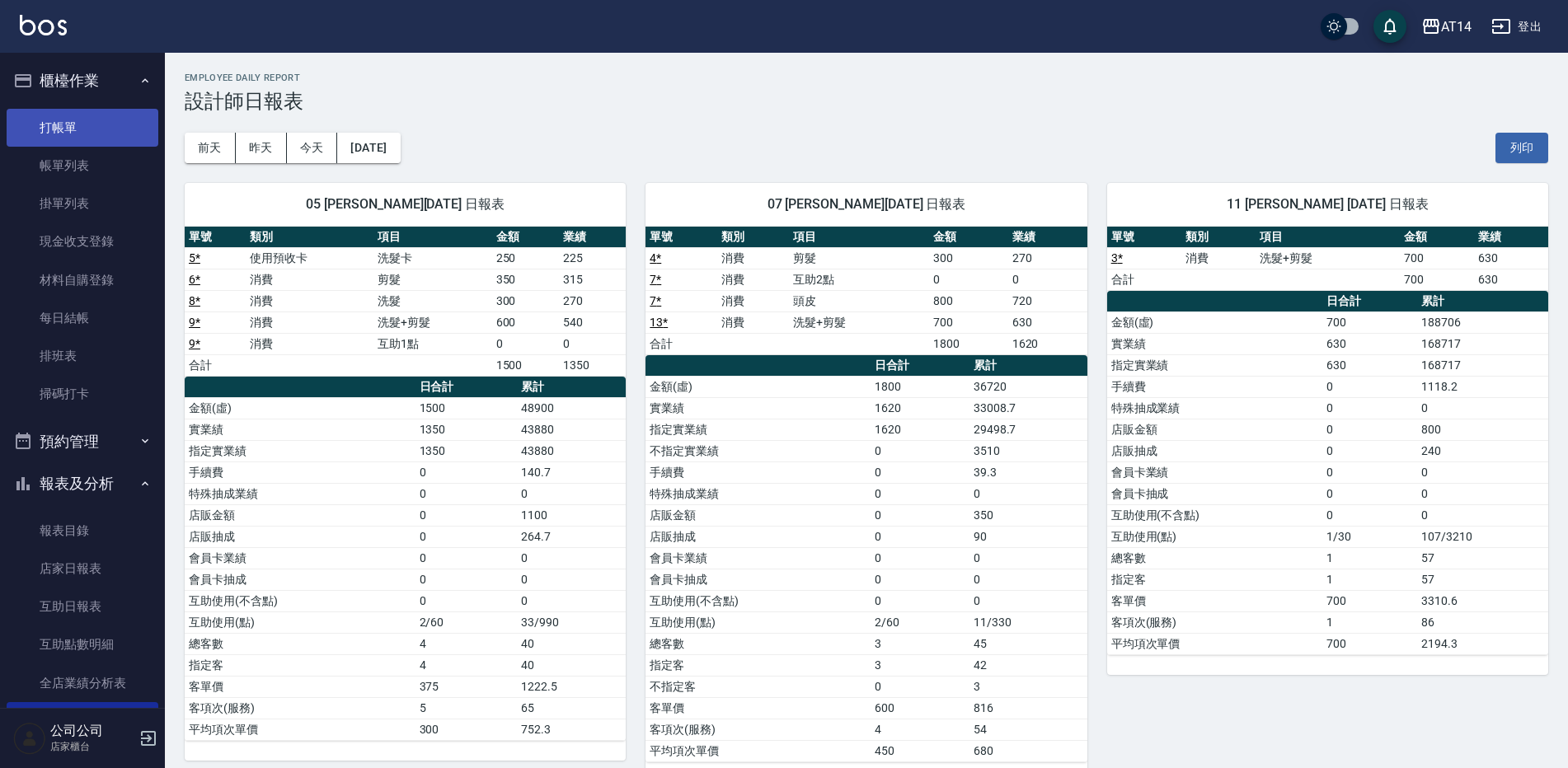
click at [86, 136] on link "打帳單" at bounding box center [82, 127] width 151 height 38
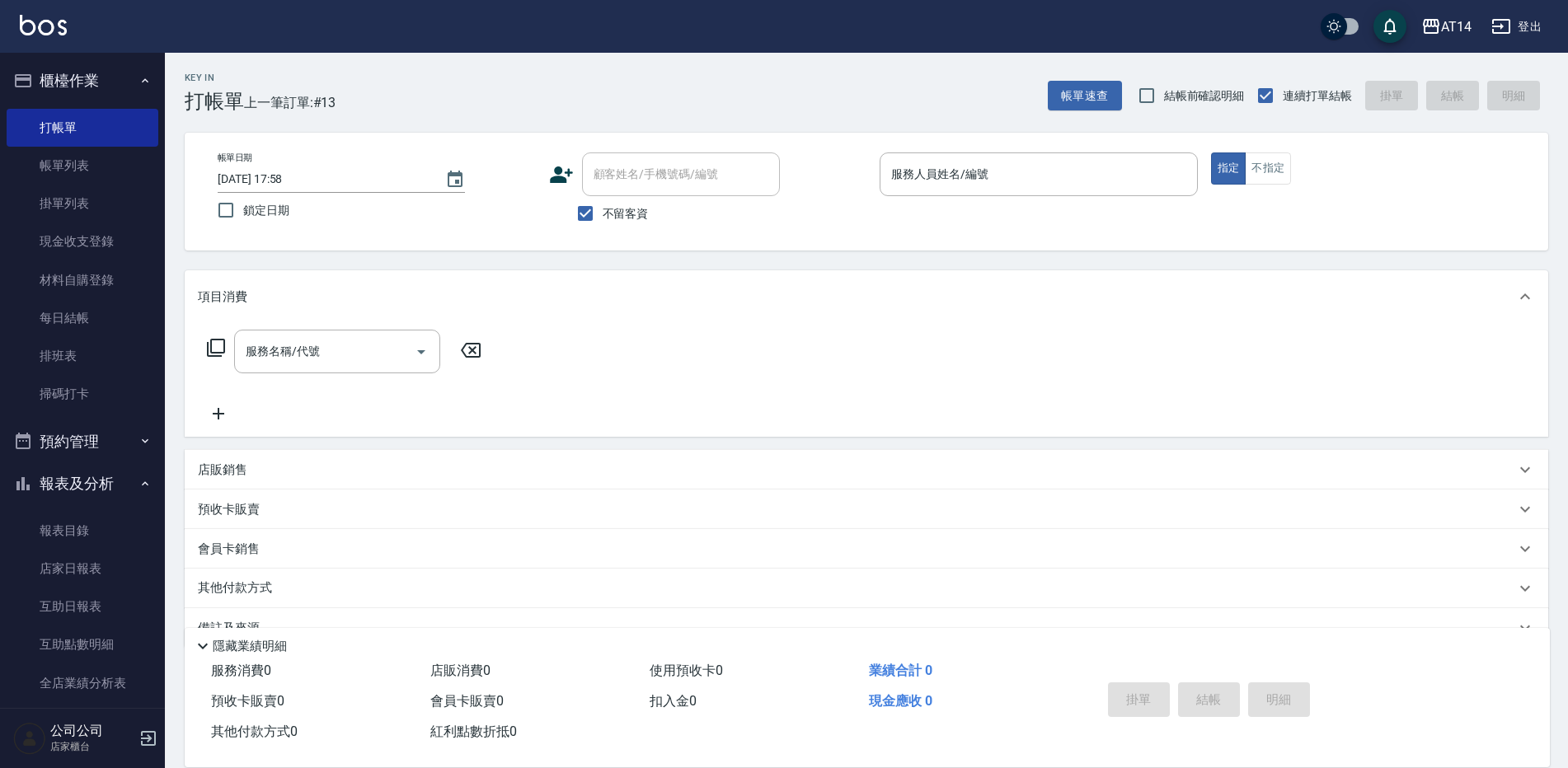
click at [627, 213] on span "不留客資" at bounding box center [626, 213] width 46 height 18
click at [603, 213] on input "不留客資" at bounding box center [585, 213] width 34 height 34
checkbox input "false"
click at [700, 179] on div "顧客姓名/手機號碼/編號 顧客姓名/手機號碼/編號" at bounding box center [680, 174] width 198 height 44
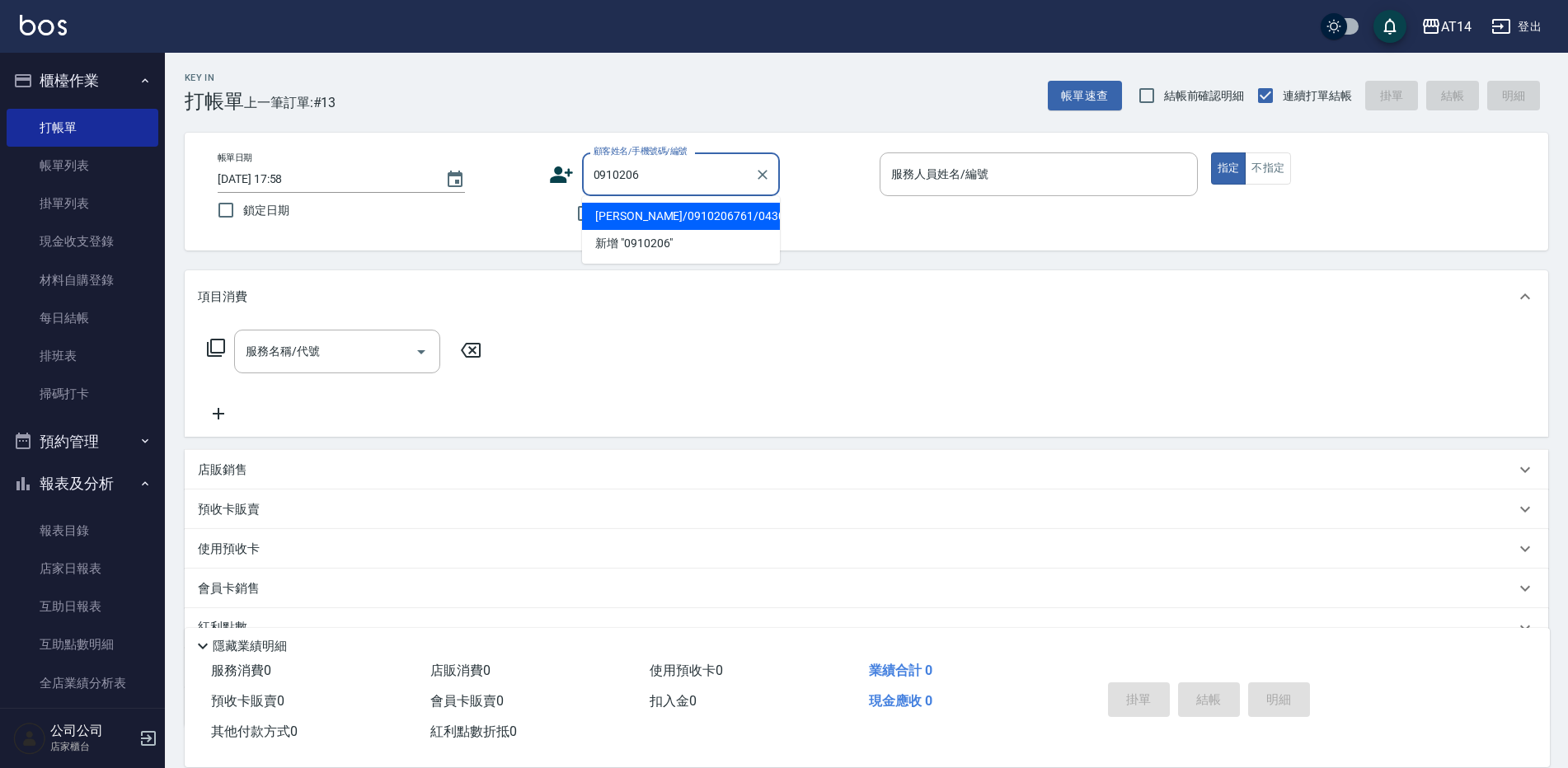
click at [682, 224] on li "廖秋如/0910206761/04304" at bounding box center [680, 216] width 198 height 27
type input "廖秋如/0910206761/04304"
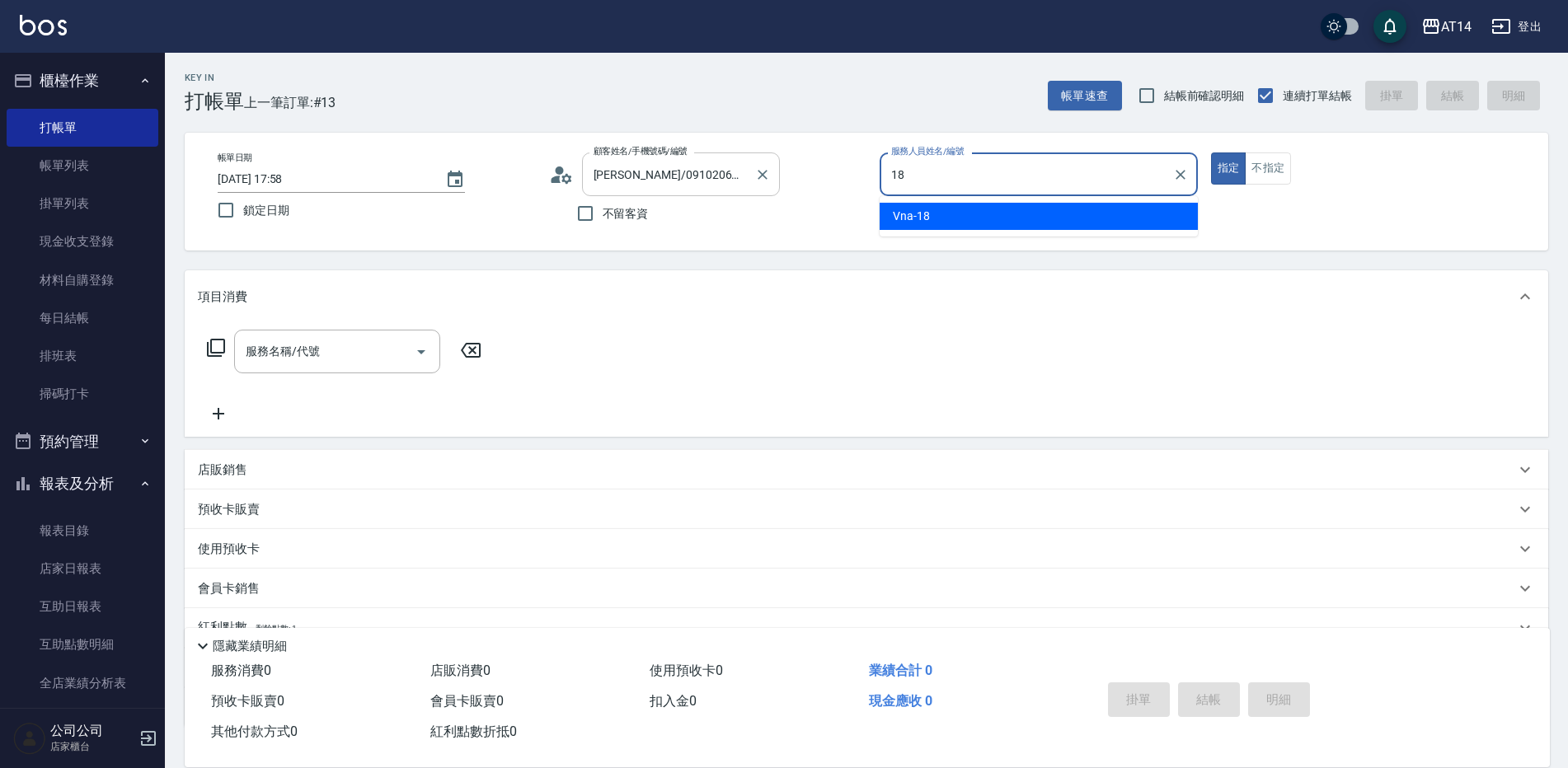
type input "18"
type button "true"
type input "Vna-18"
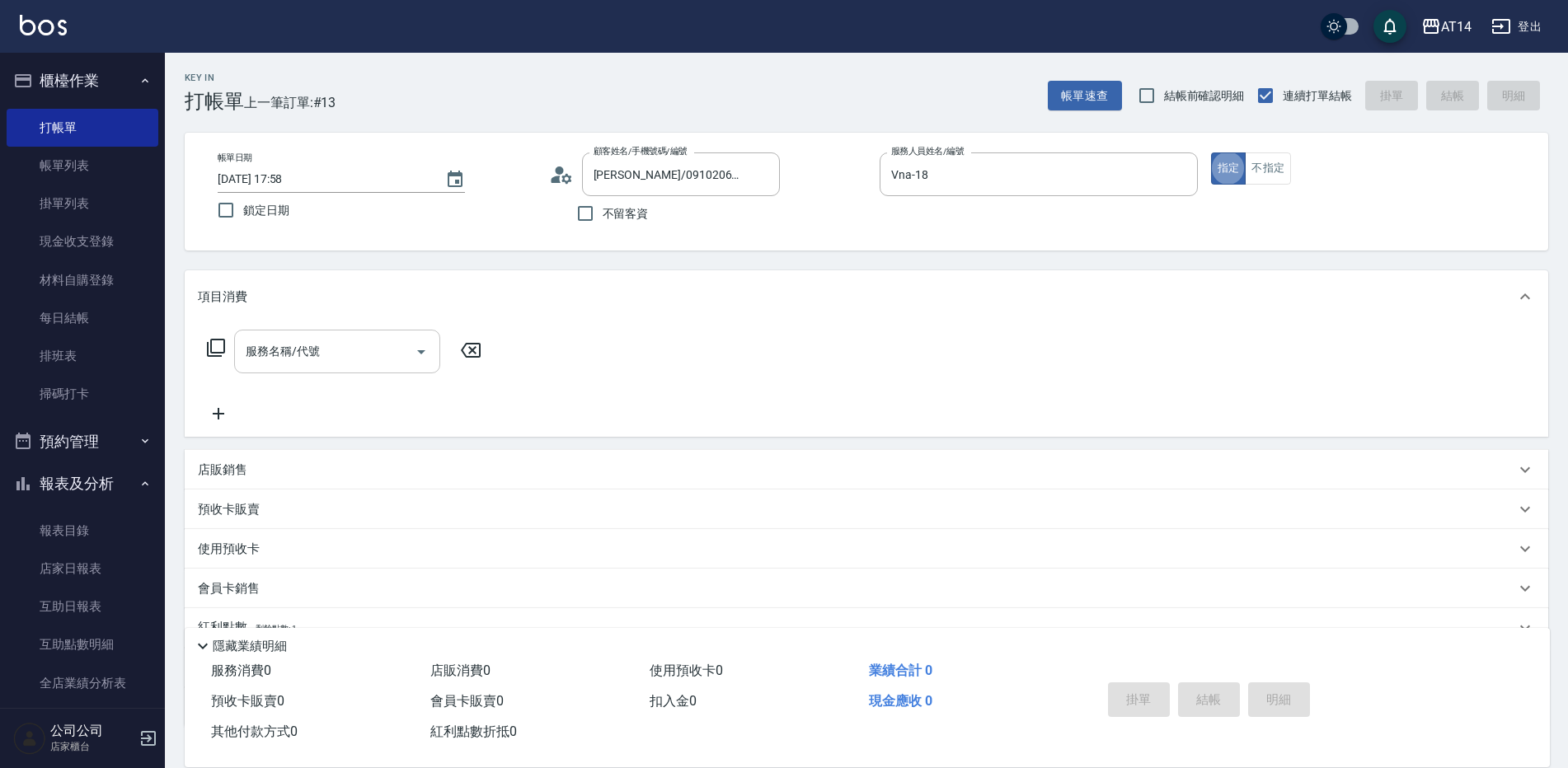
click at [392, 341] on input "服務名稱/代號" at bounding box center [325, 351] width 166 height 29
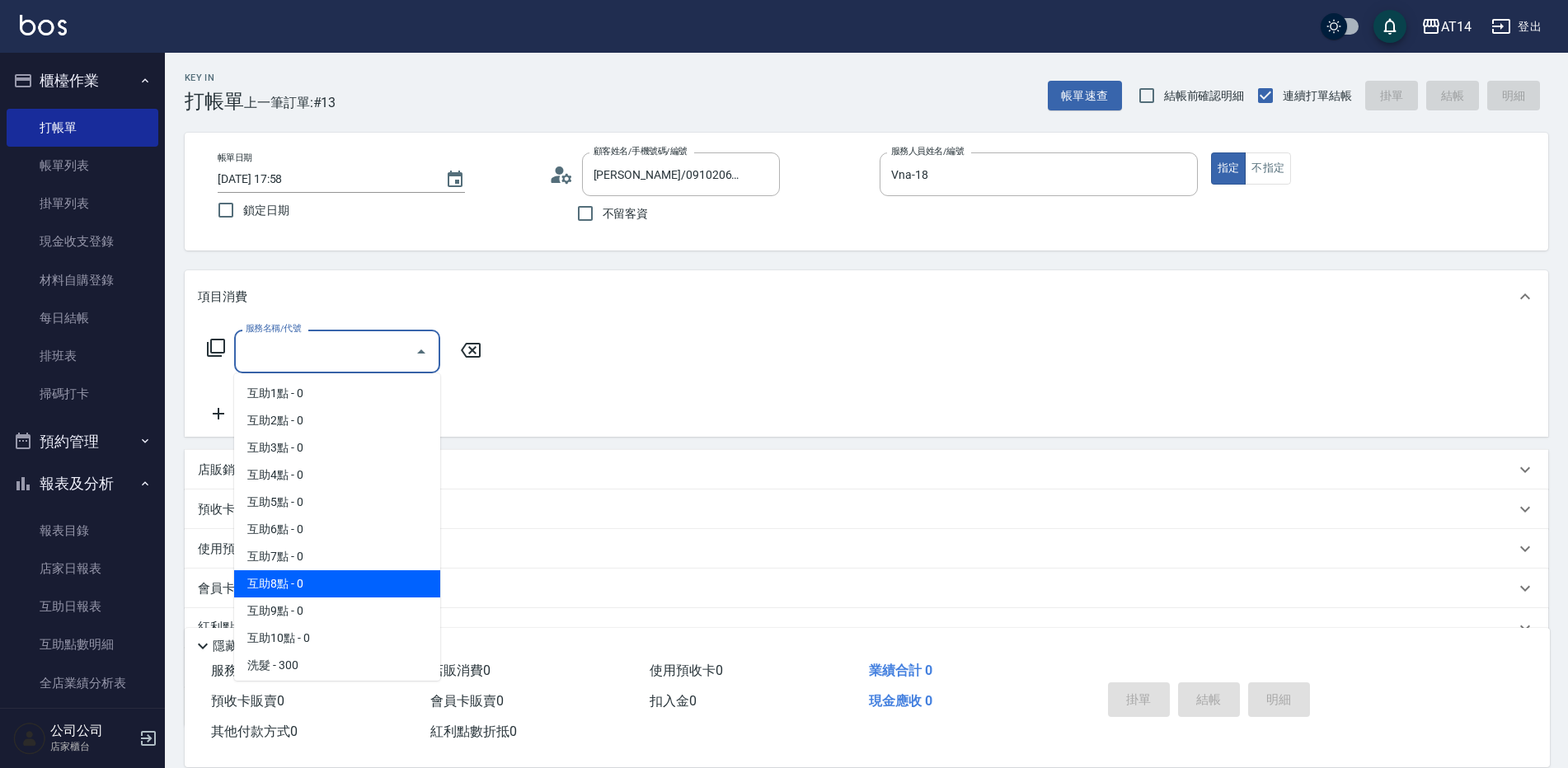
scroll to position [82, 0]
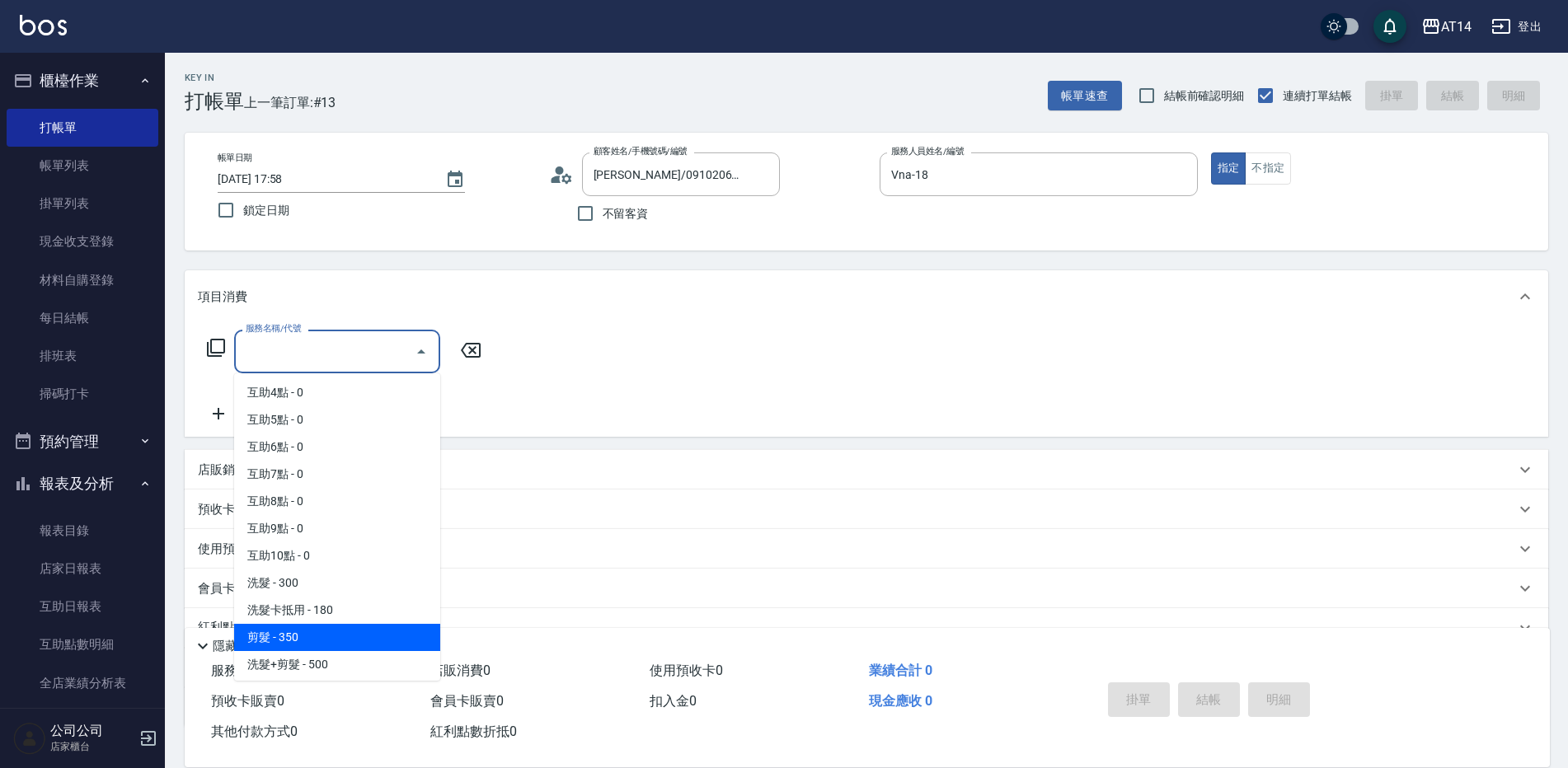
click at [305, 636] on span "剪髮 - 350" at bounding box center [336, 637] width 206 height 27
type input "剪髮(021)"
type input "1"
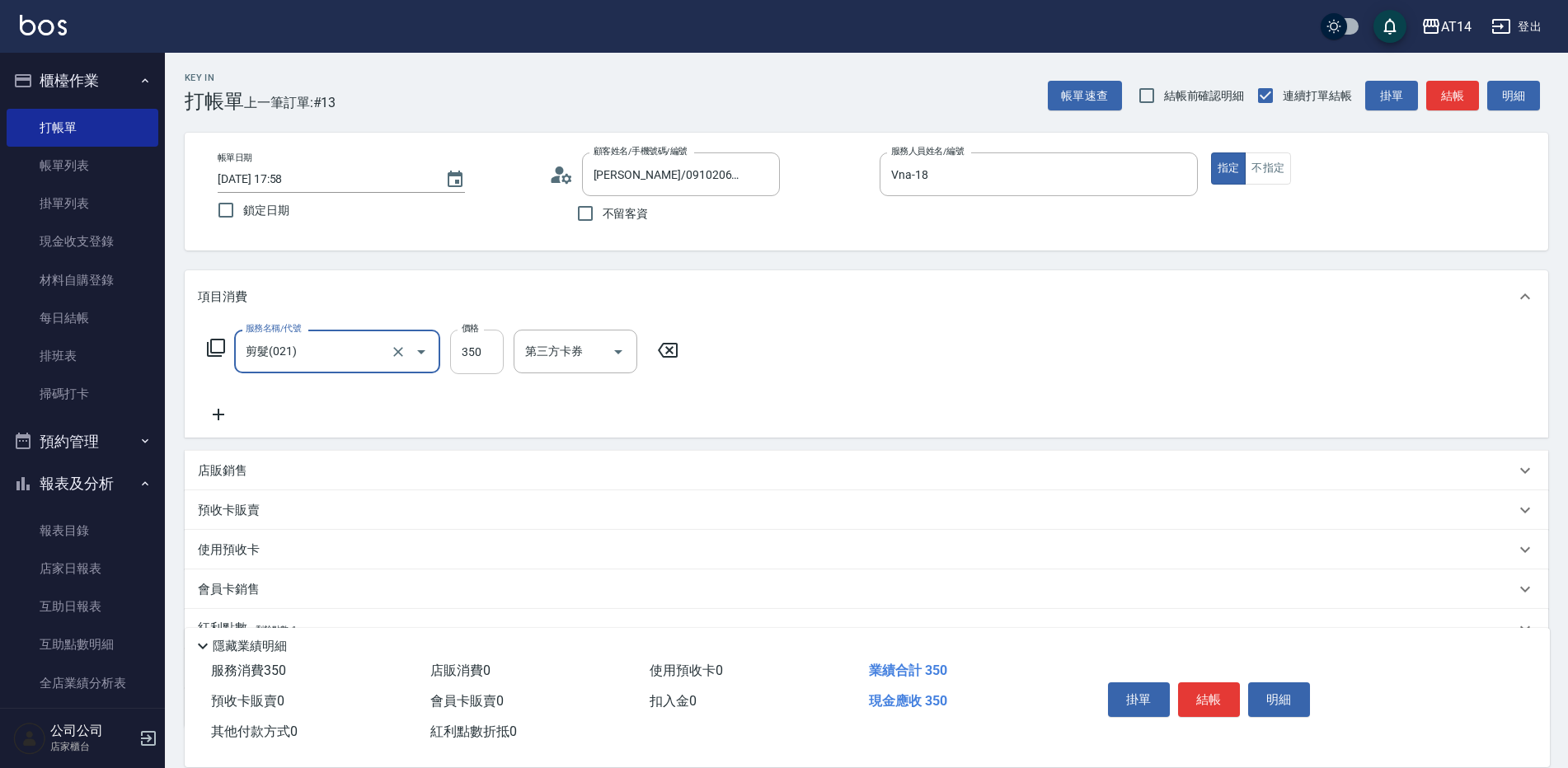
click at [472, 360] on input "350" at bounding box center [477, 351] width 54 height 45
type input "4"
type input "0"
type input "400"
type input "1"
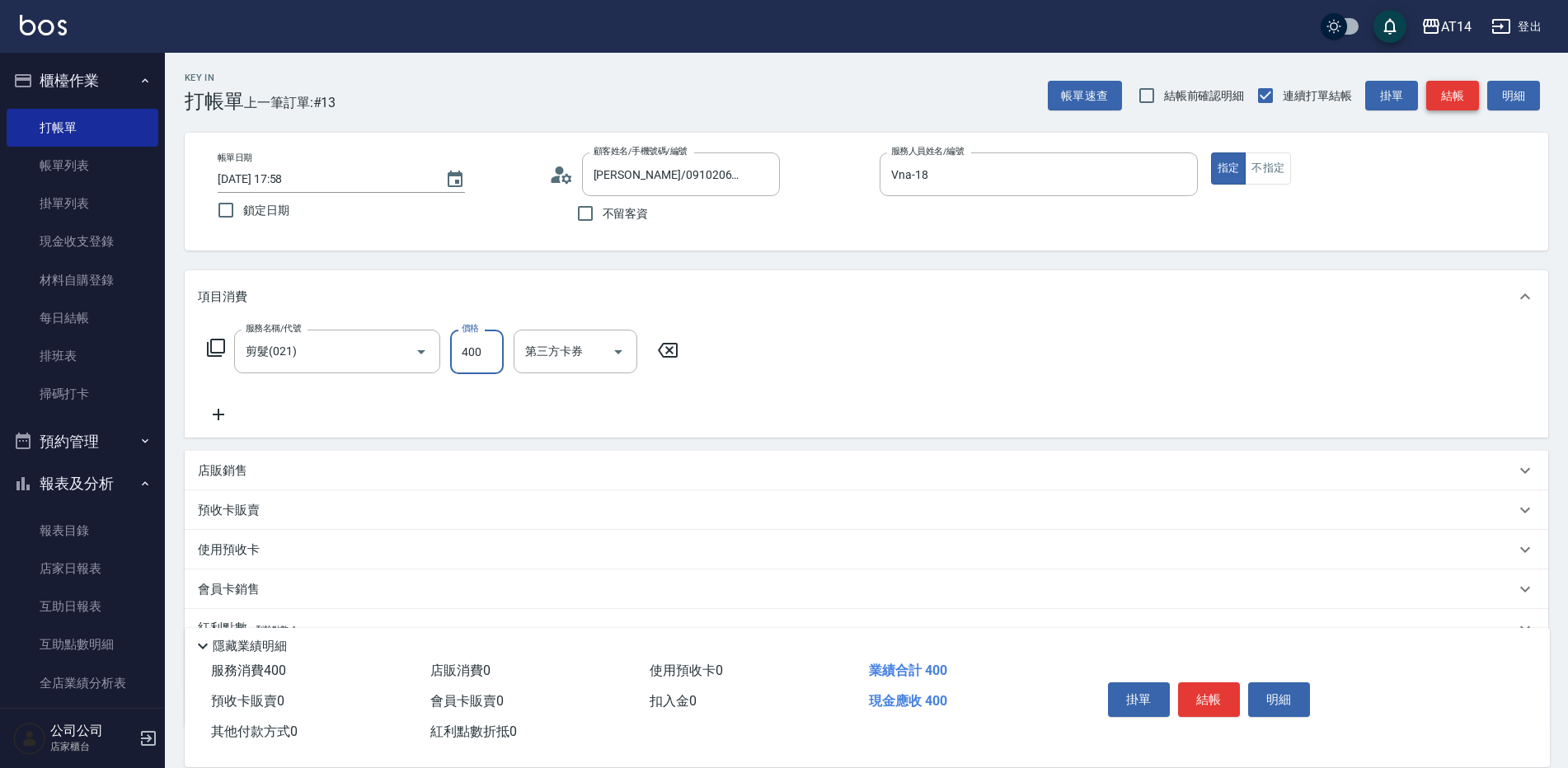
type input "400"
click at [1439, 101] on button "結帳" at bounding box center [1452, 96] width 53 height 30
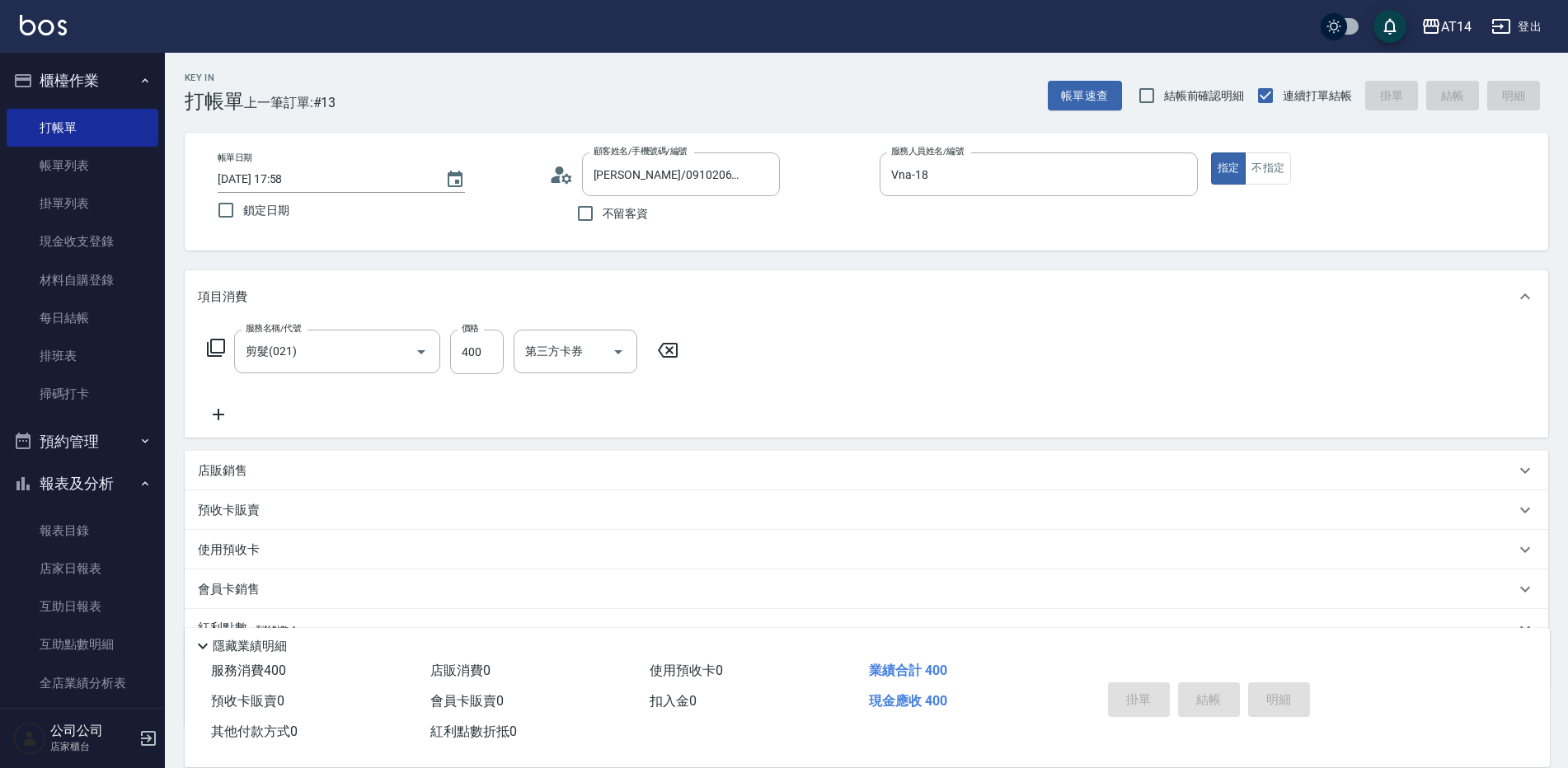
type input "2025/09/16 18:36"
type input "0"
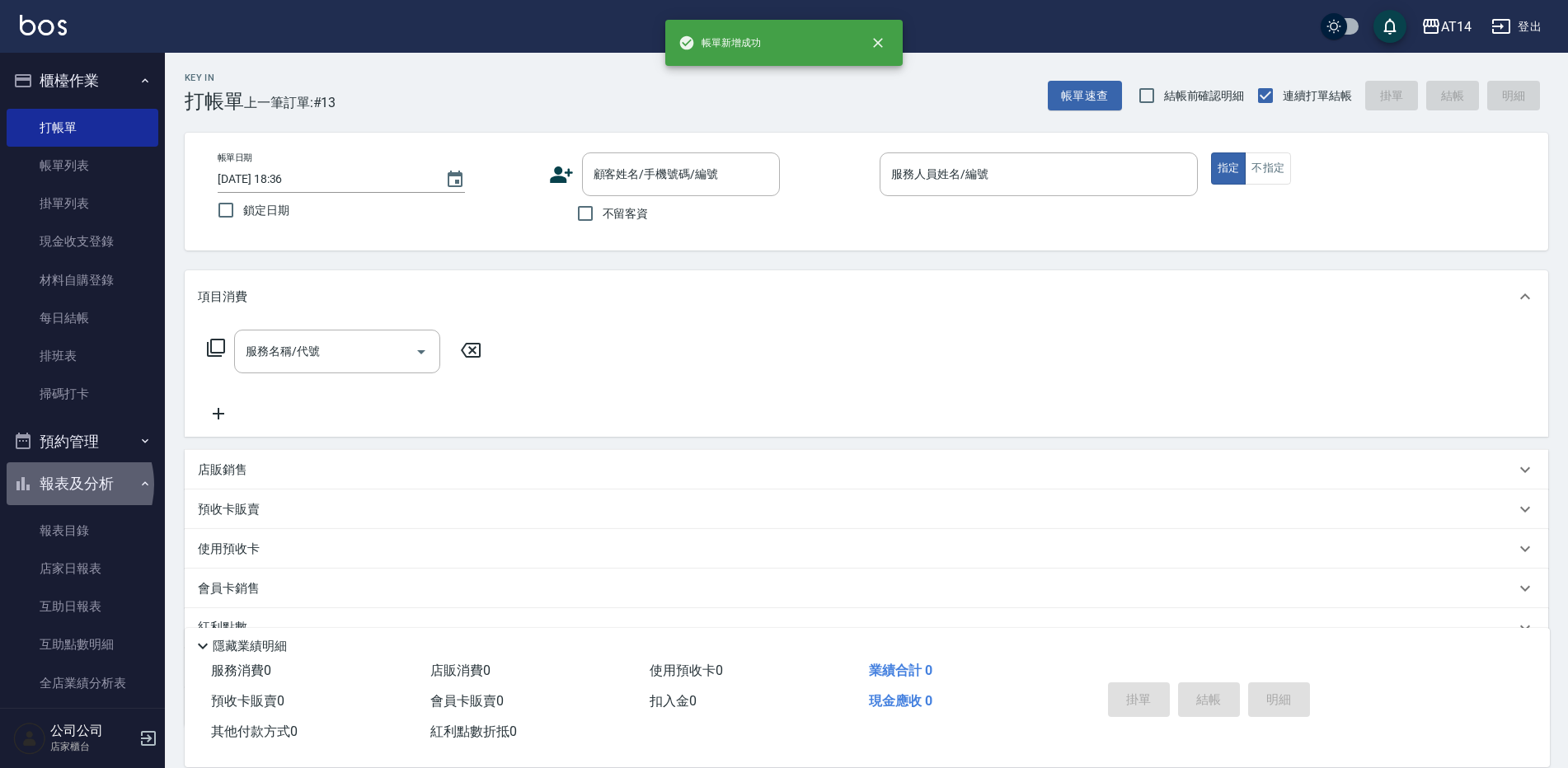
click at [62, 485] on button "報表及分析" at bounding box center [82, 483] width 151 height 43
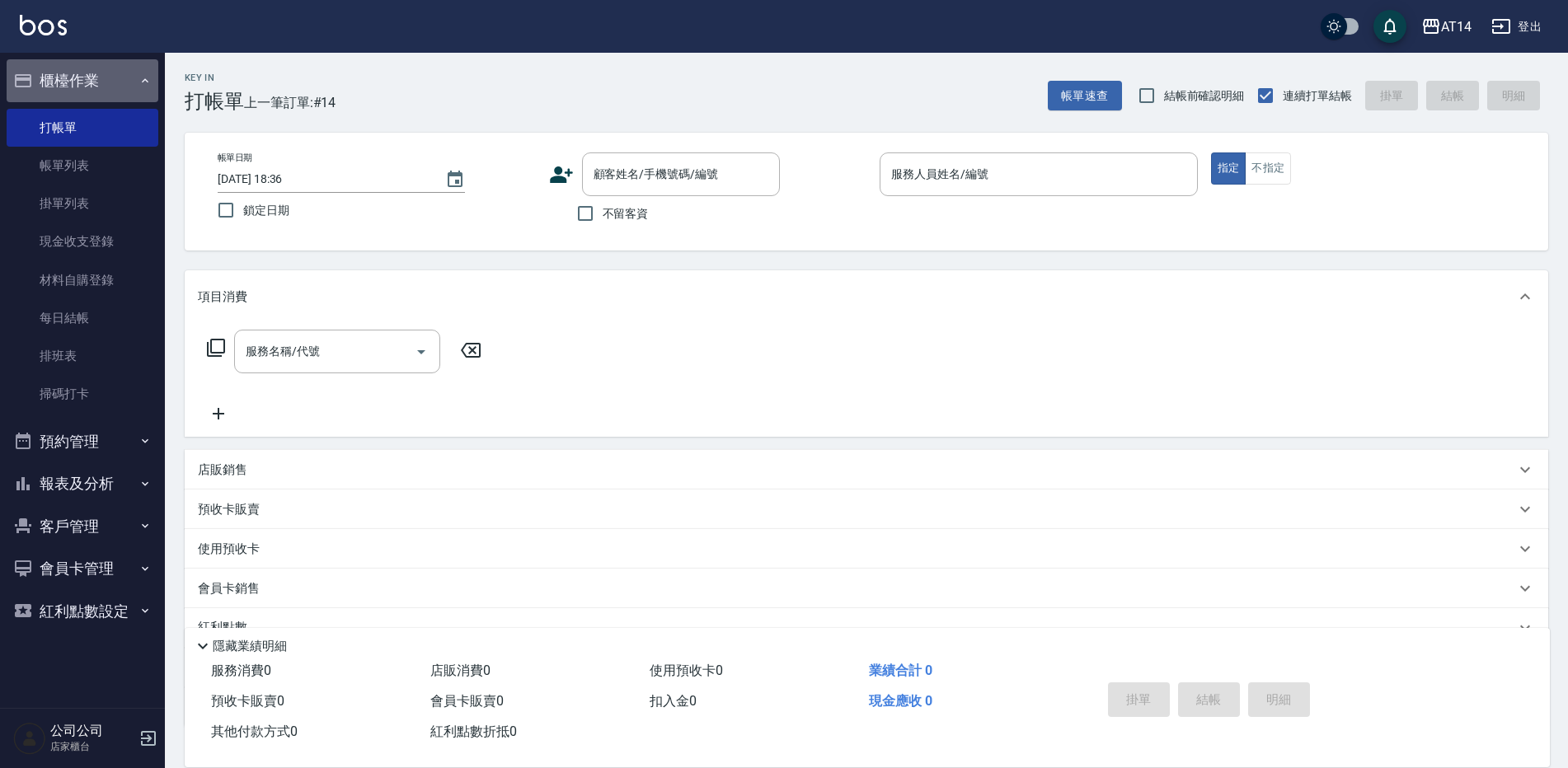
click at [129, 69] on button "櫃檯作業" at bounding box center [82, 81] width 151 height 43
